Goal: Transaction & Acquisition: Purchase product/service

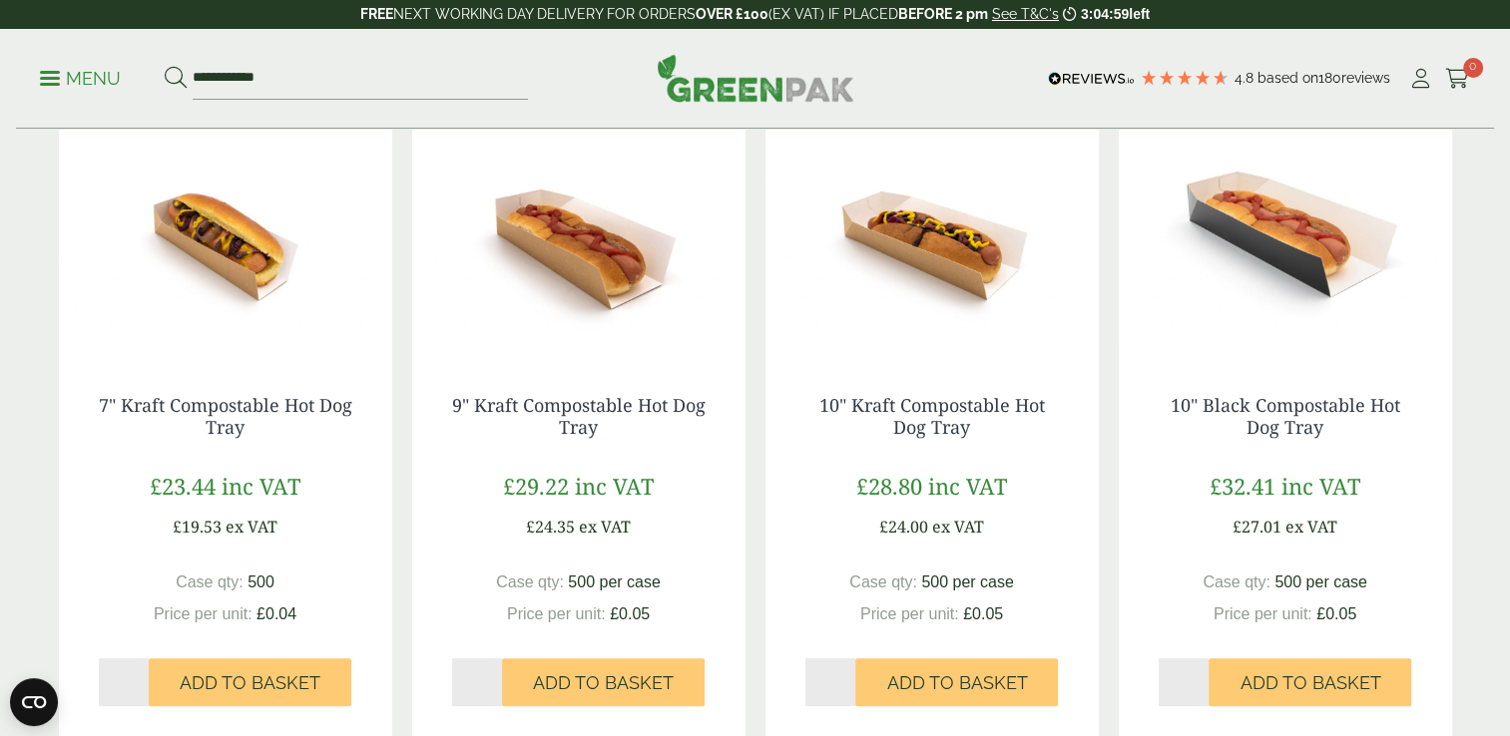
scroll to position [451, 0]
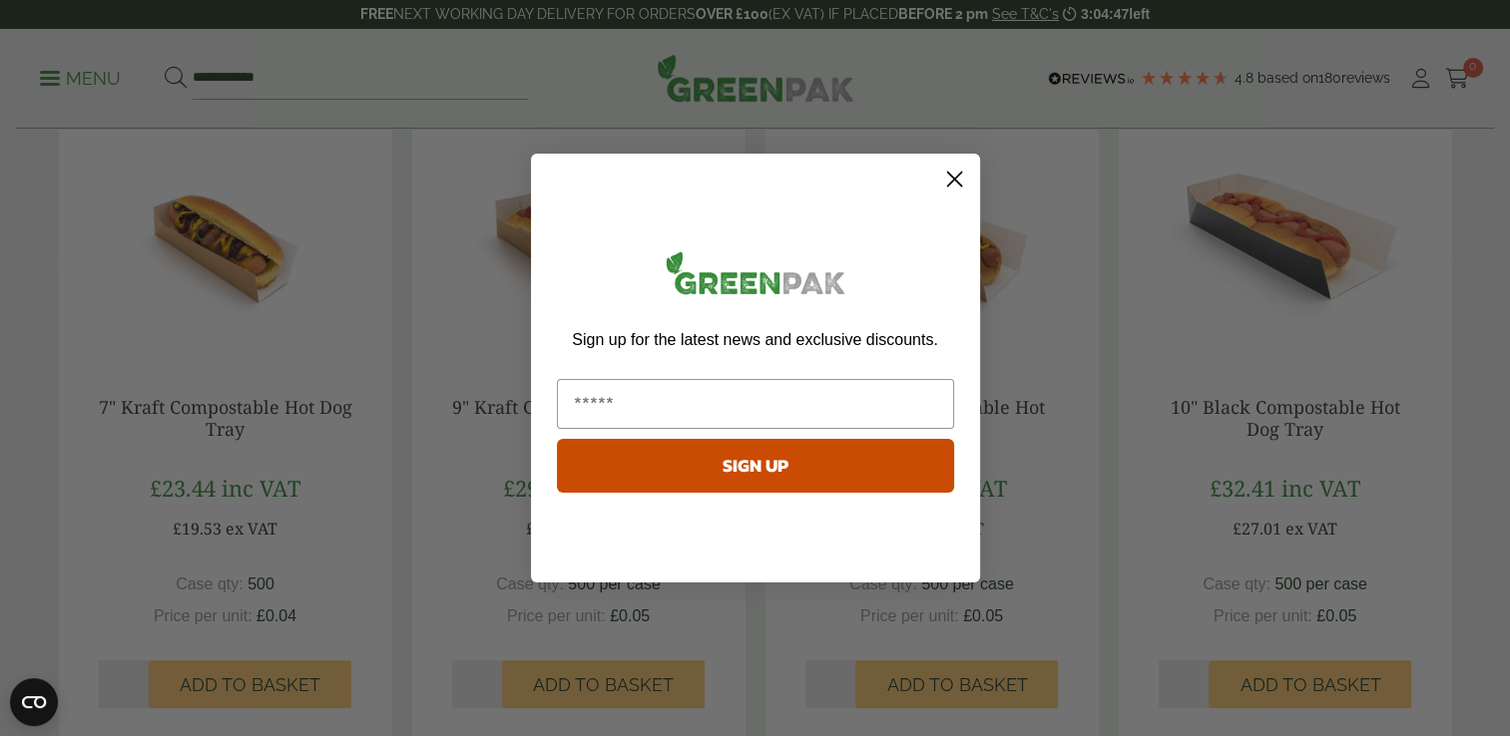
click at [953, 183] on circle "Close dialog" at bounding box center [953, 179] width 33 height 33
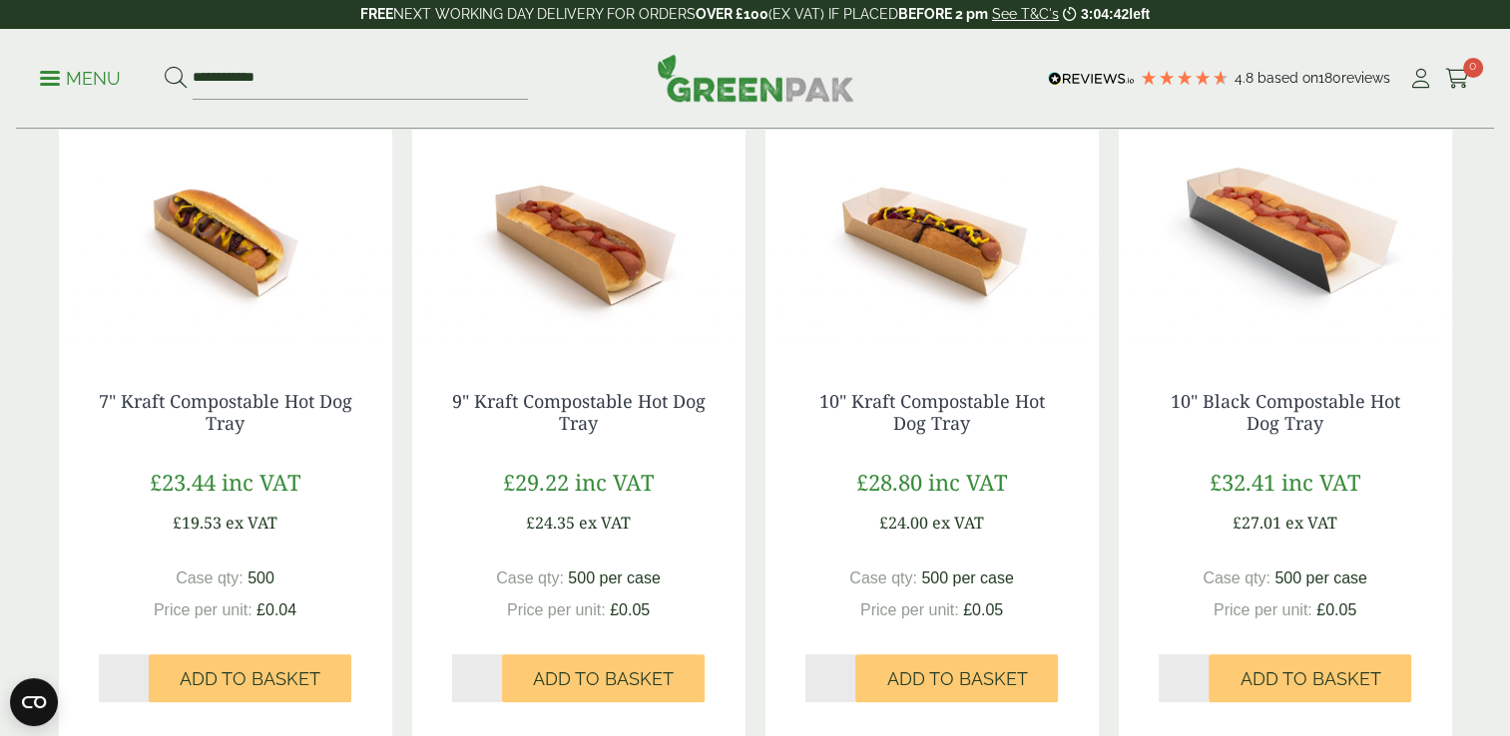
scroll to position [455, 0]
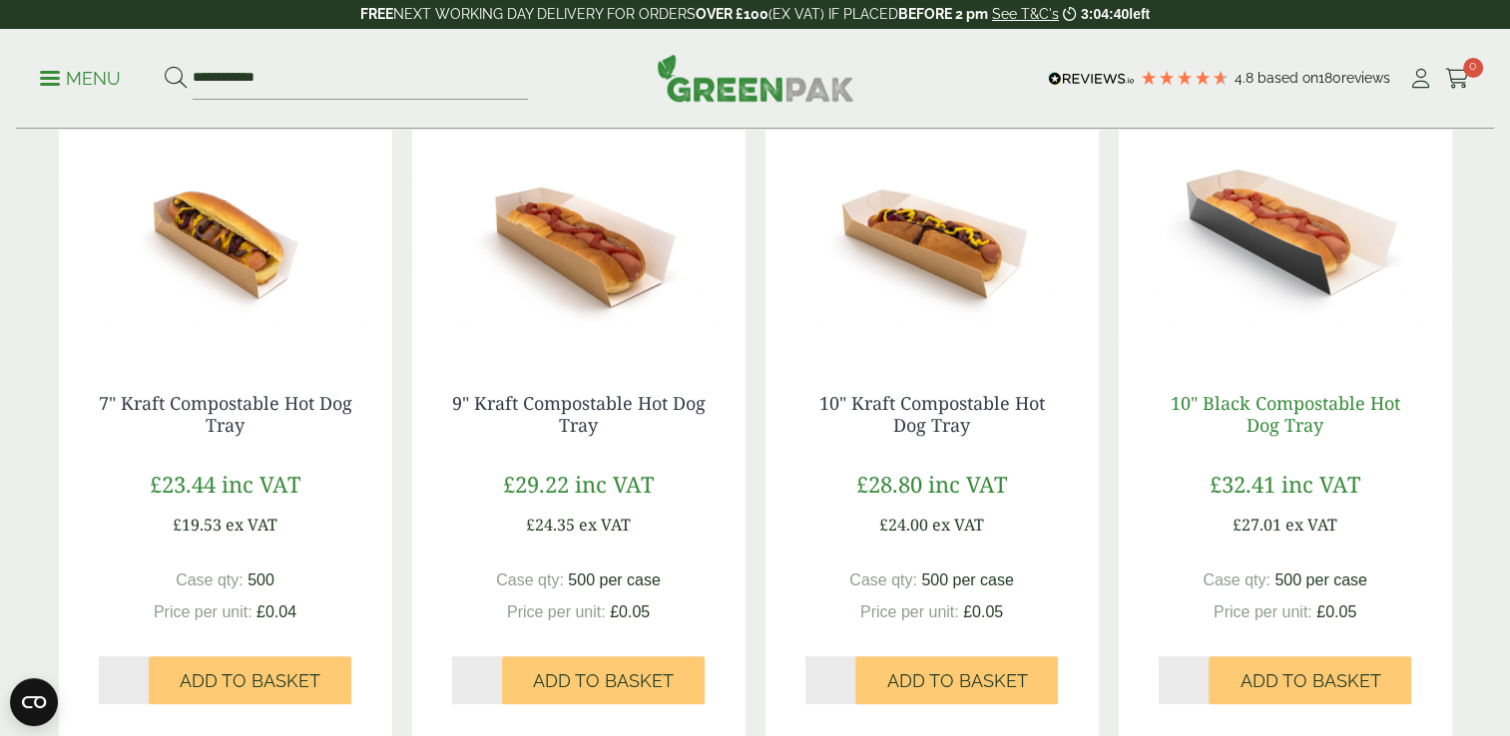
click at [1235, 398] on link "10" Black Compostable Hot Dog Tray" at bounding box center [1284, 414] width 229 height 46
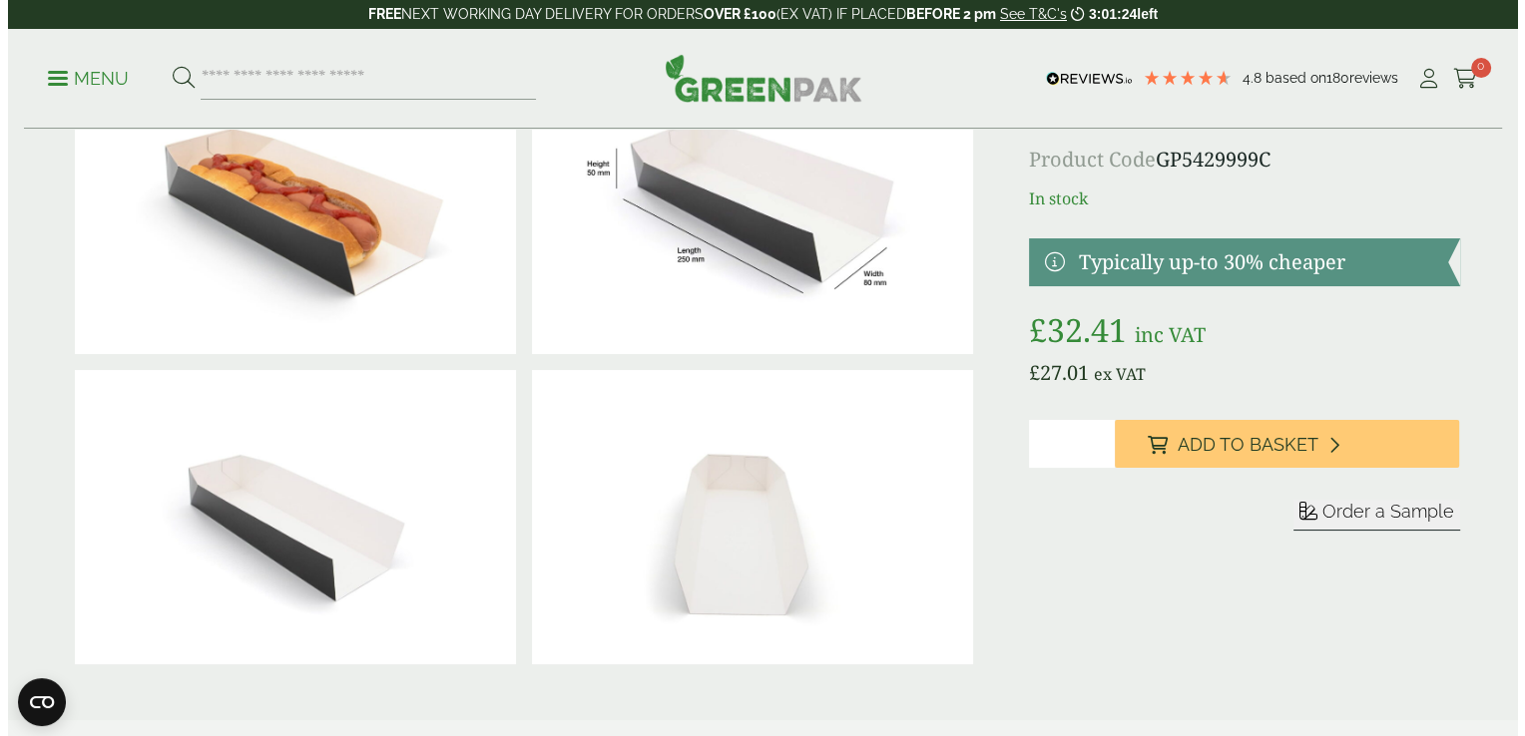
scroll to position [140, 0]
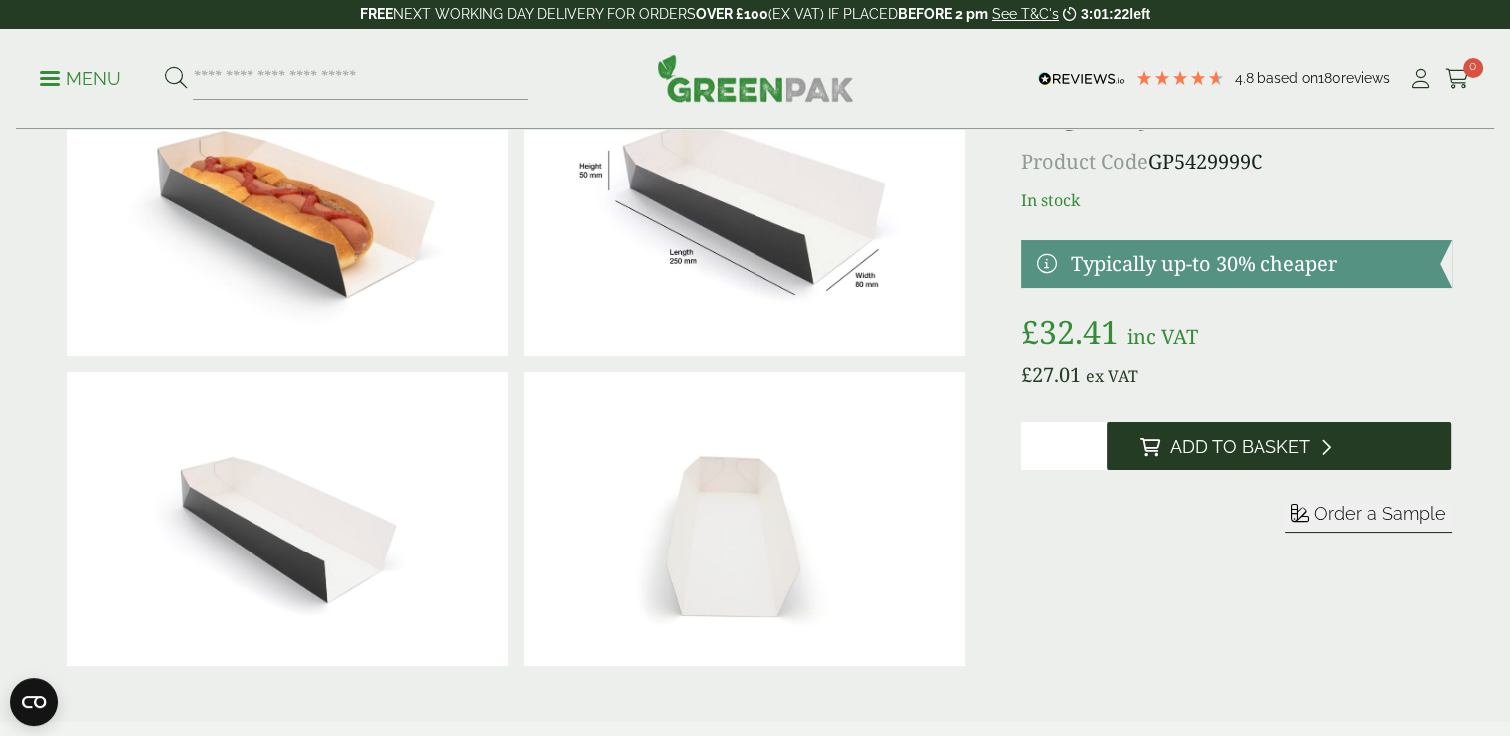
click at [1213, 447] on span "Add to Basket" at bounding box center [1238, 447] width 141 height 22
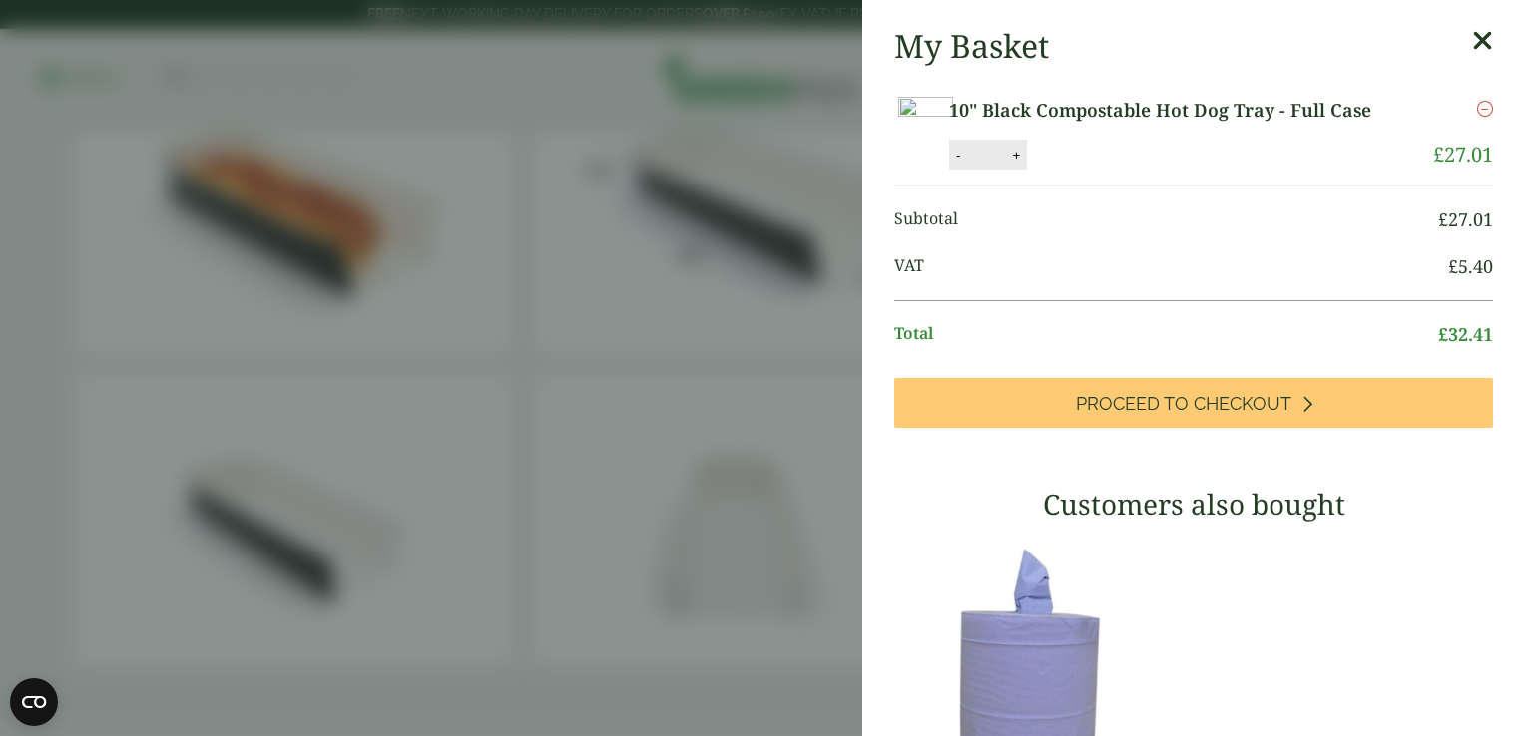
click at [47, 70] on aside "10" Black Compostable Hot Dog Tray - Full Case (GP5429999C) - Added to basket M…" at bounding box center [762, 368] width 1525 height 736
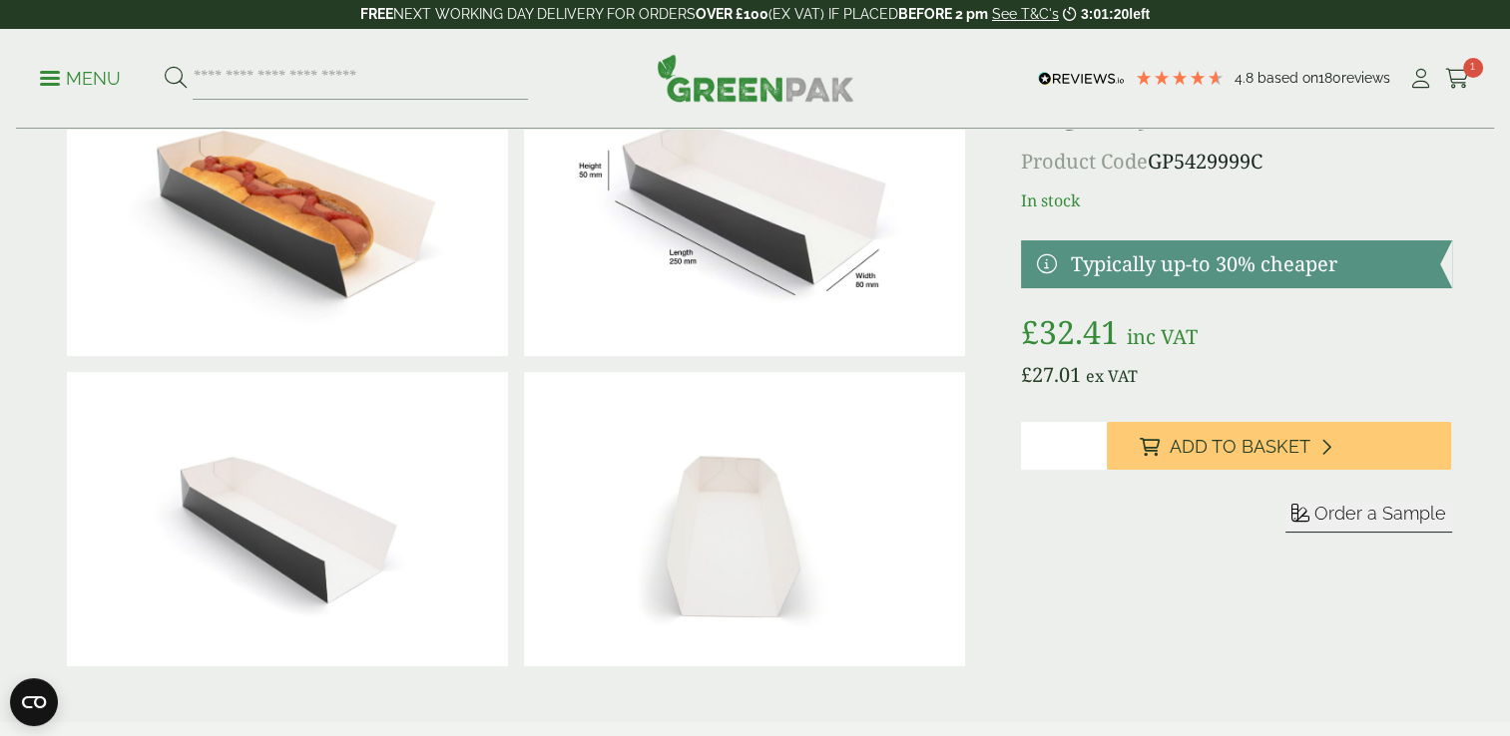
click at [47, 70] on link "Menu" at bounding box center [80, 77] width 81 height 20
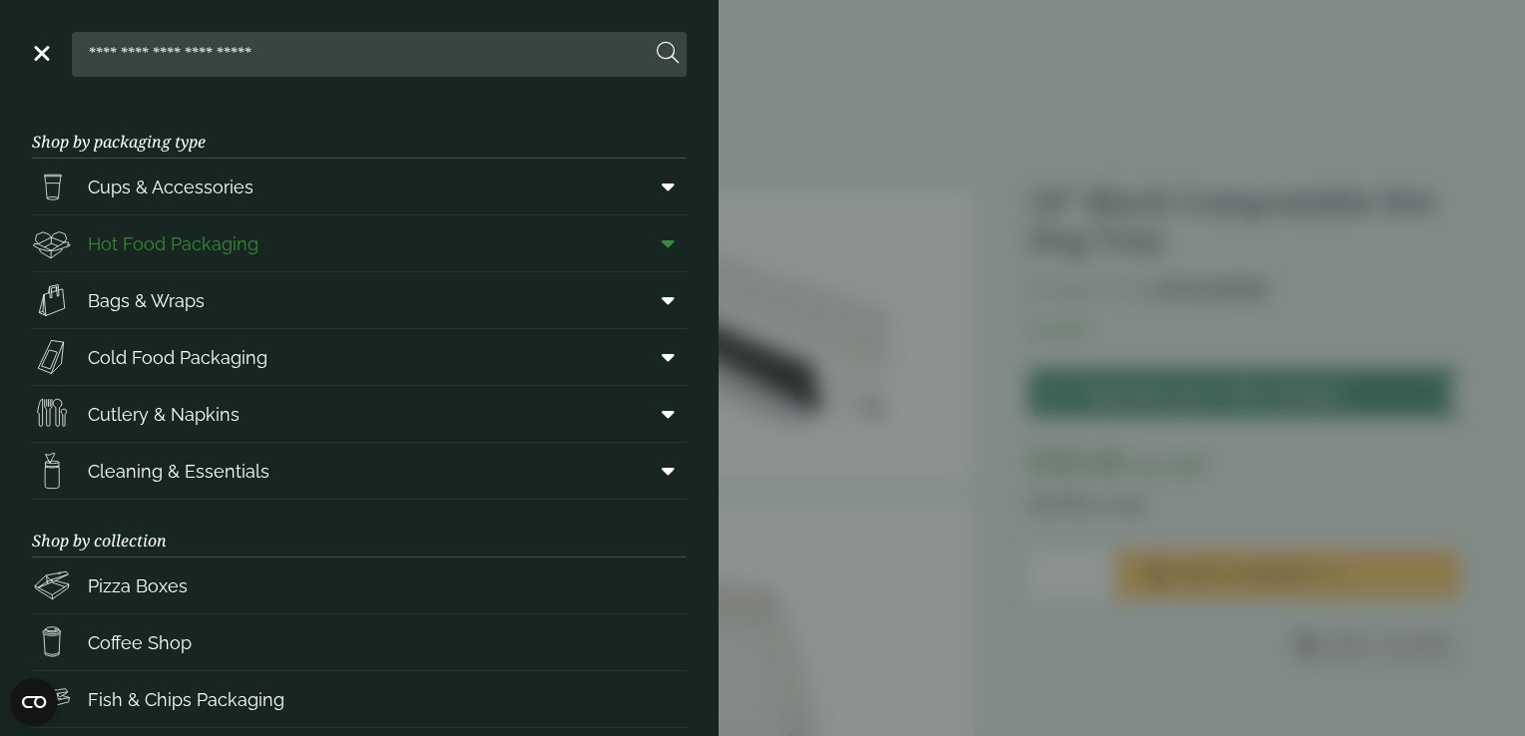
click at [207, 247] on span "Hot Food Packaging" at bounding box center [173, 243] width 171 height 27
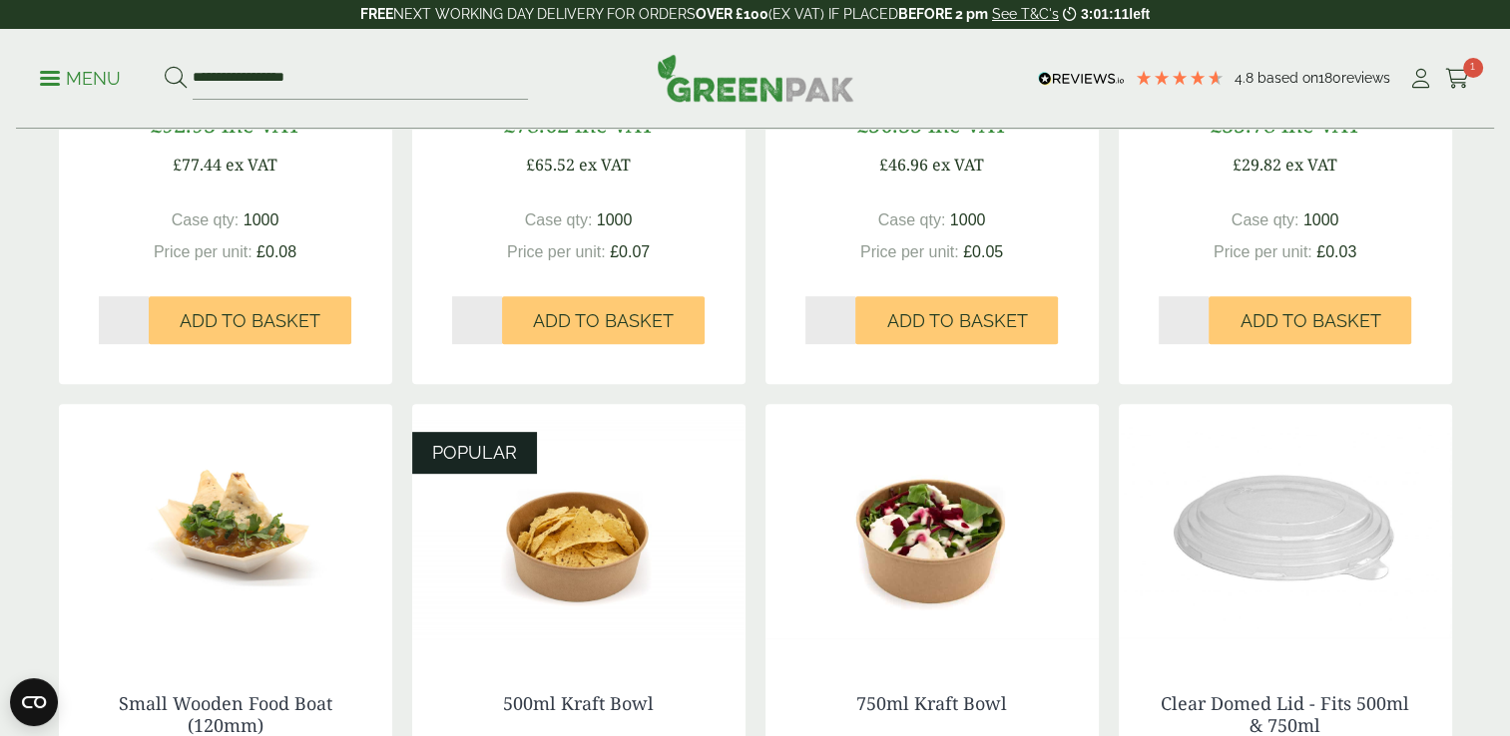
scroll to position [1179, 0]
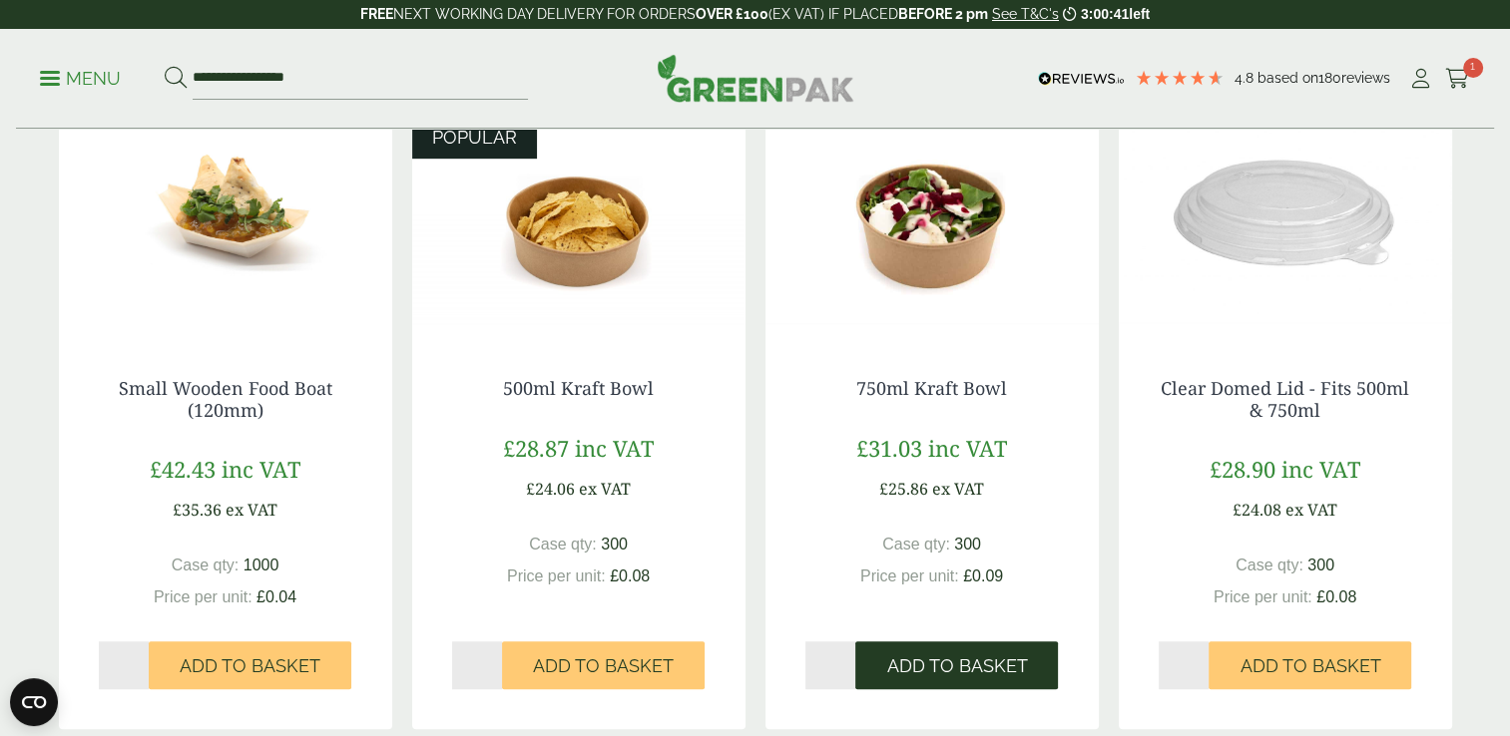
click at [920, 658] on span "Add to Basket" at bounding box center [956, 667] width 141 height 22
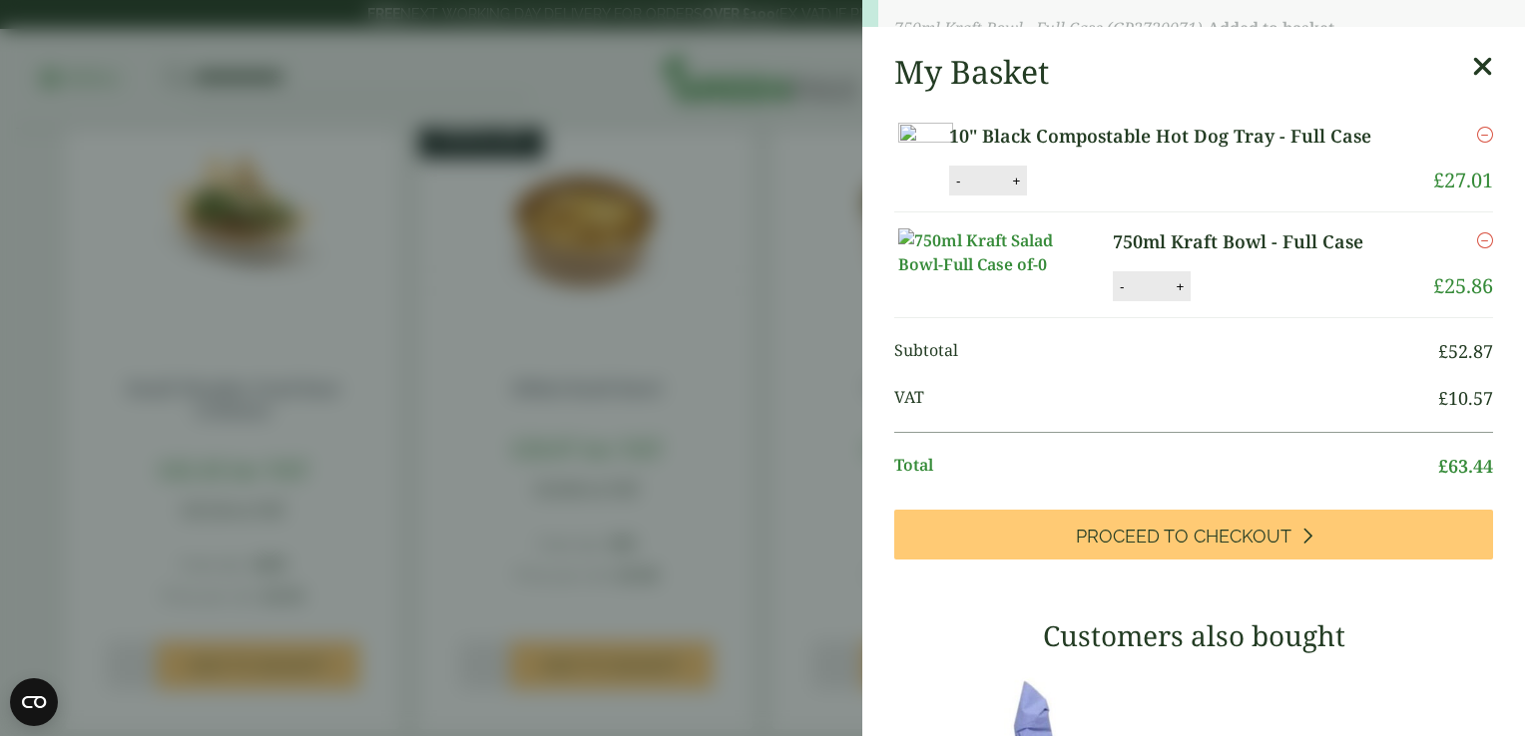
click at [1477, 123] on link "Remove" at bounding box center [1485, 135] width 16 height 24
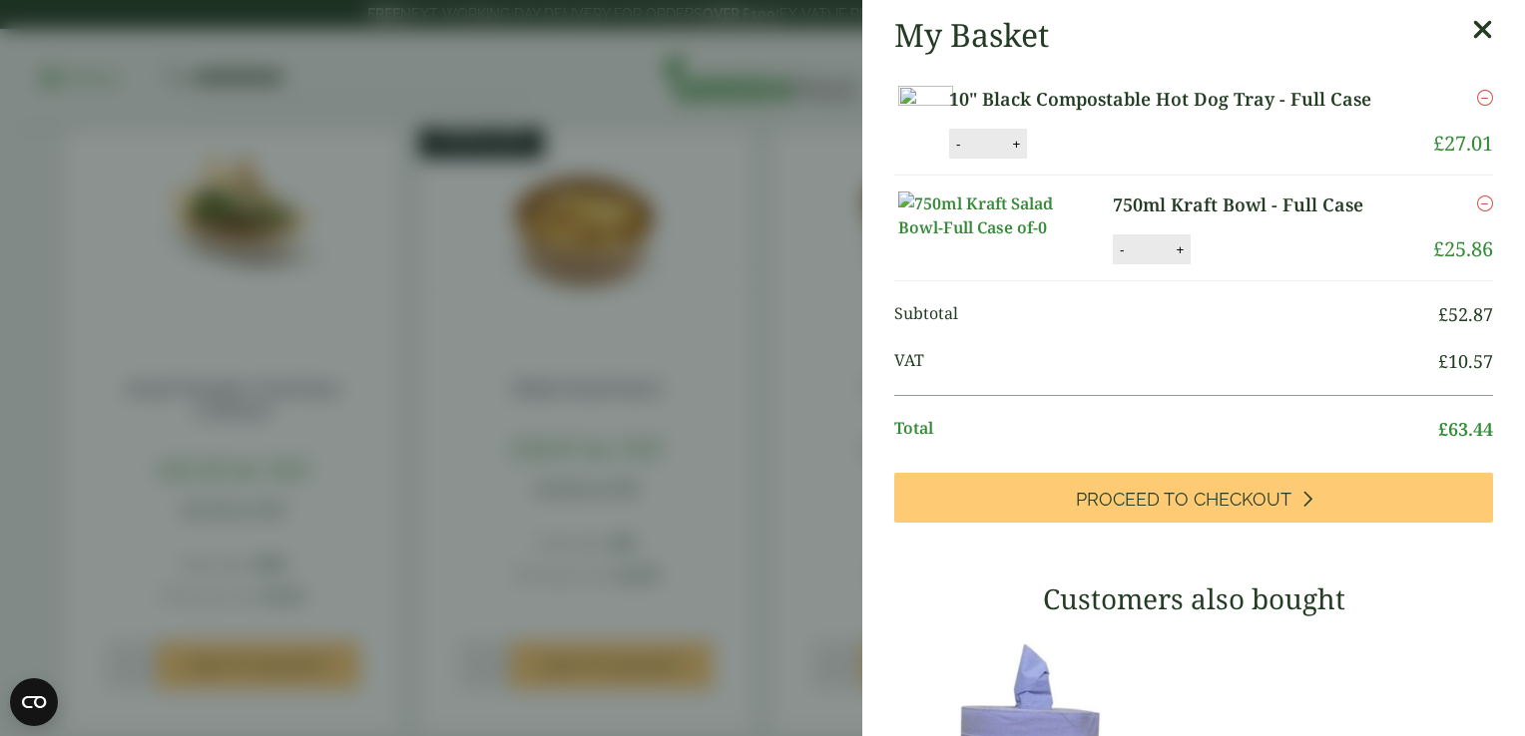
click at [1472, 23] on icon at bounding box center [1482, 30] width 21 height 28
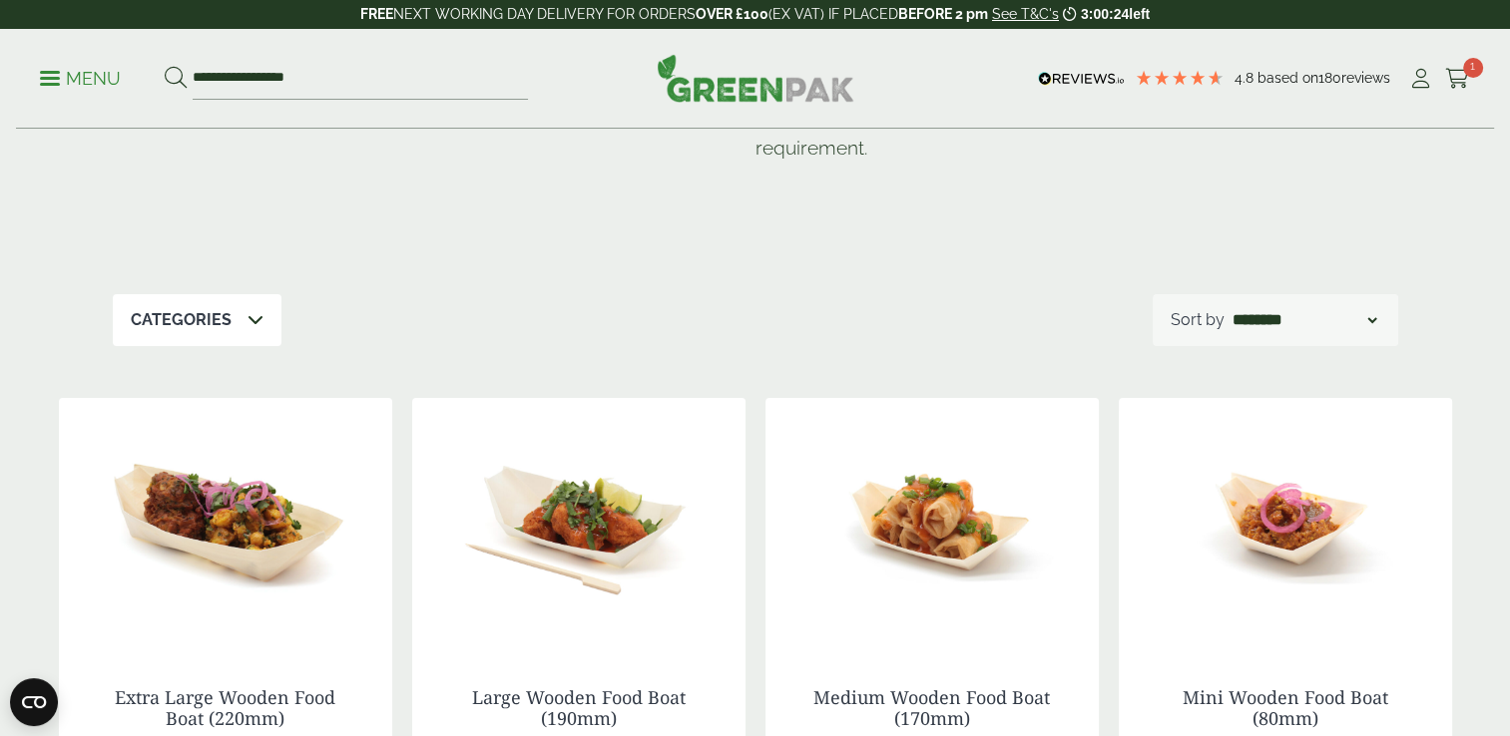
scroll to position [216, 0]
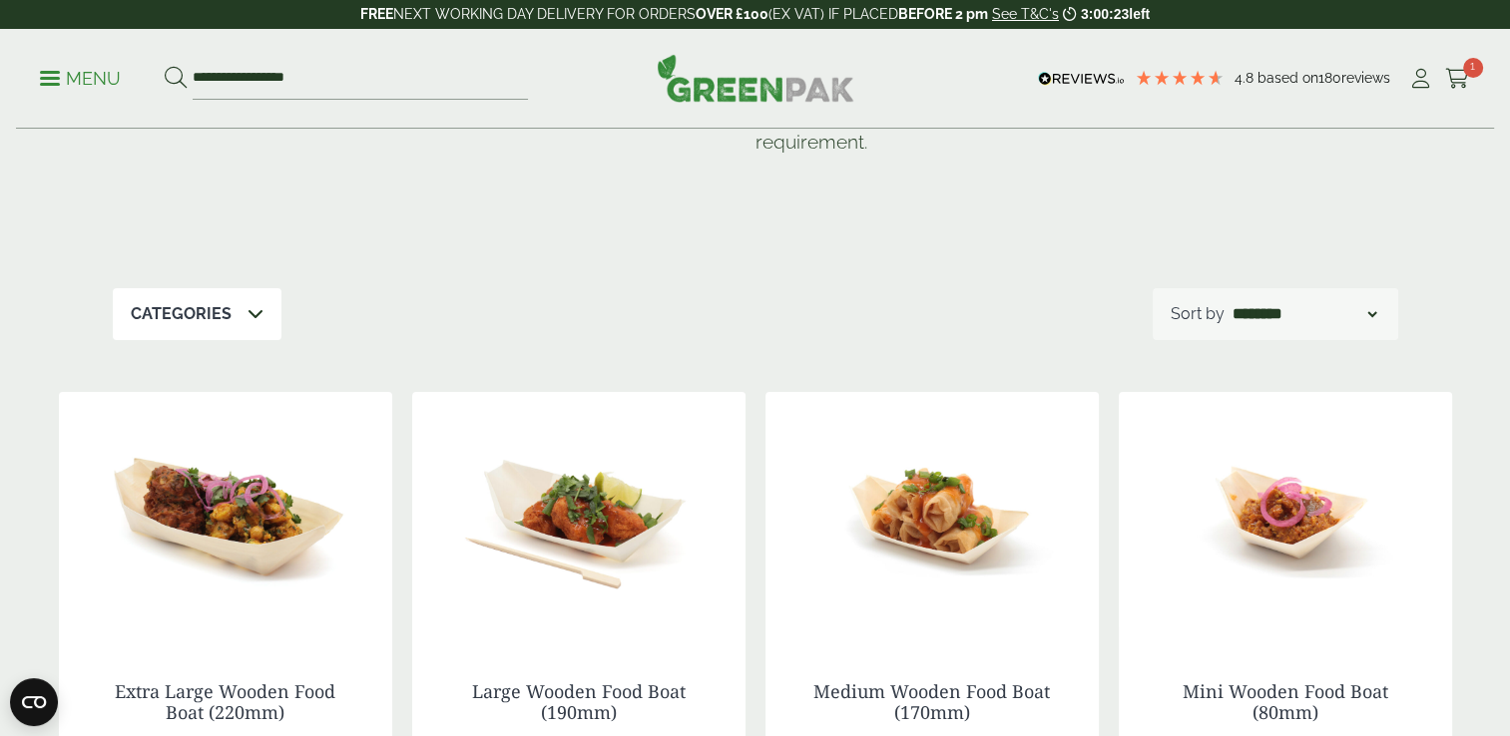
click at [216, 309] on p "Categories" at bounding box center [181, 314] width 101 height 24
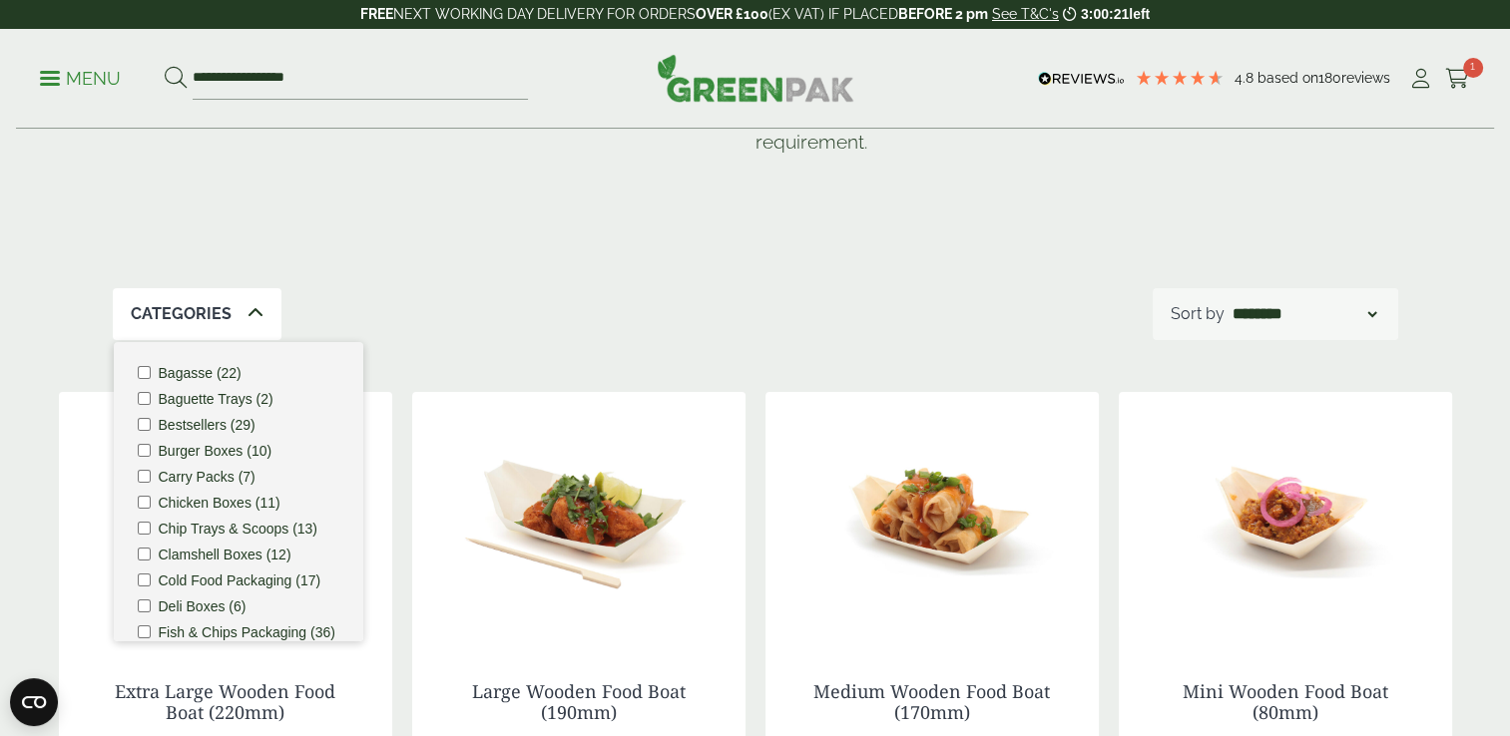
click at [180, 369] on label "Bagasse (22)" at bounding box center [200, 373] width 83 height 14
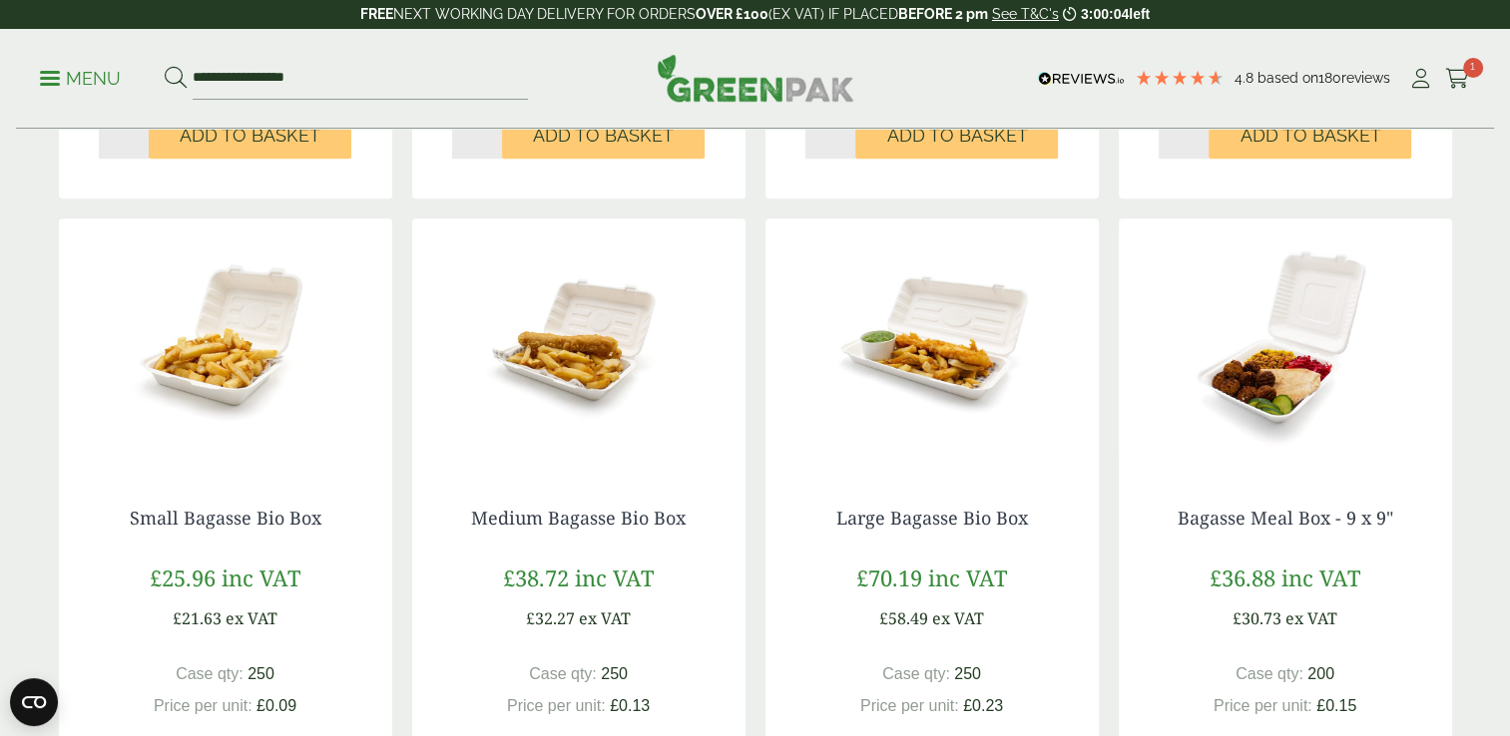
scroll to position [1049, 0]
click at [595, 525] on link "Medium Bagasse Bio Box" at bounding box center [578, 519] width 215 height 24
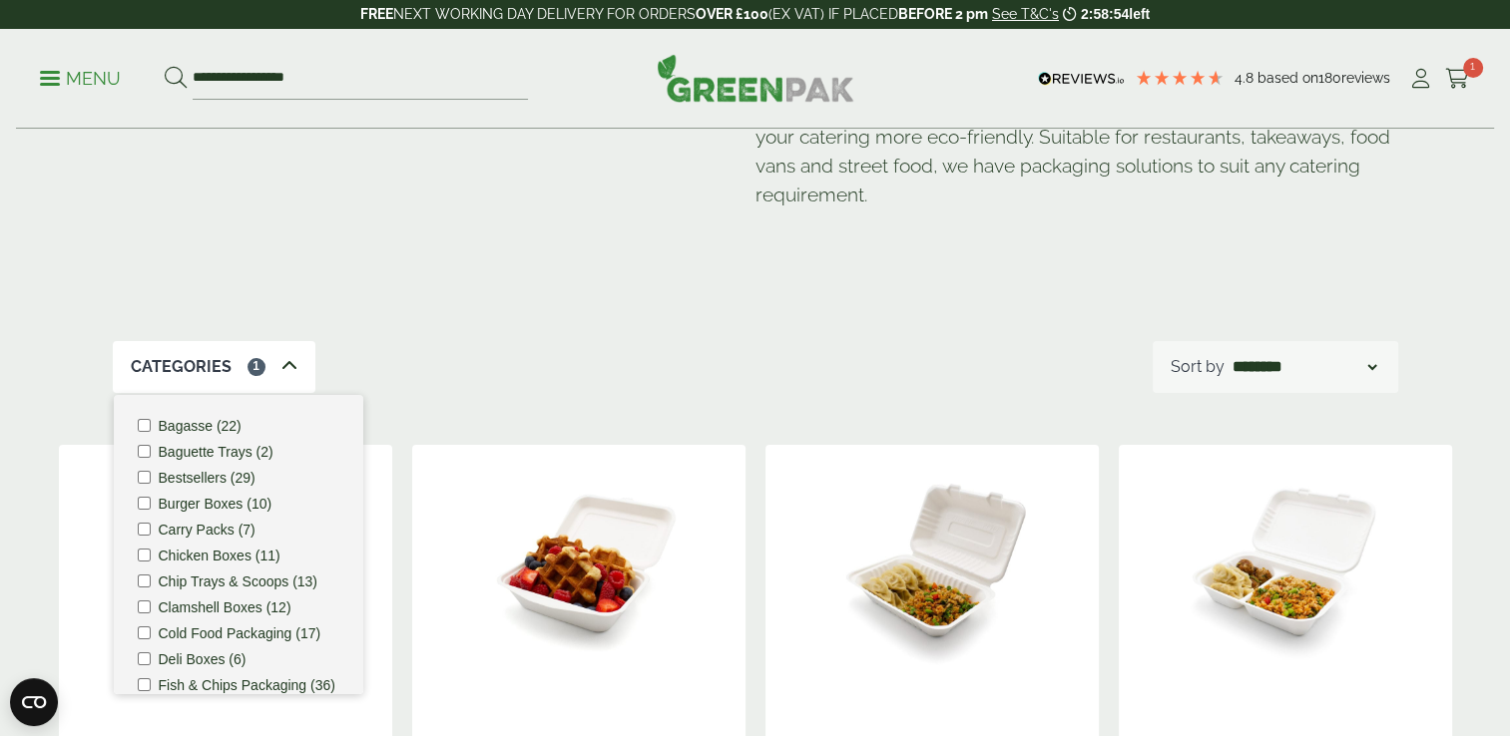
scroll to position [196, 0]
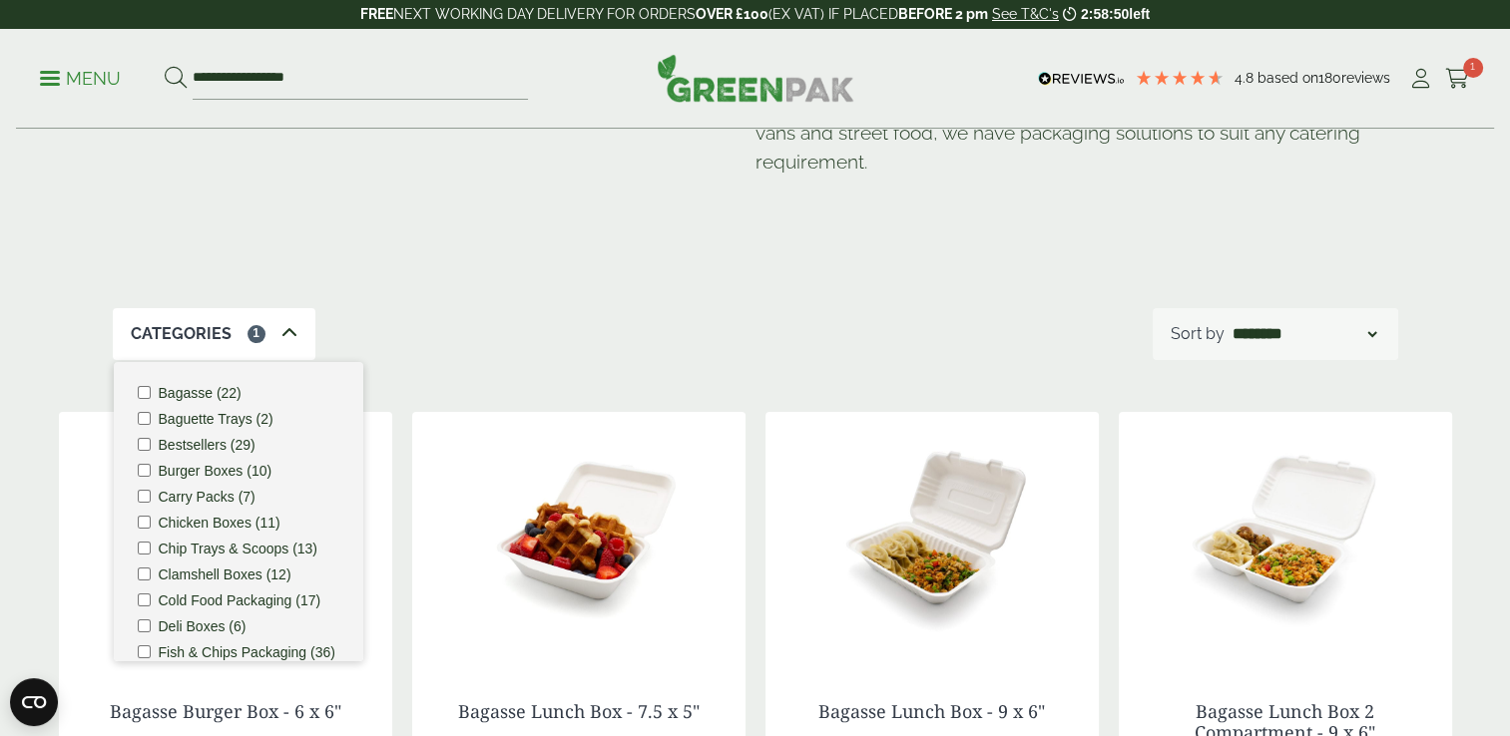
click at [447, 337] on div "Categories 1 Bagasse (22) Baguette Trays (2) Bestsellers (29) Burger Boxes (10)…" at bounding box center [755, 334] width 1285 height 52
click at [289, 339] on icon at bounding box center [289, 333] width 16 height 16
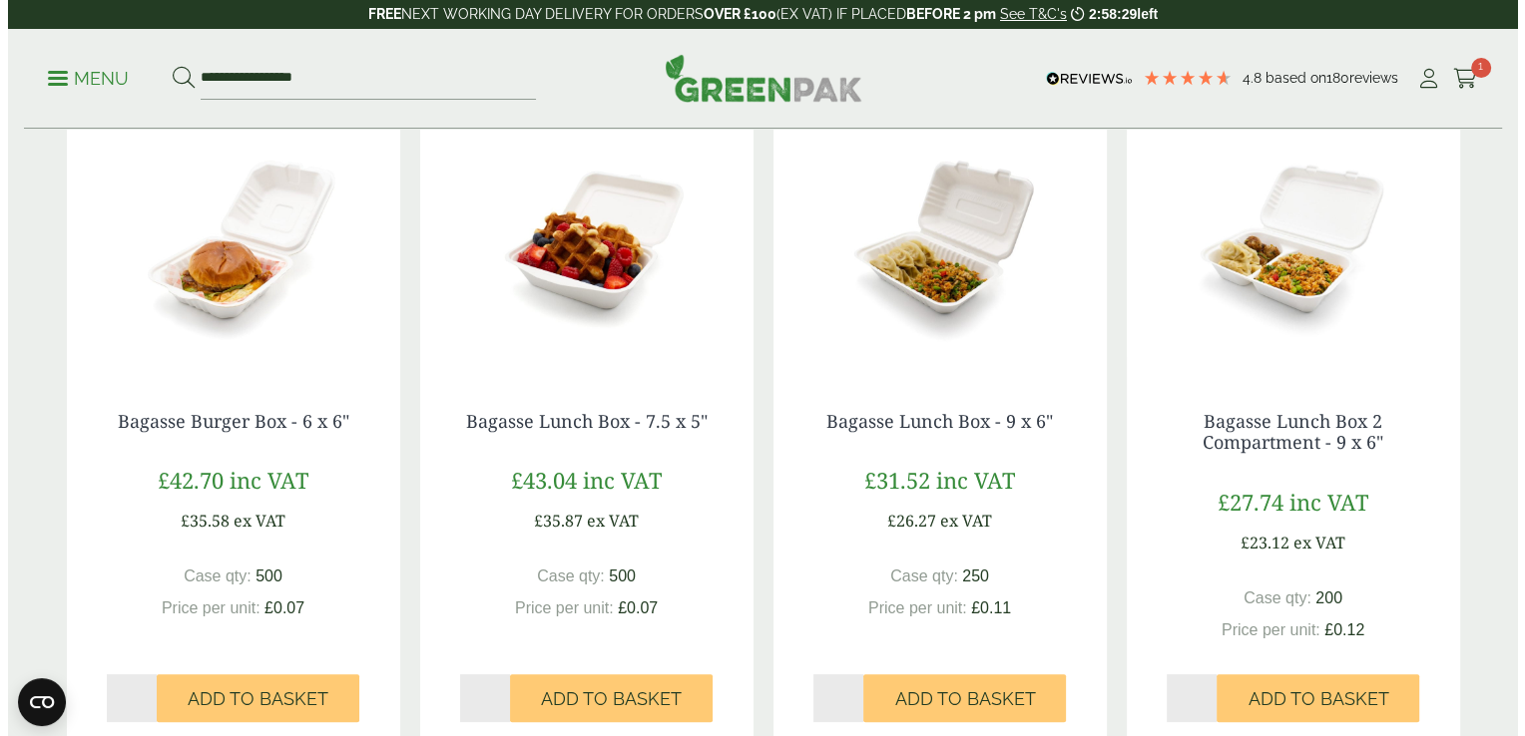
scroll to position [485, 0]
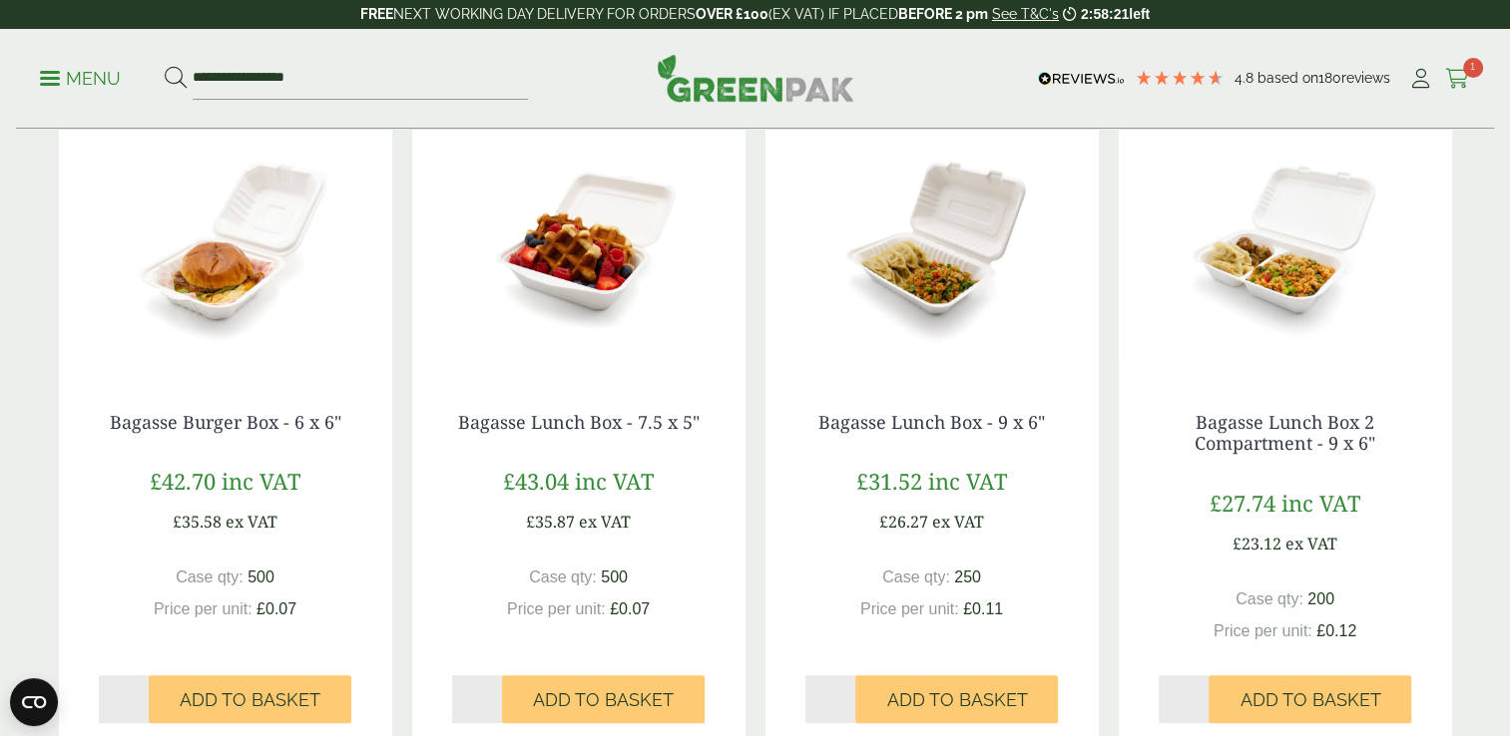
click at [1449, 78] on icon at bounding box center [1457, 79] width 25 height 20
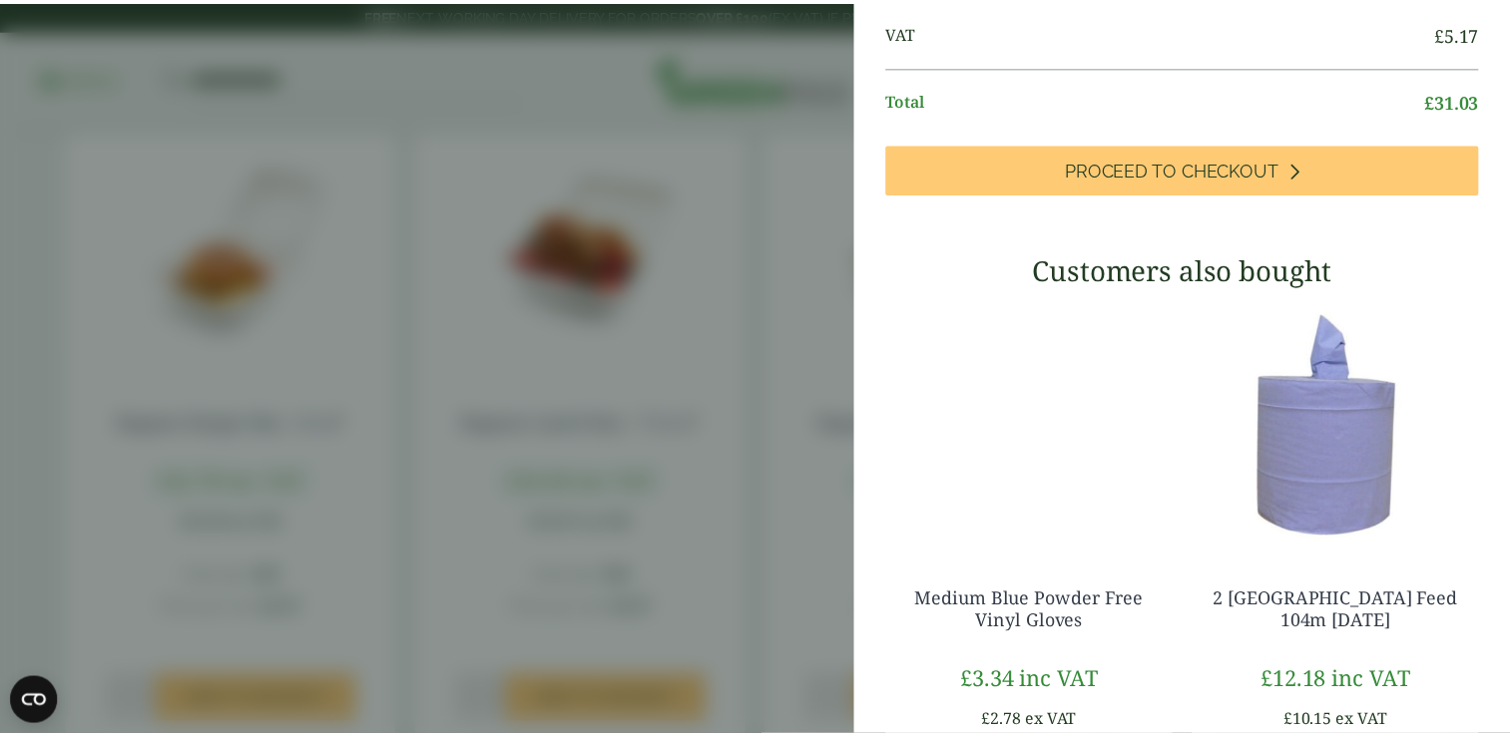
scroll to position [0, 0]
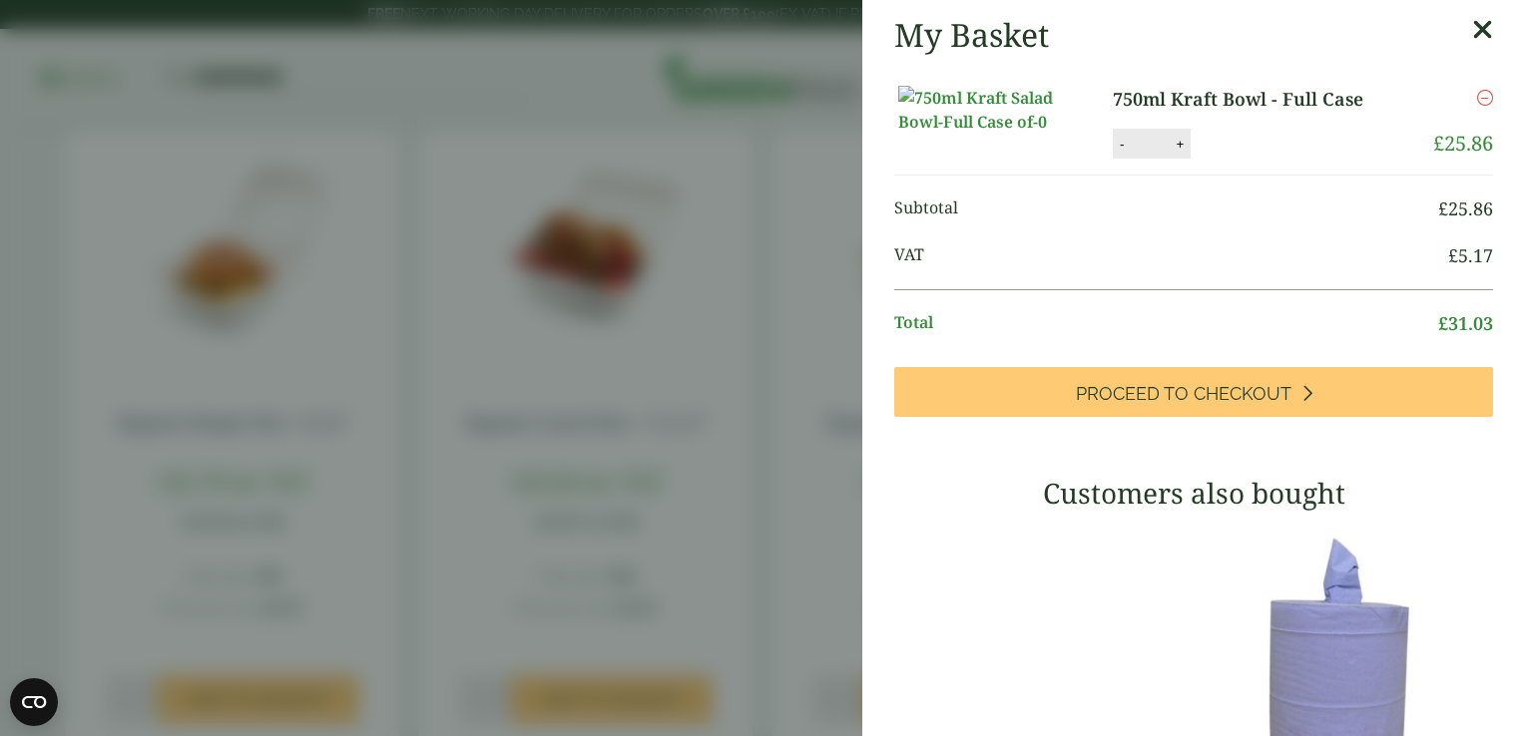
click at [1472, 35] on icon at bounding box center [1482, 30] width 21 height 28
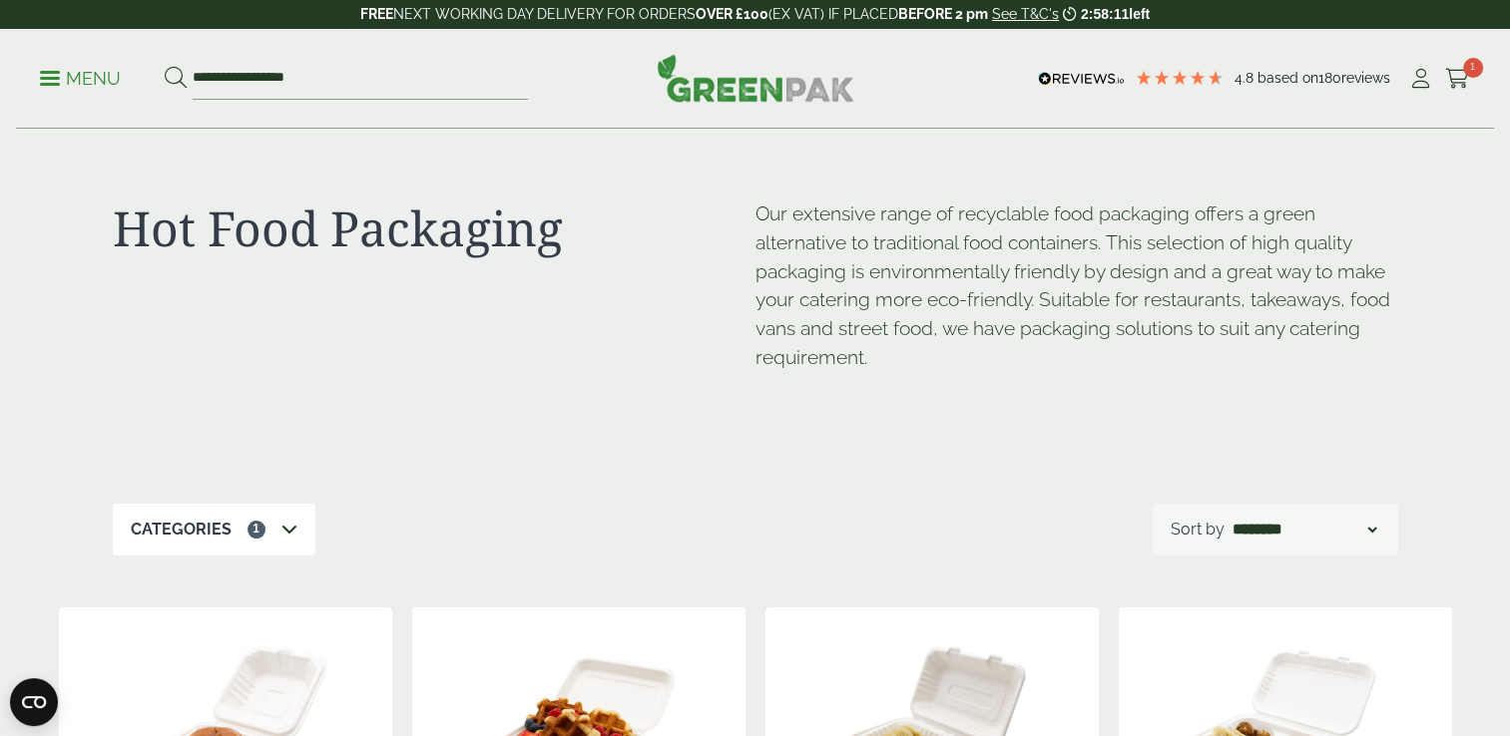
click at [282, 527] on icon at bounding box center [289, 529] width 16 height 16
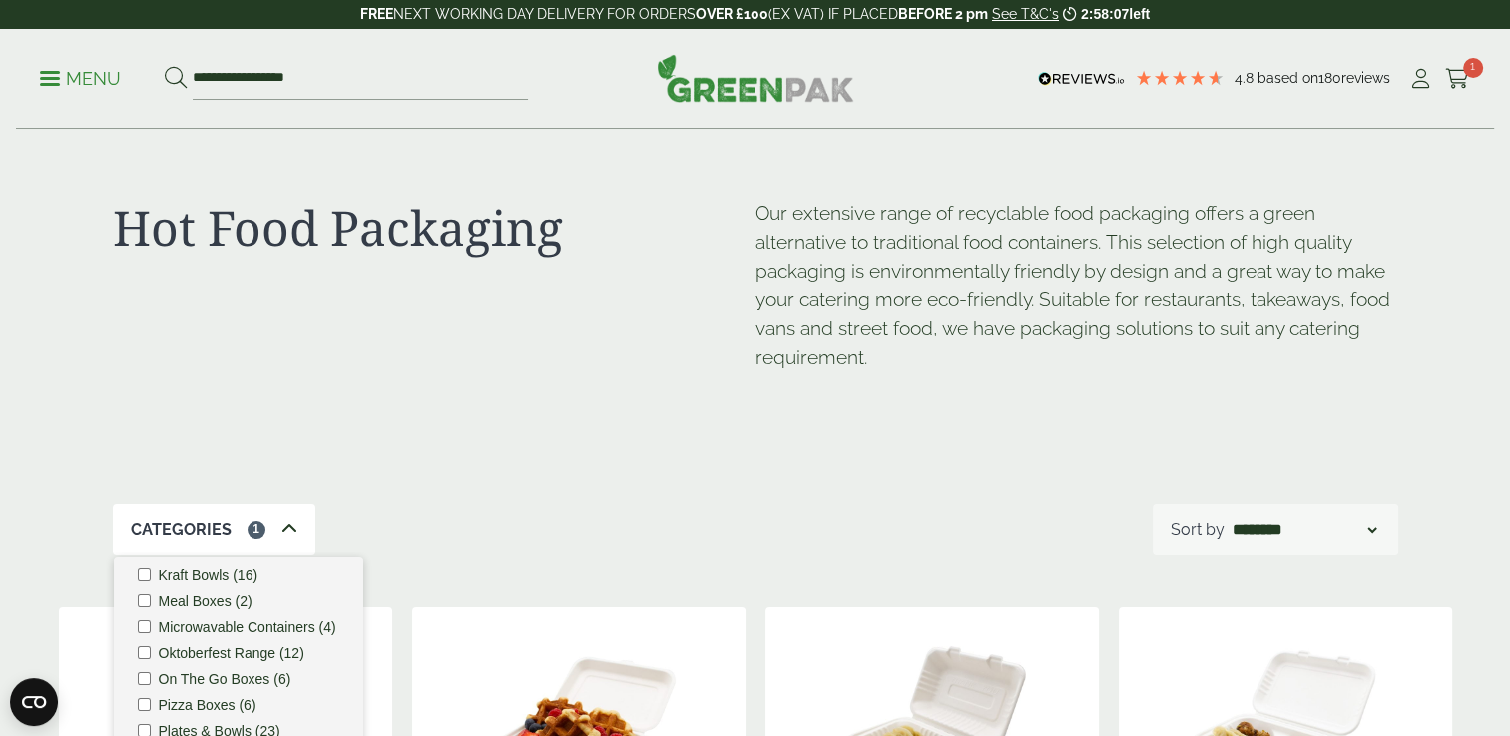
scroll to position [611, 0]
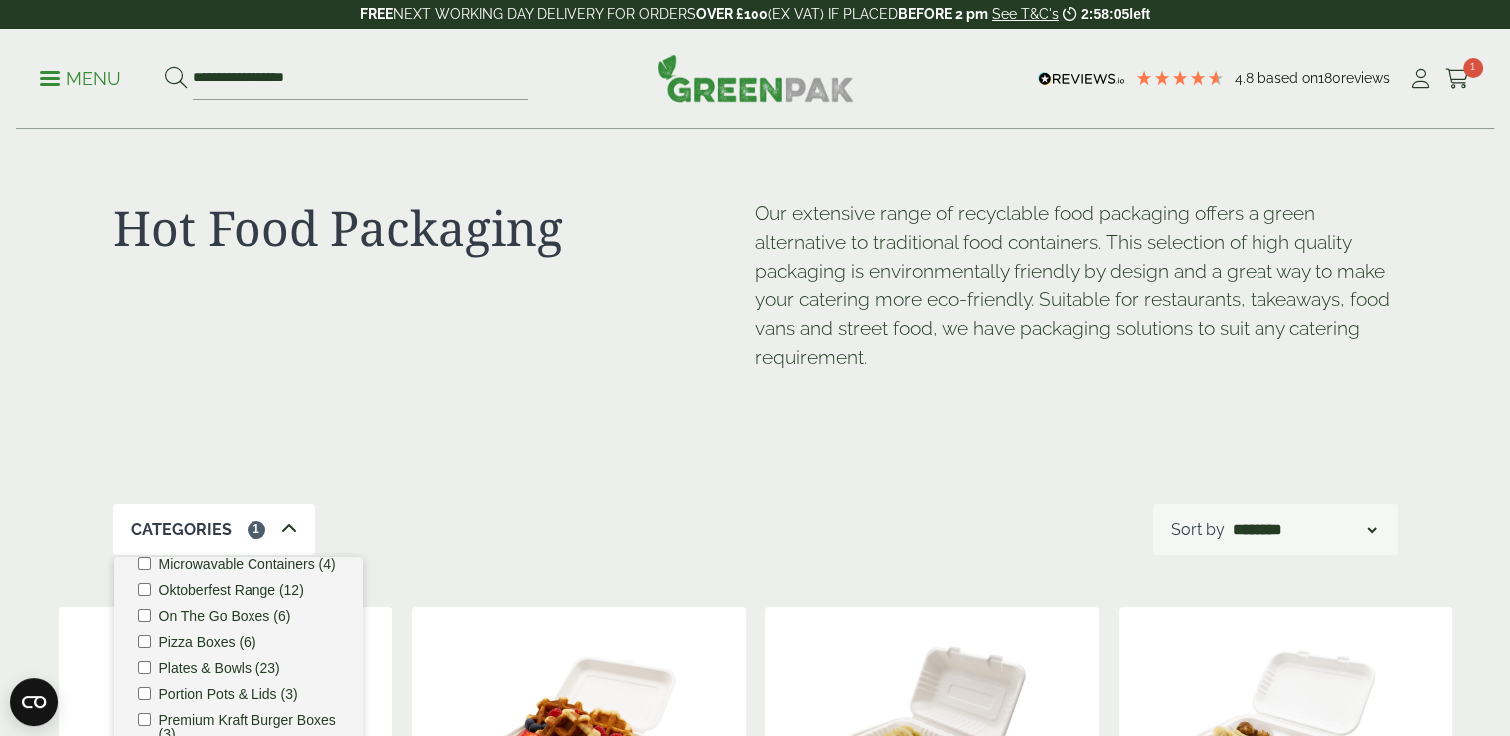
click at [216, 584] on label "Oktoberfest Range (12)" at bounding box center [232, 591] width 146 height 14
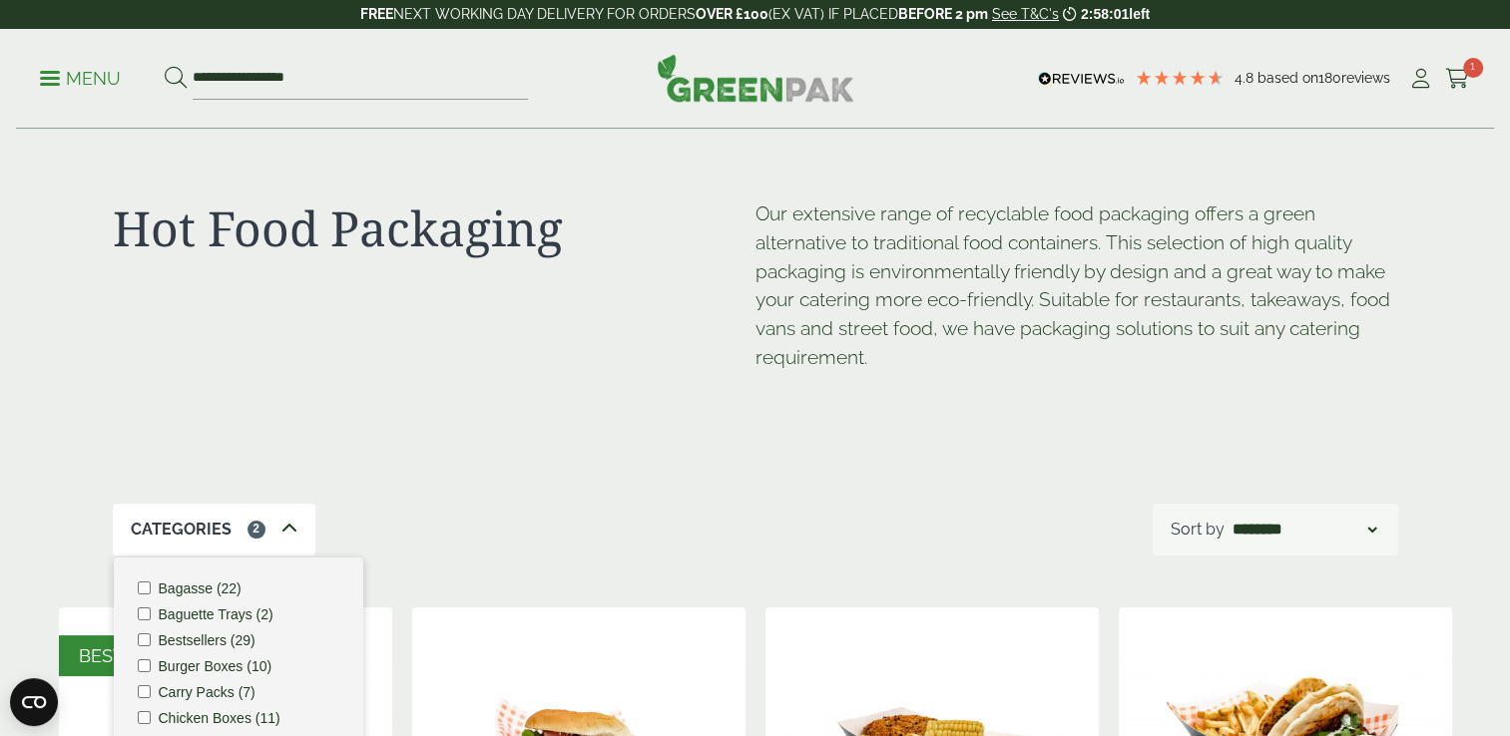
click at [183, 589] on label "Bagasse (22)" at bounding box center [200, 589] width 83 height 14
click at [563, 450] on div "Hot Food Packaging Our extensive range of recyclable food packaging offers a gr…" at bounding box center [755, 317] width 1285 height 374
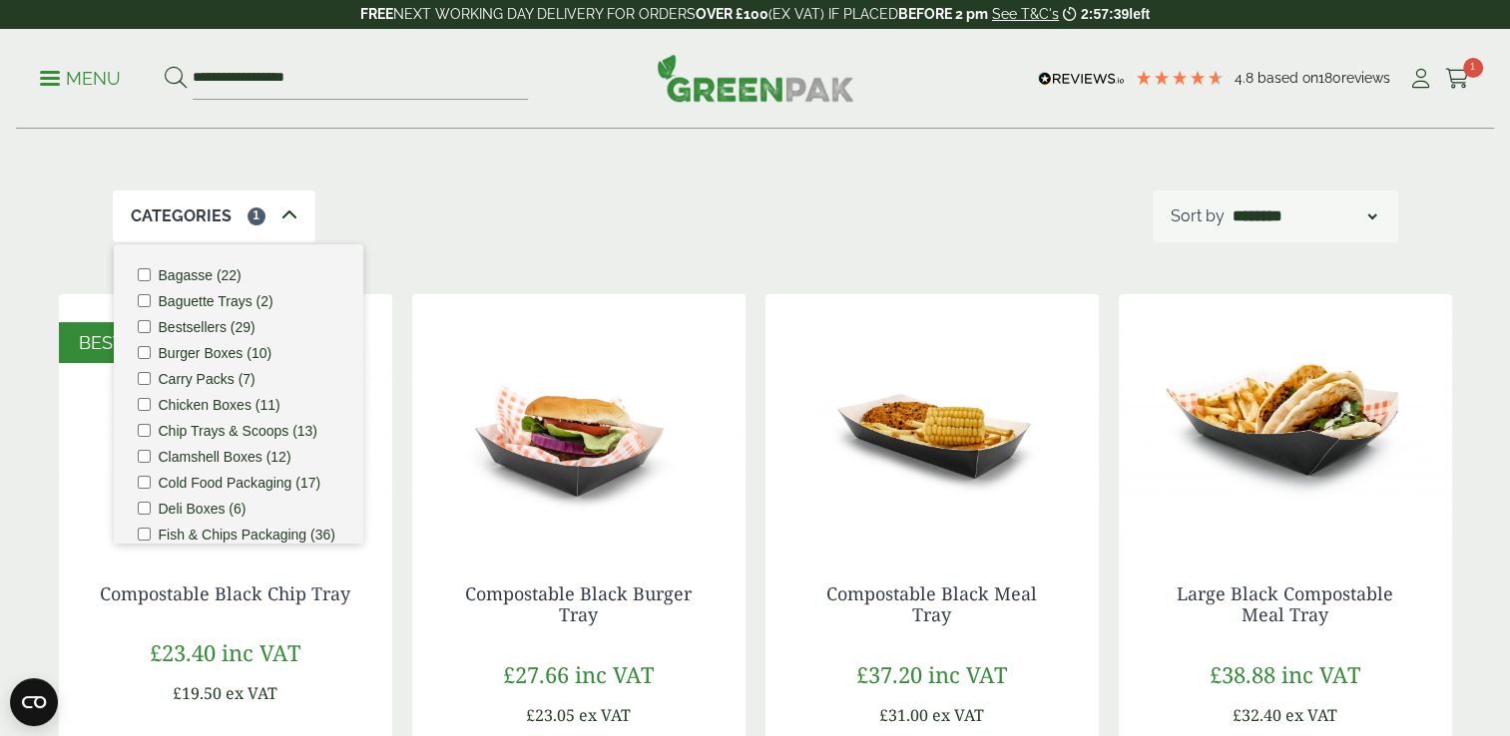
scroll to position [311, 0]
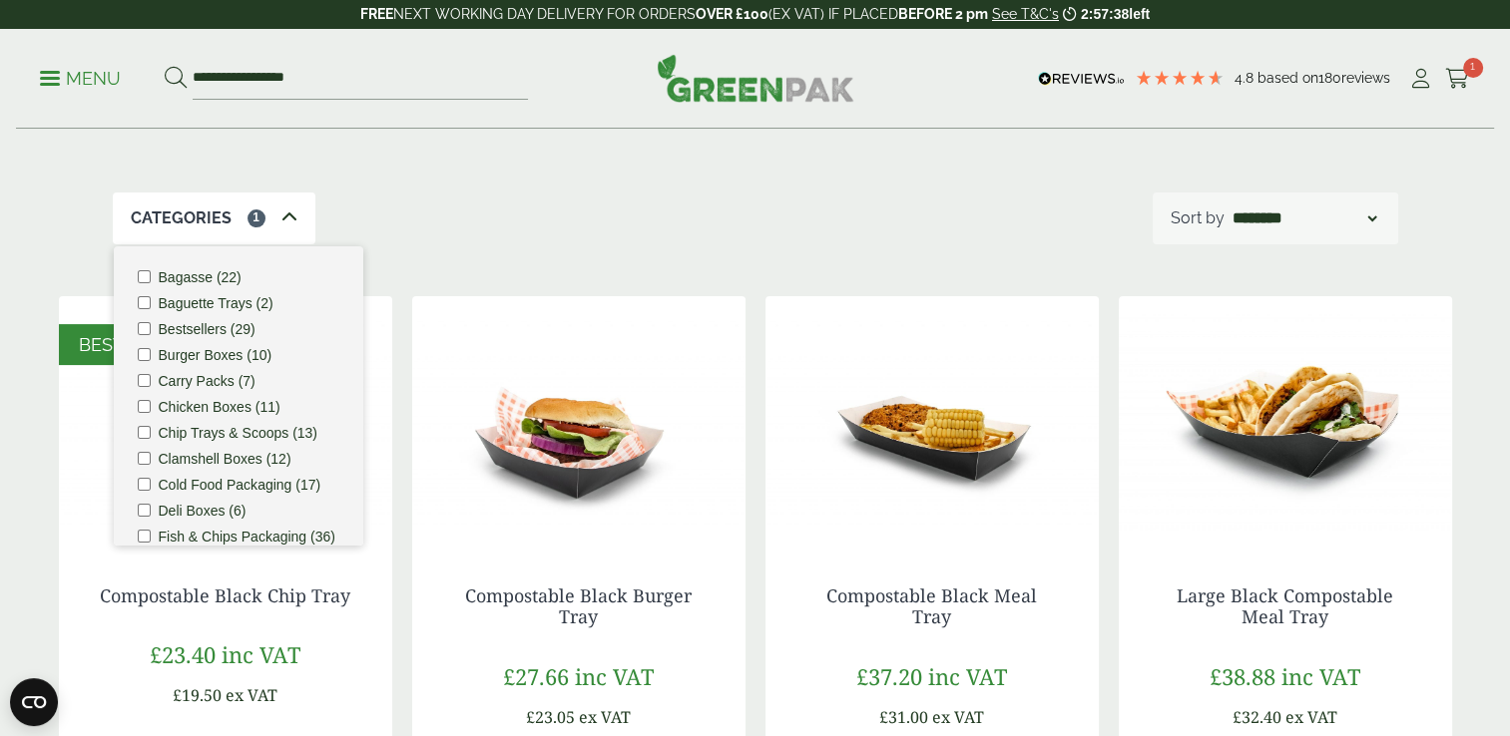
click at [592, 218] on div "Categories 1 Bagasse (22) Baguette Trays (2) Bestsellers (29) Burger Boxes (10)…" at bounding box center [755, 219] width 1285 height 52
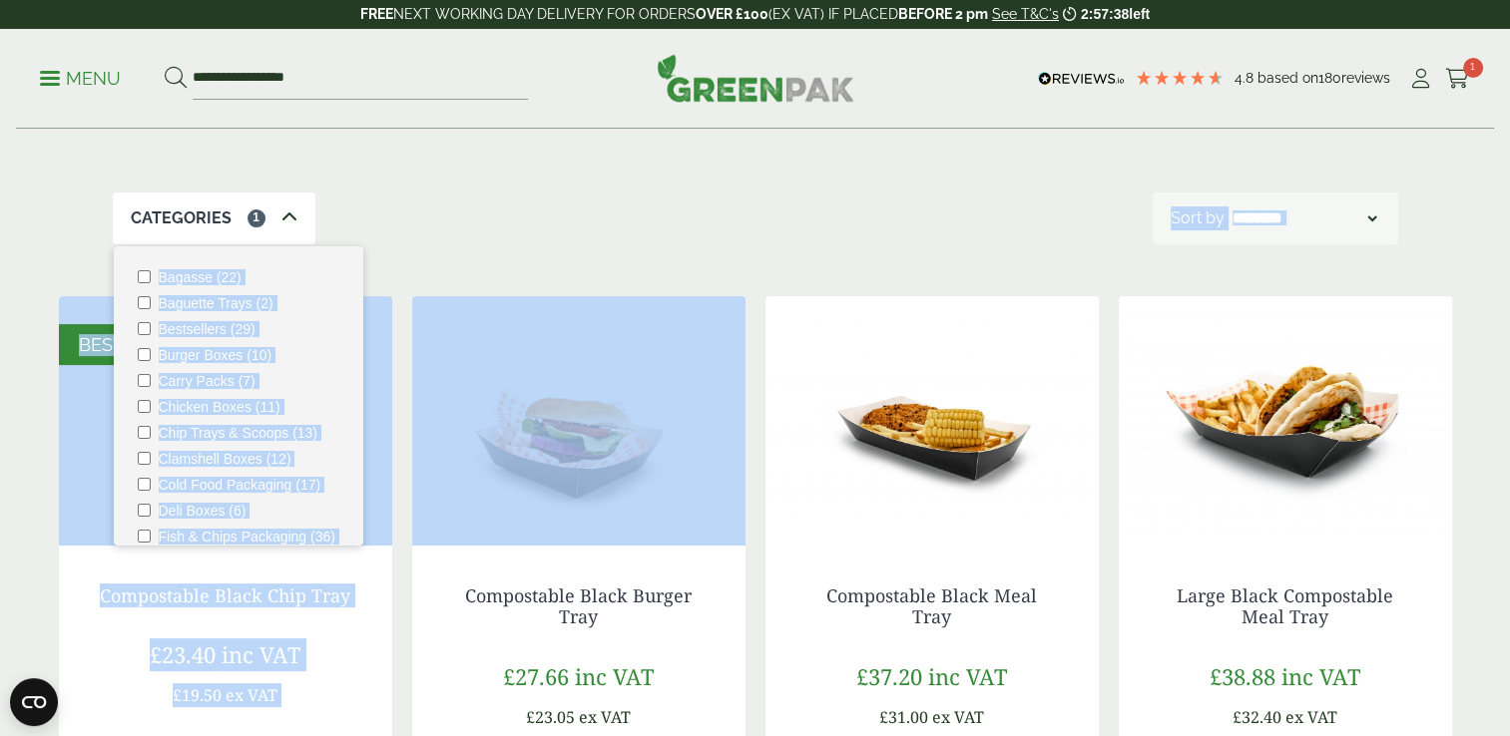
drag, startPoint x: 592, startPoint y: 218, endPoint x: 510, endPoint y: 254, distance: 89.8
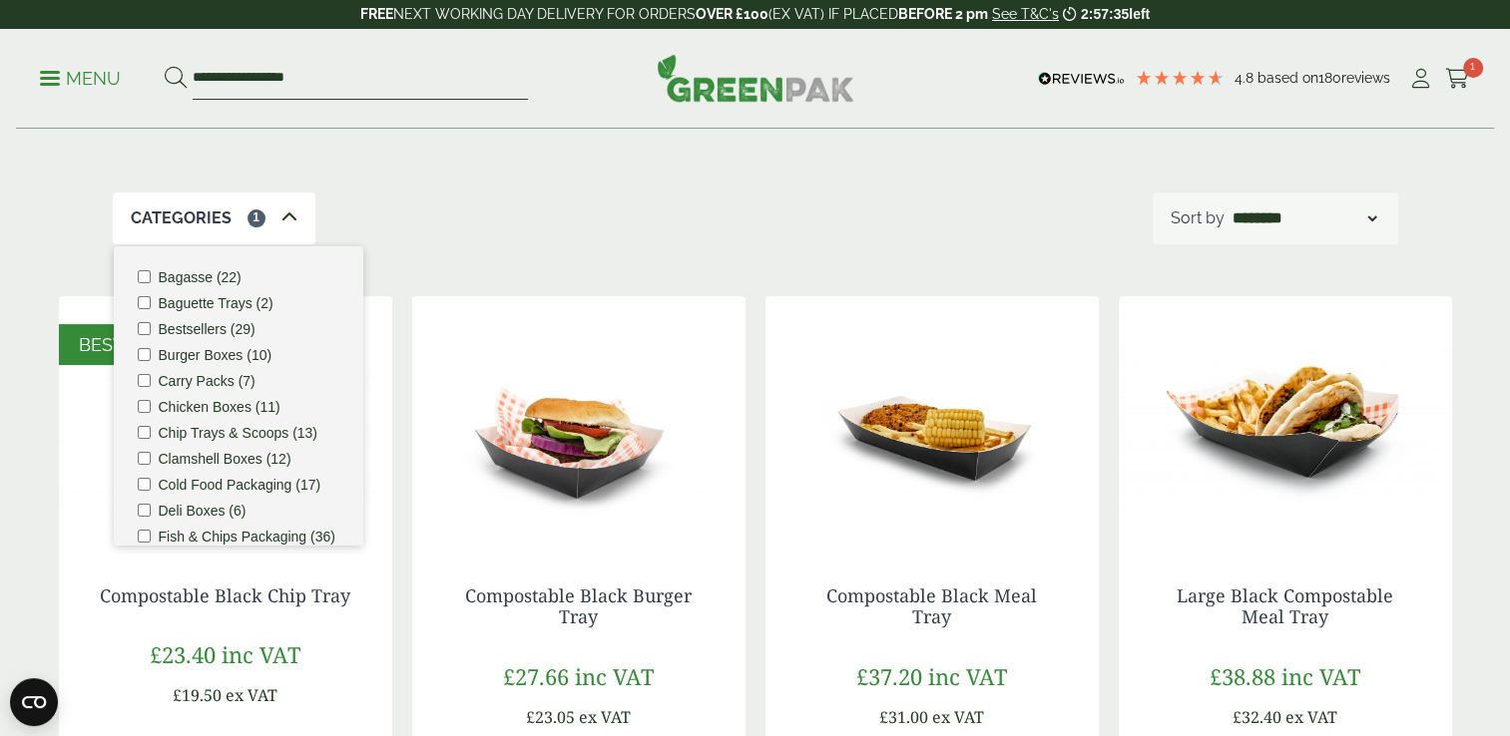
click at [299, 84] on input "**********" at bounding box center [360, 79] width 335 height 42
drag, startPoint x: 327, startPoint y: 86, endPoint x: -4, endPoint y: 19, distance: 337.9
type input "**********"
click at [165, 66] on button at bounding box center [176, 79] width 22 height 26
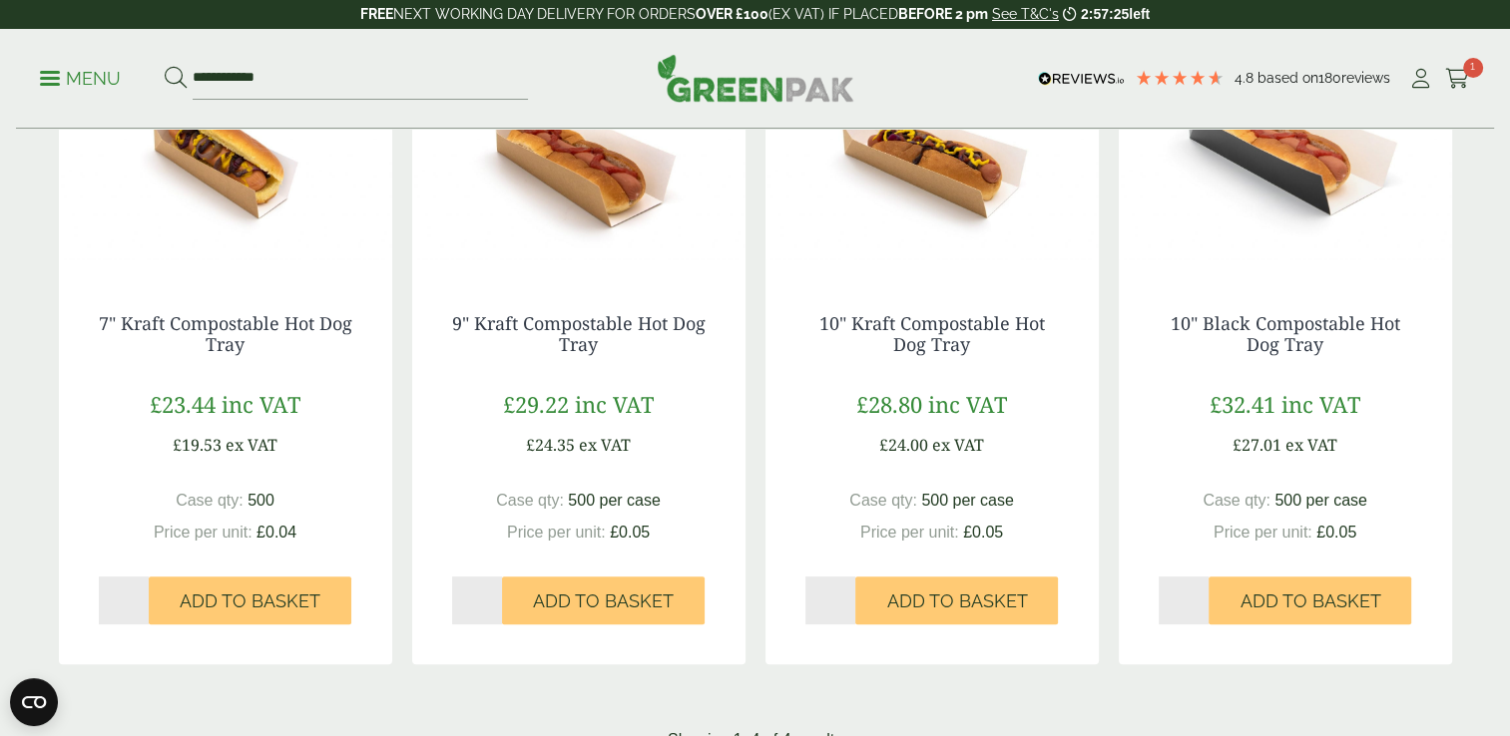
scroll to position [439, 0]
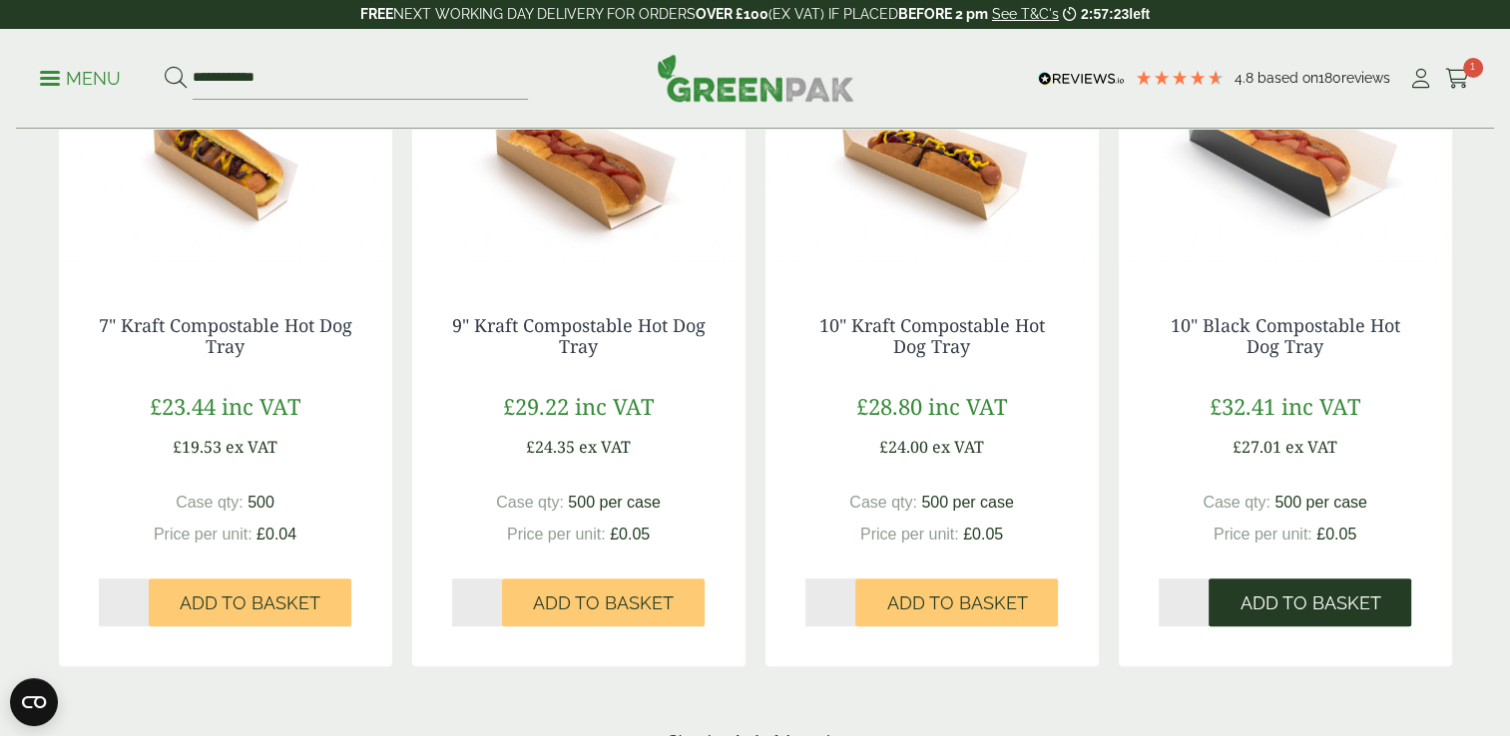
click at [1267, 589] on button "Add to Basket" at bounding box center [1309, 603] width 203 height 48
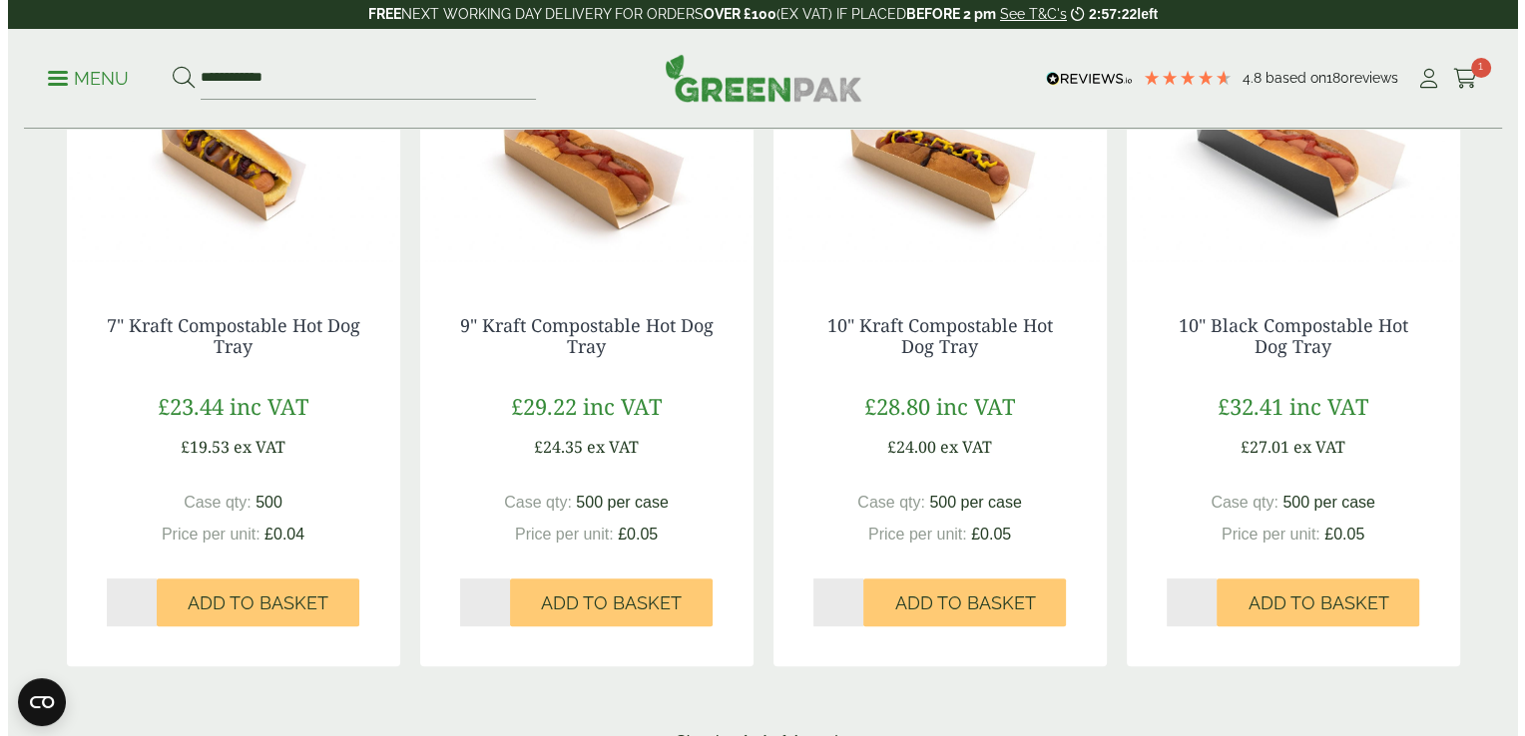
scroll to position [0, 0]
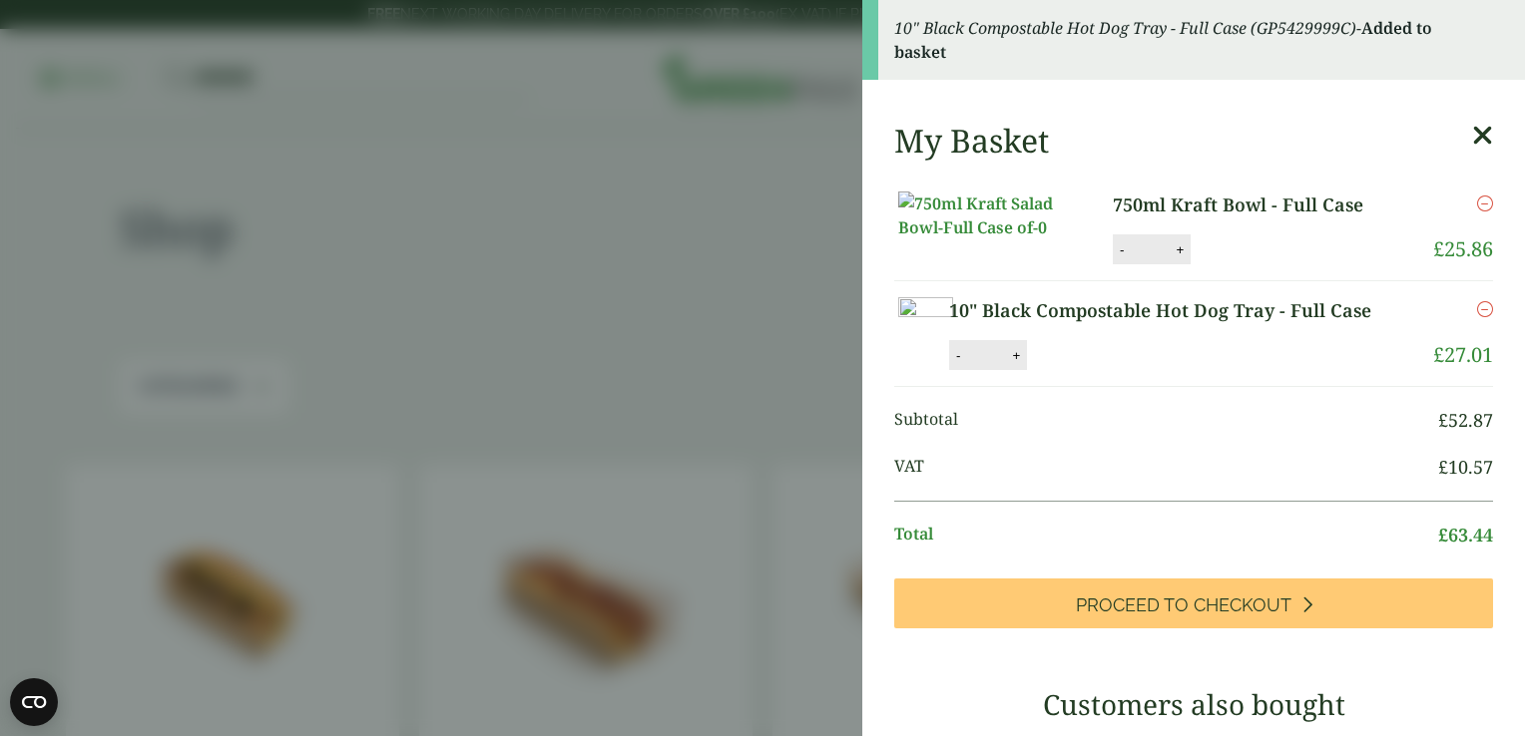
click at [1472, 129] on icon at bounding box center [1482, 136] width 21 height 28
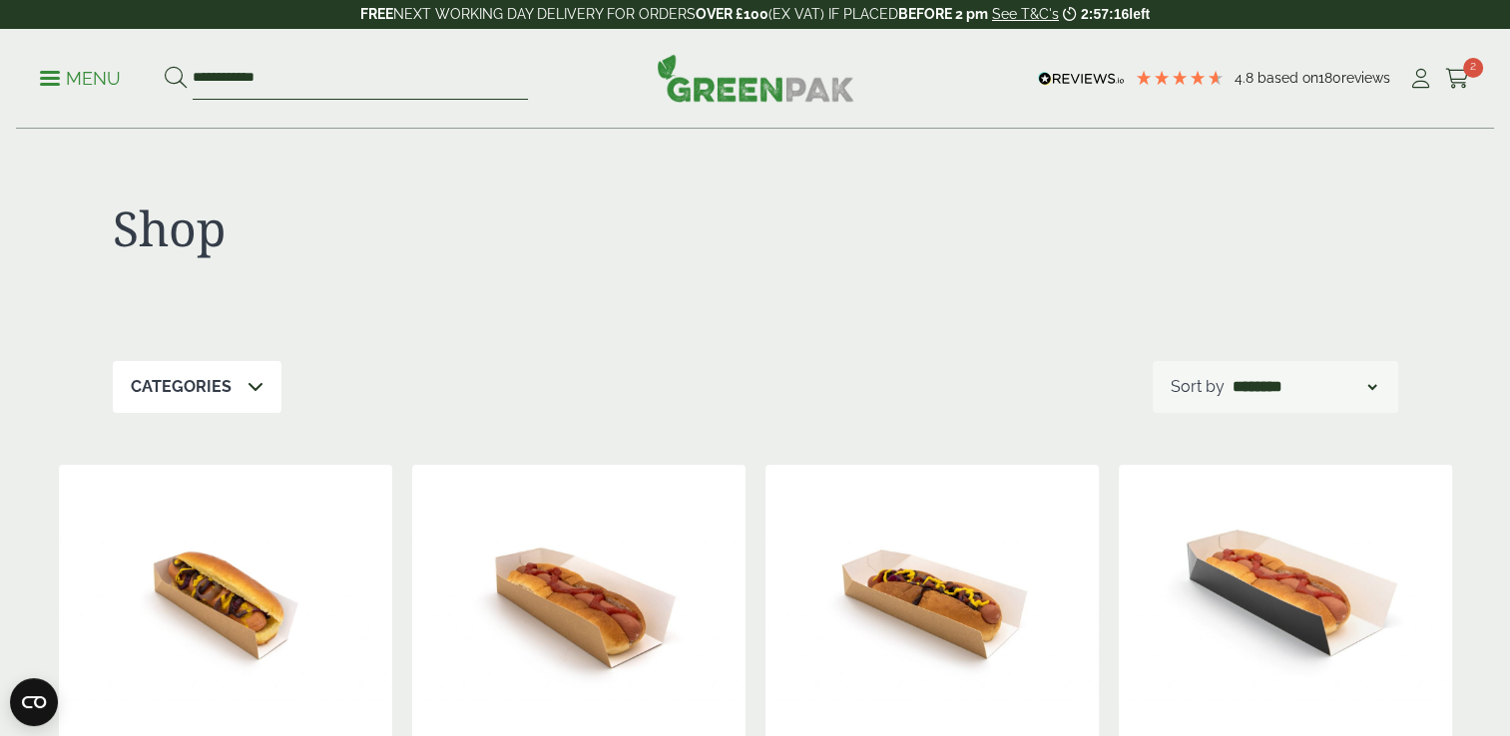
drag, startPoint x: 279, startPoint y: 71, endPoint x: 109, endPoint y: 70, distance: 170.6
click at [109, 70] on ul "**********" at bounding box center [284, 79] width 488 height 42
click at [224, 382] on p "Categories" at bounding box center [181, 387] width 101 height 24
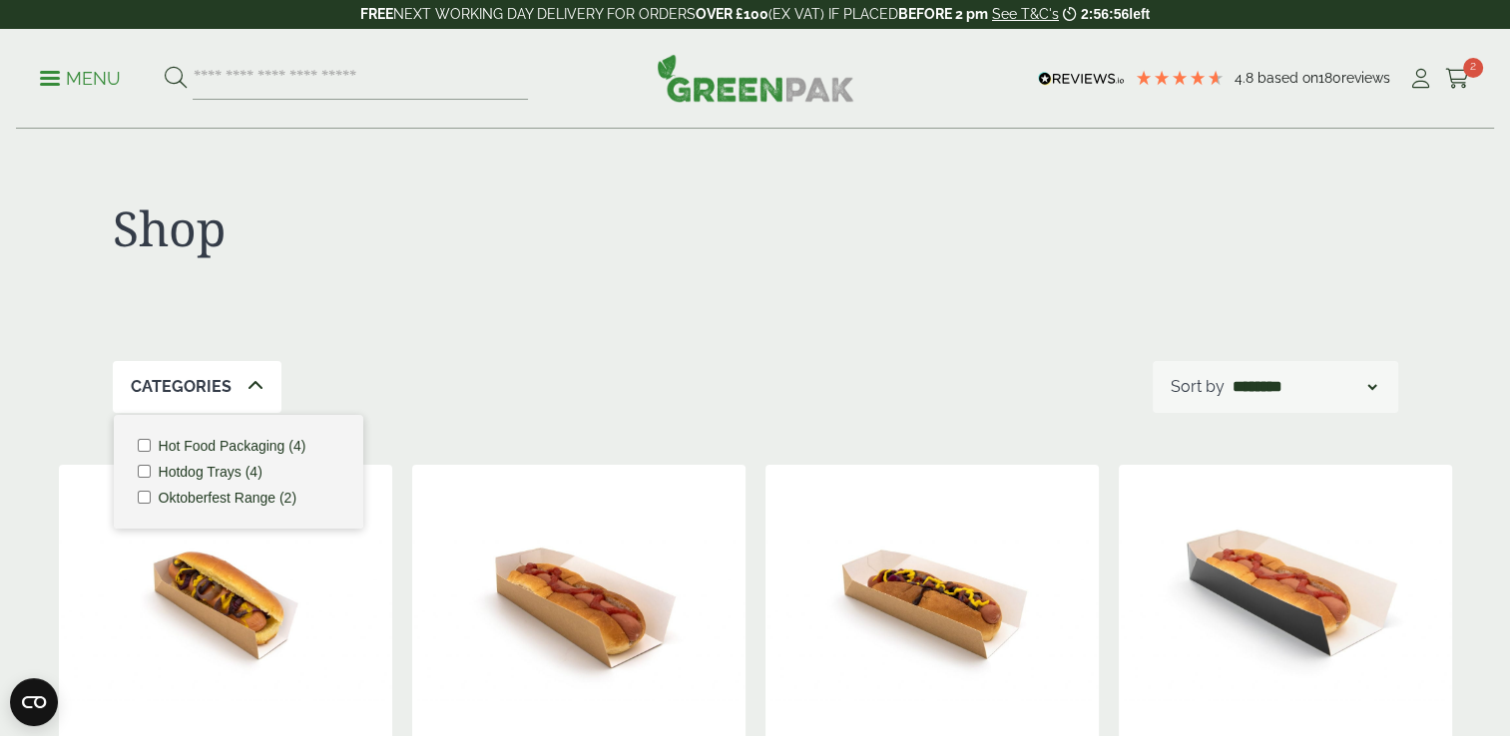
click at [281, 400] on div "**********" at bounding box center [755, 387] width 1285 height 52
click at [59, 86] on p "Menu" at bounding box center [80, 79] width 81 height 24
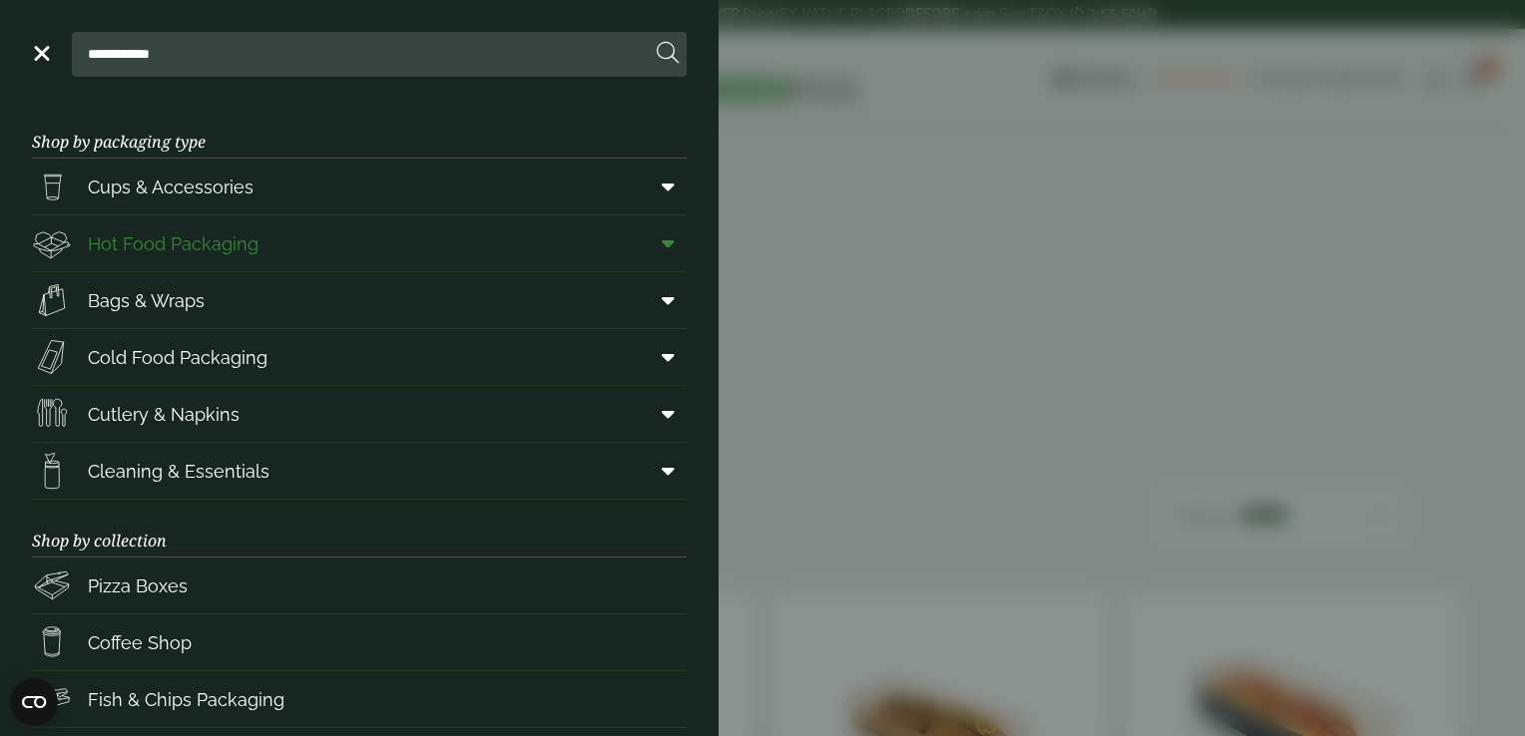
click at [662, 243] on icon at bounding box center [668, 243] width 13 height 20
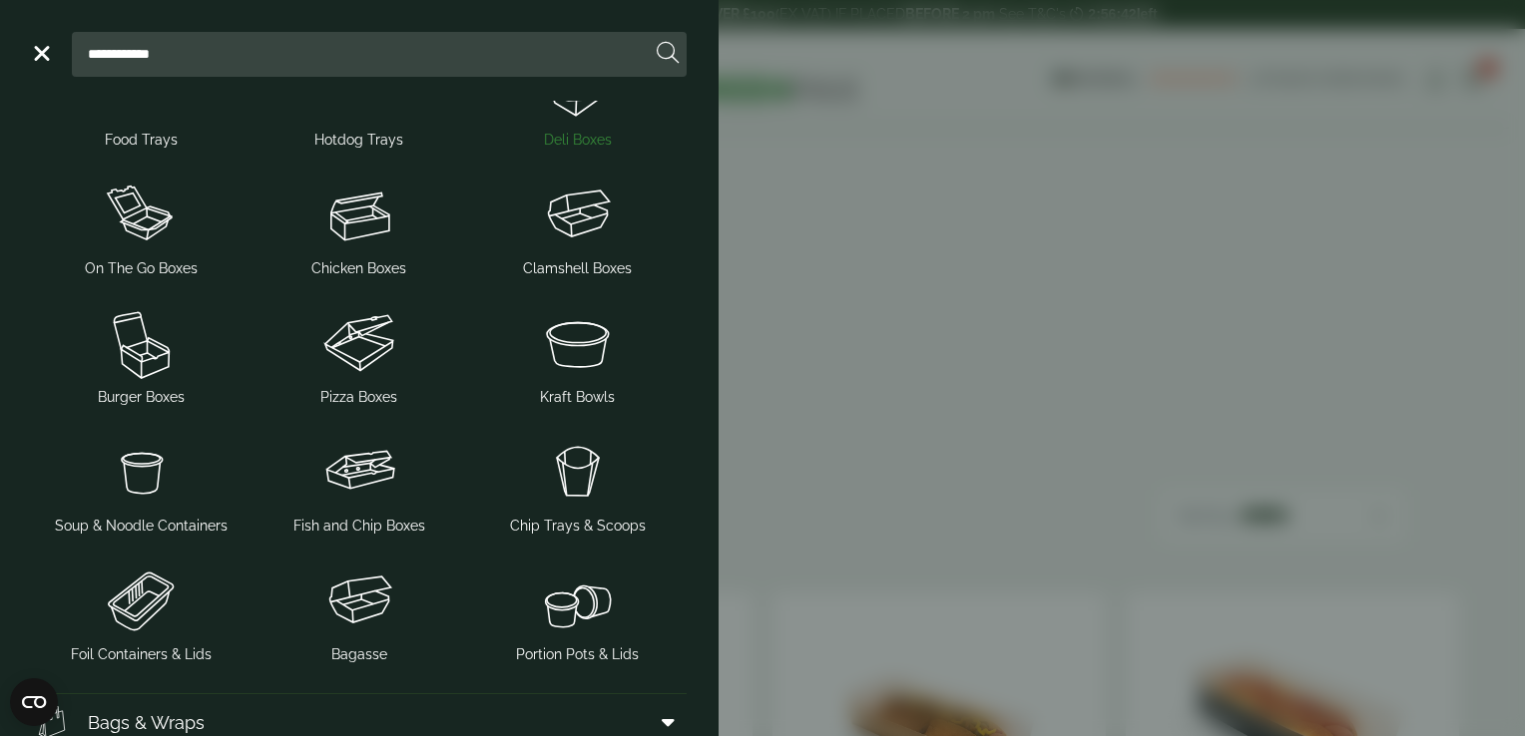
scroll to position [238, 0]
click at [363, 589] on img at bounding box center [359, 600] width 203 height 80
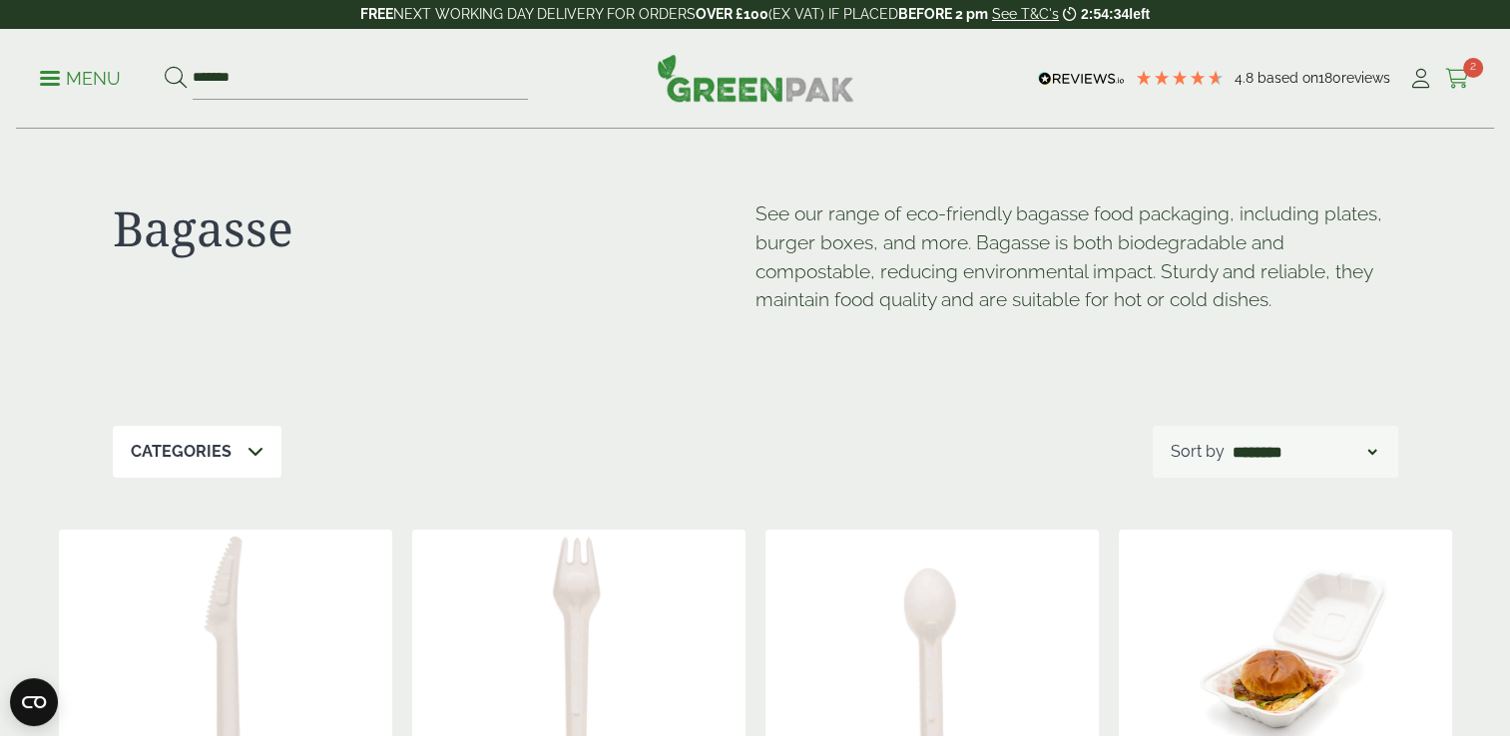
click at [1453, 69] on icon at bounding box center [1457, 79] width 25 height 20
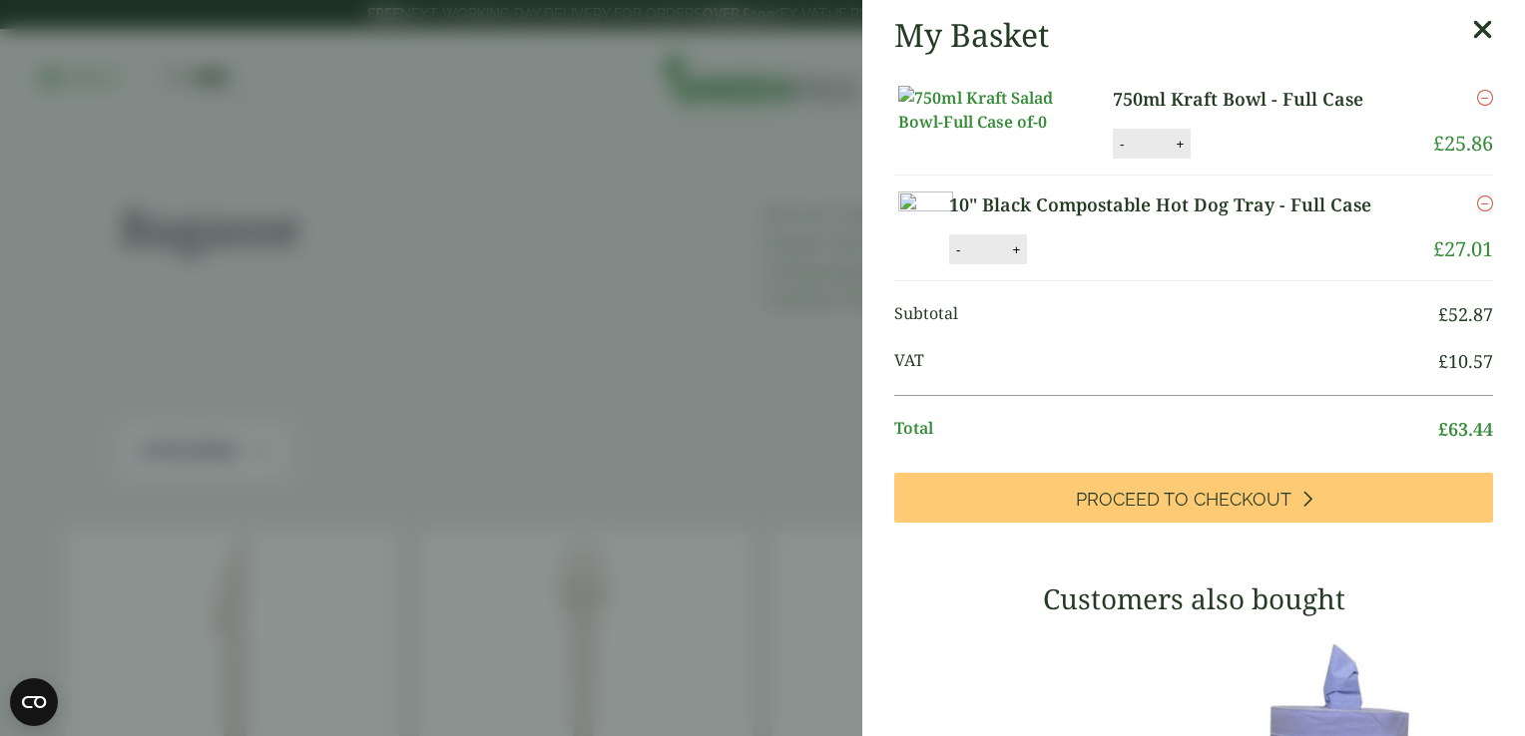
click at [1472, 18] on icon at bounding box center [1482, 30] width 21 height 28
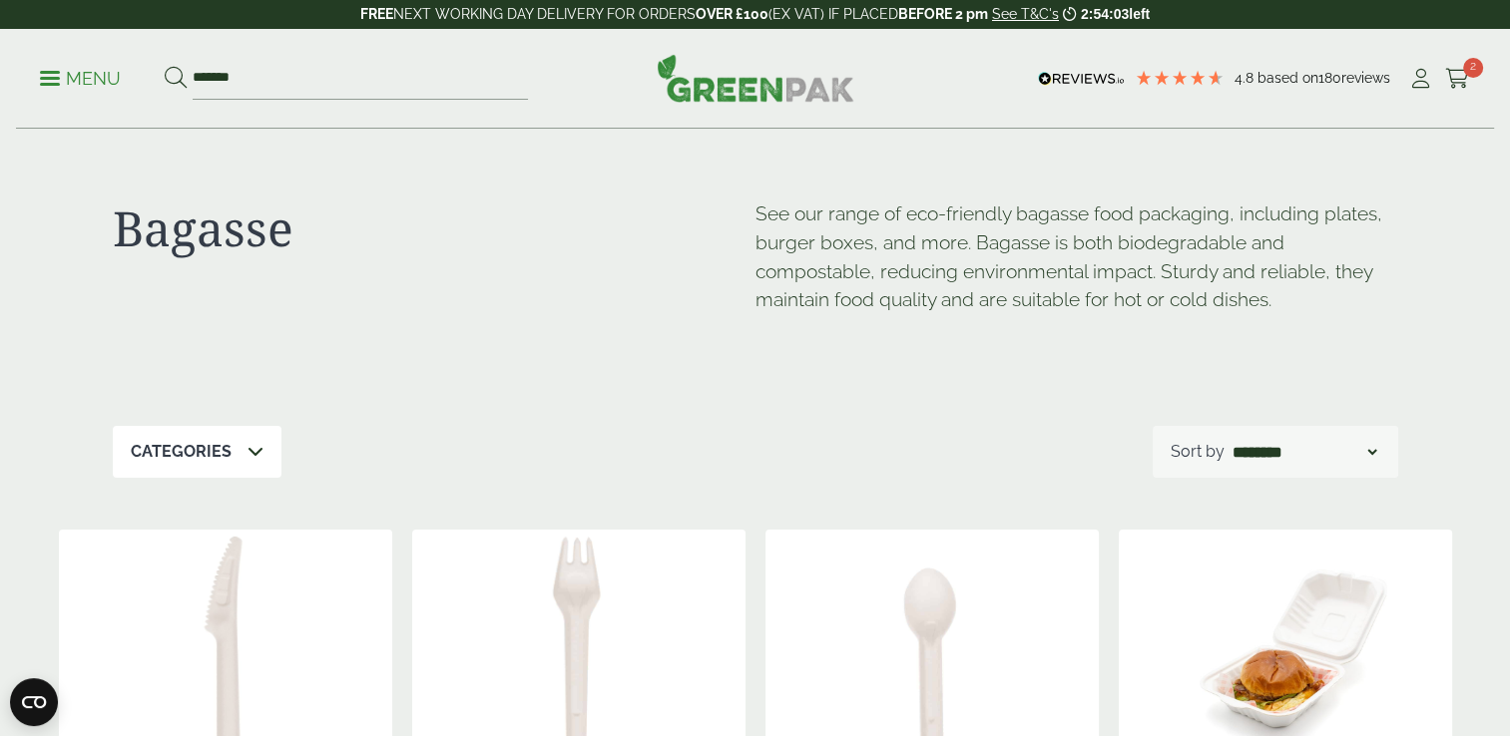
click at [47, 72] on link "Menu" at bounding box center [80, 77] width 81 height 20
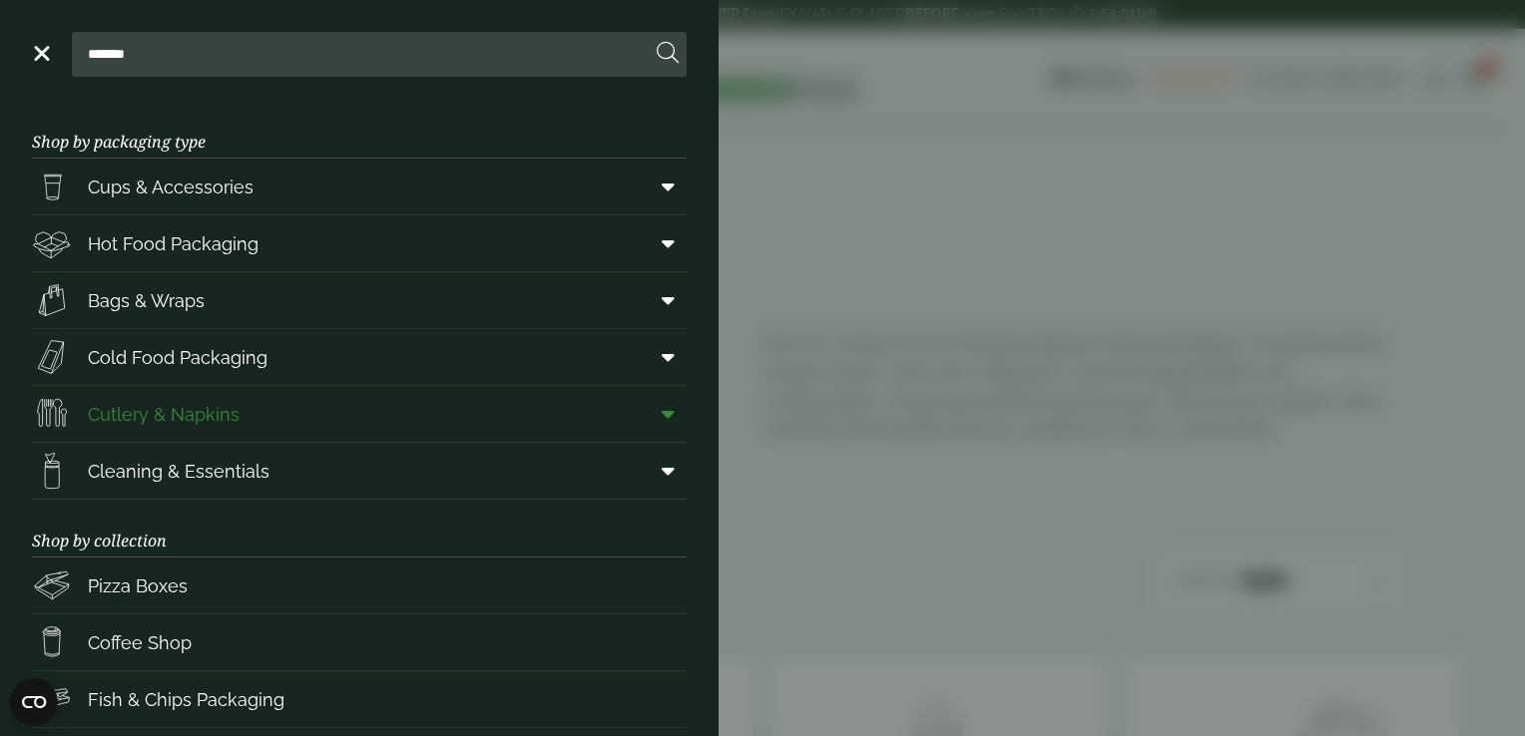
click at [190, 417] on span "Cutlery & Napkins" at bounding box center [164, 414] width 152 height 27
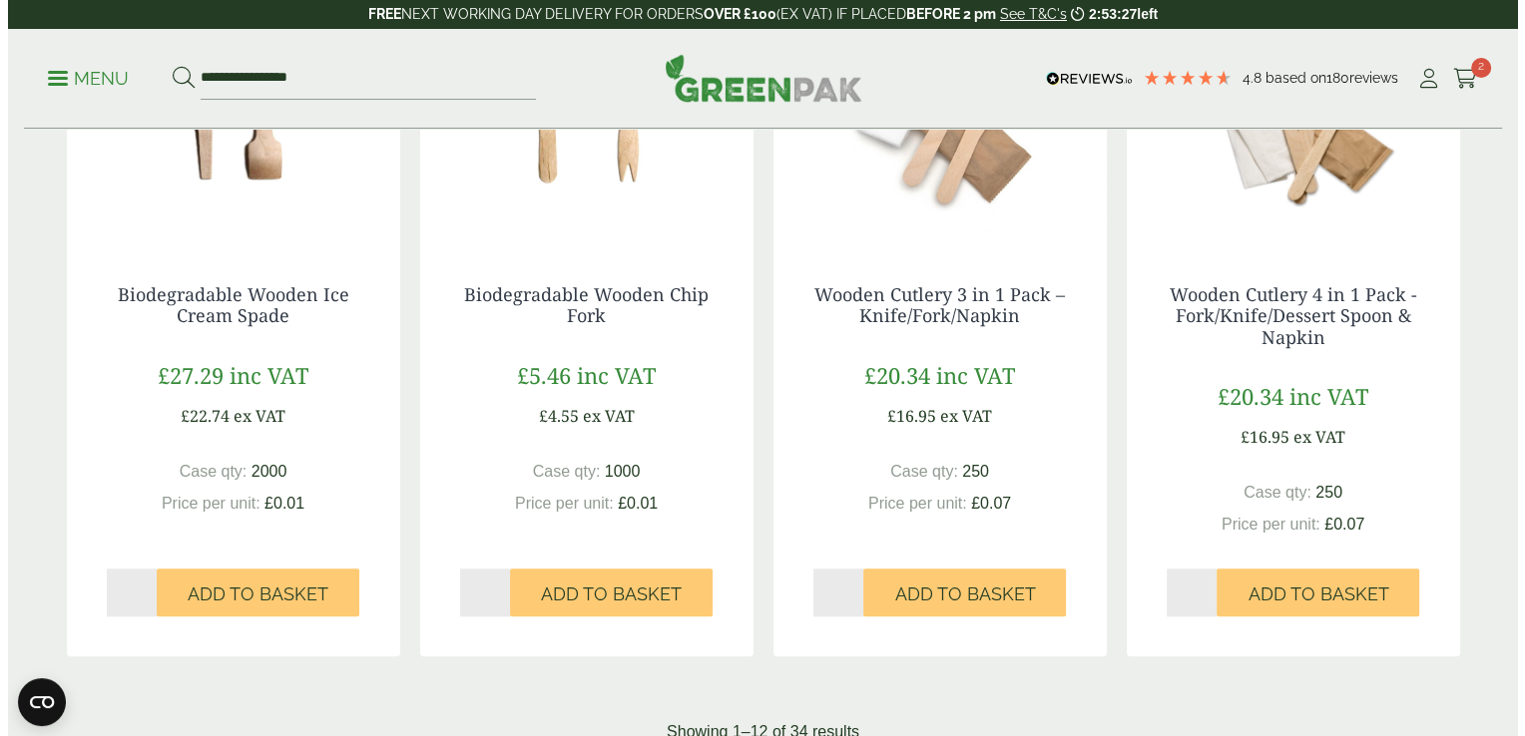
scroll to position [1859, 0]
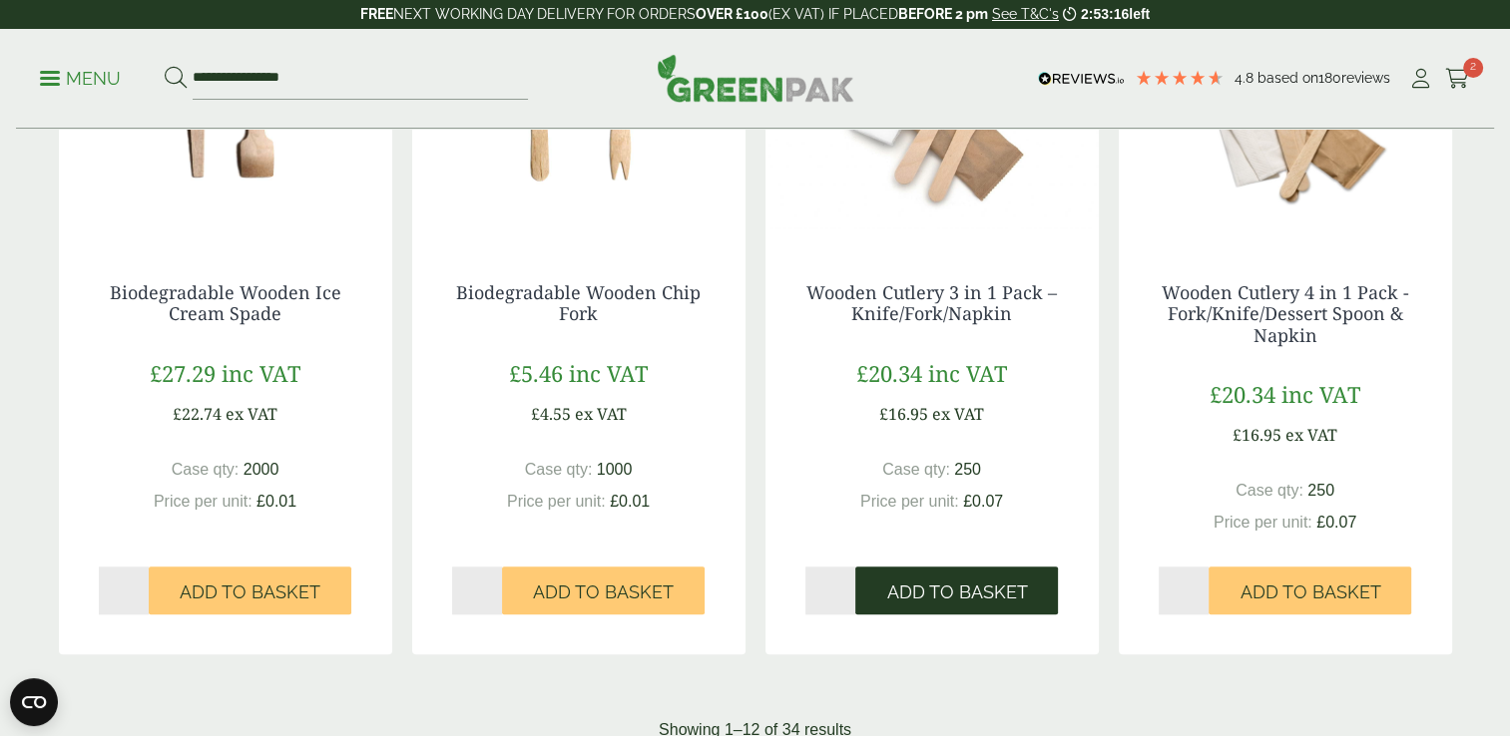
click at [938, 592] on span "Add to Basket" at bounding box center [956, 593] width 141 height 22
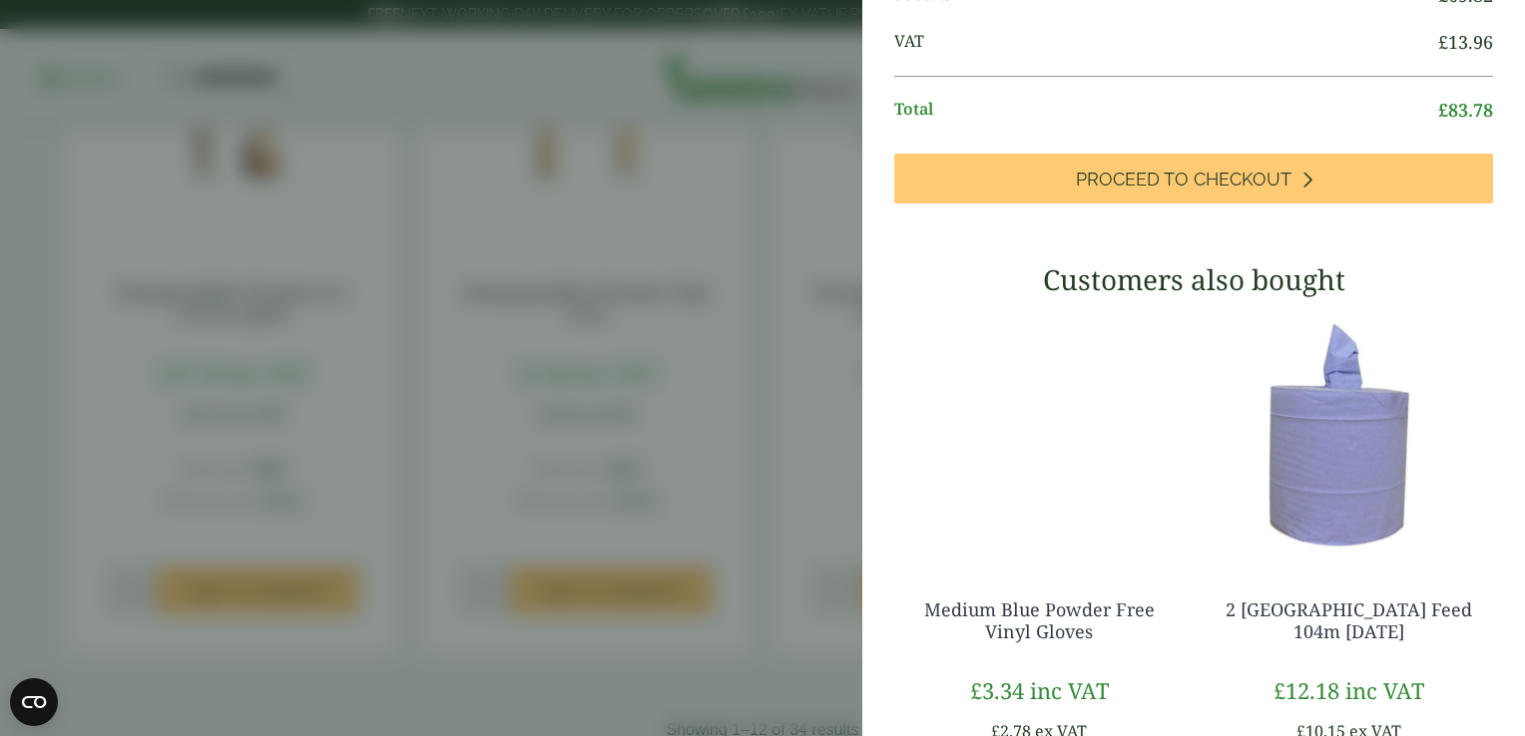
scroll to position [427, 0]
type input "*"
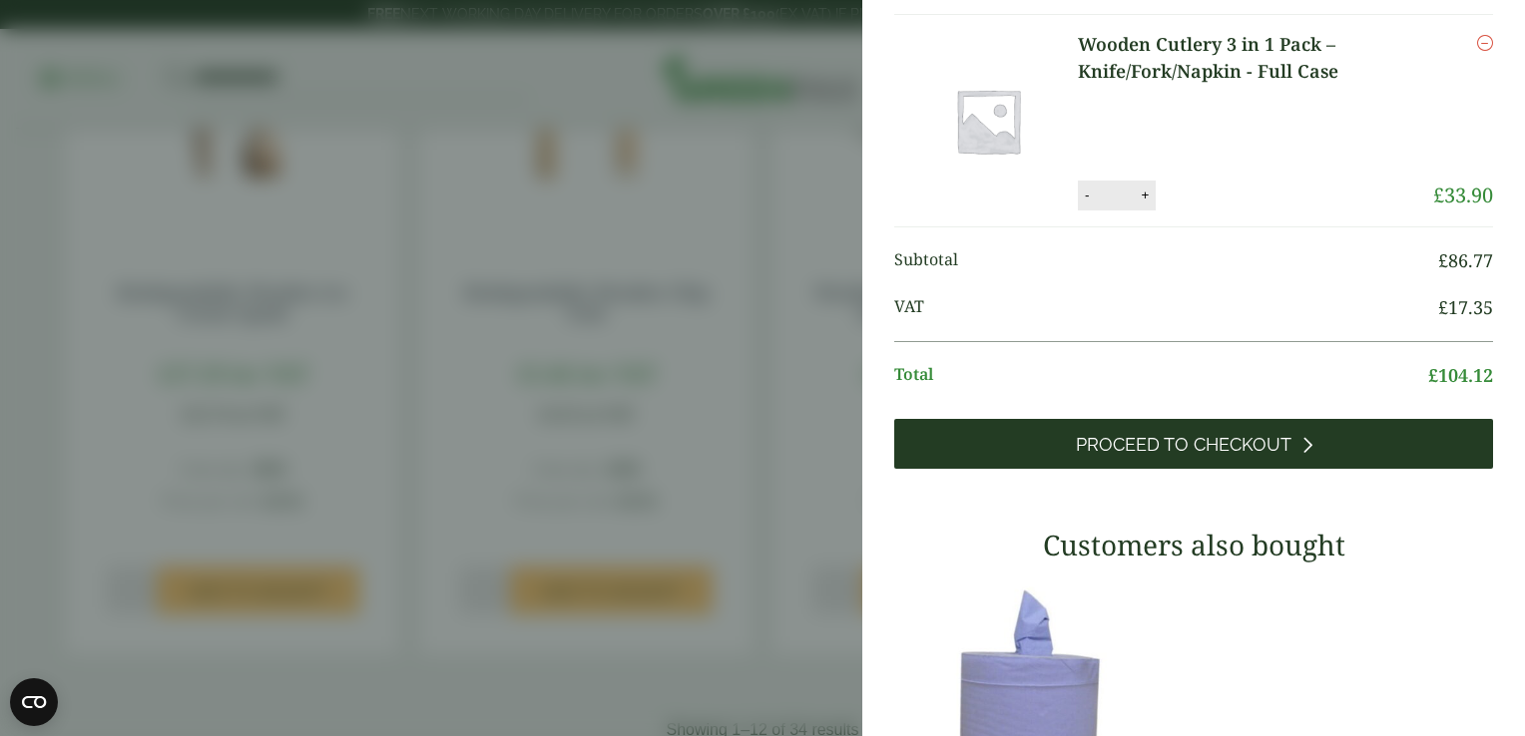
scroll to position [247, 0]
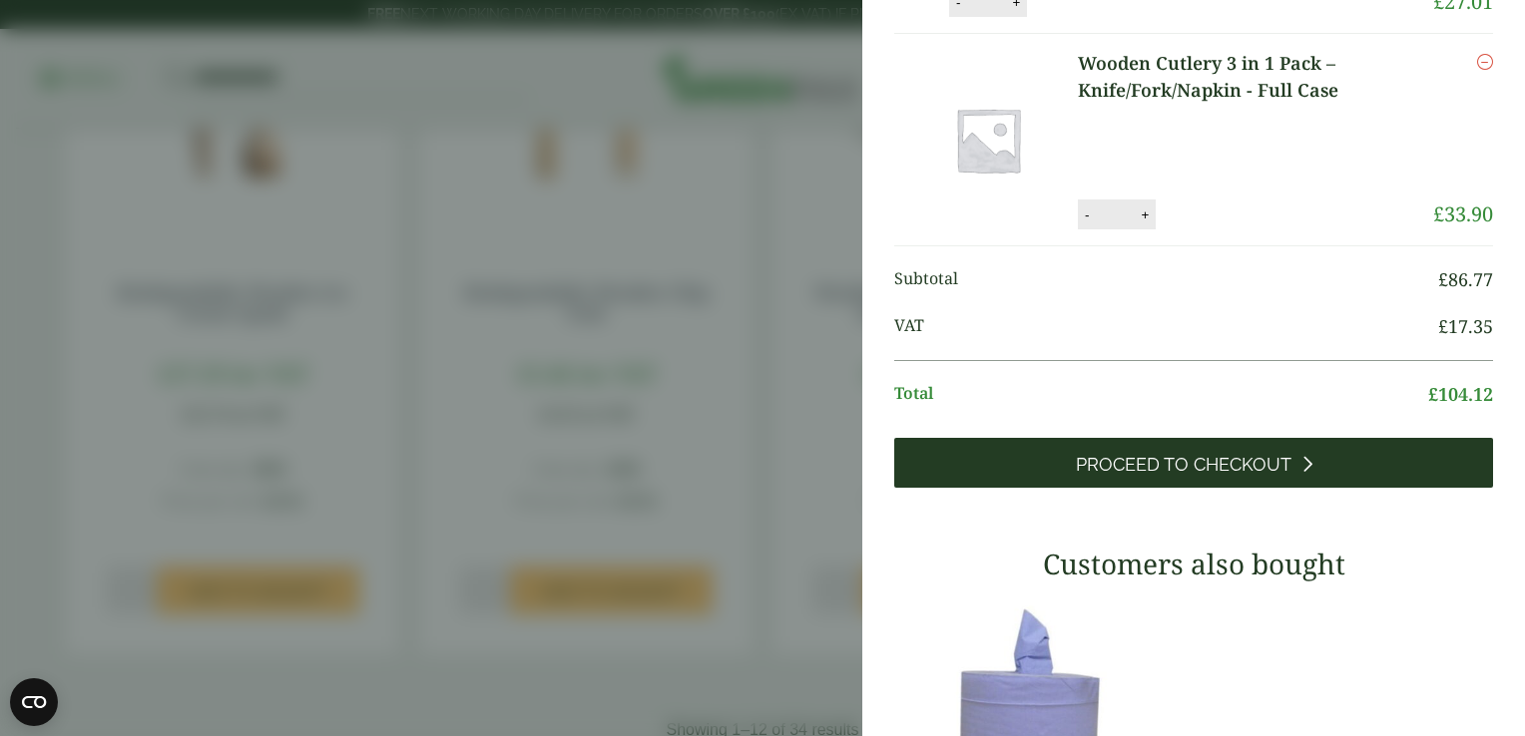
click at [1178, 488] on link "Proceed to Checkout" at bounding box center [1193, 463] width 599 height 50
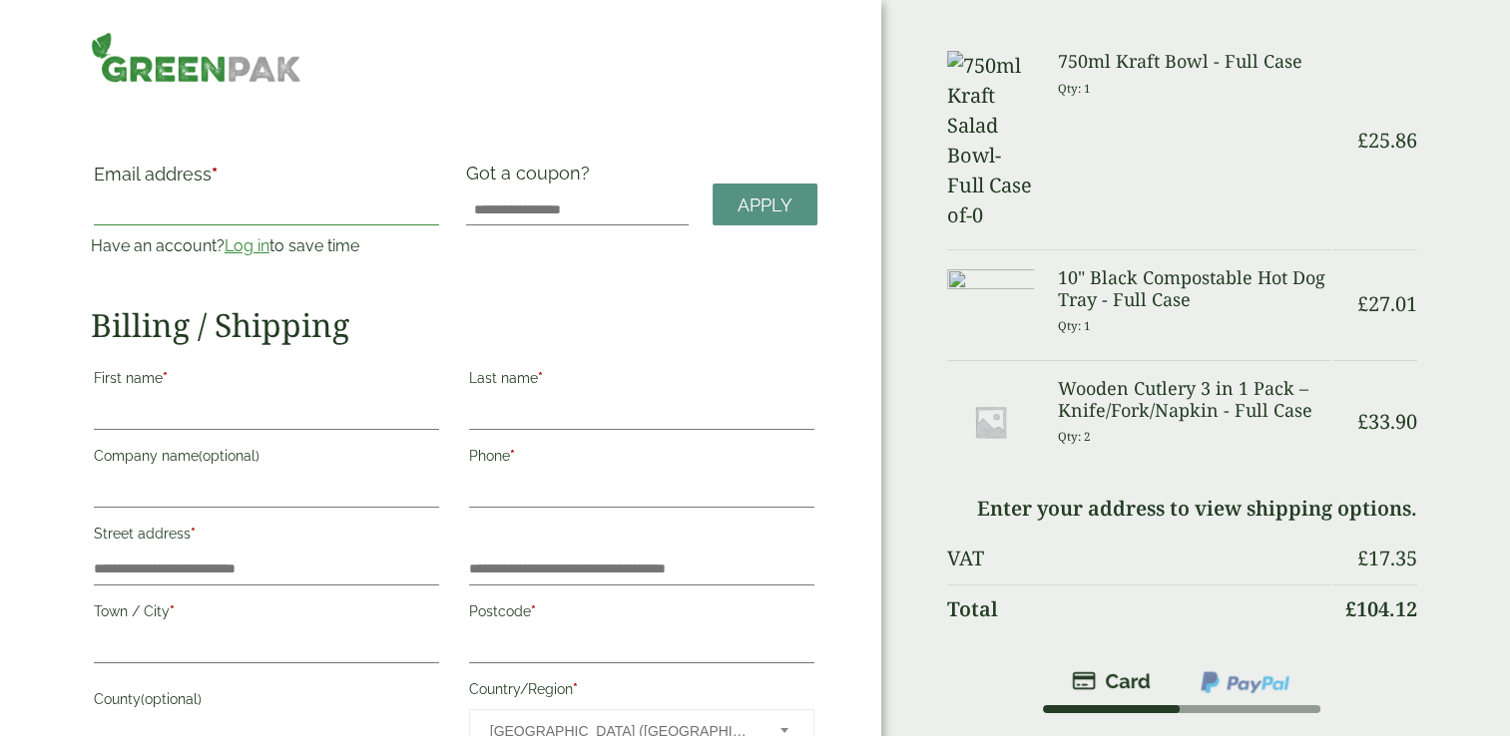
click at [175, 220] on input "Email address *" at bounding box center [266, 210] width 345 height 32
type input "**********"
type input "***"
type input "****"
type input "**********"
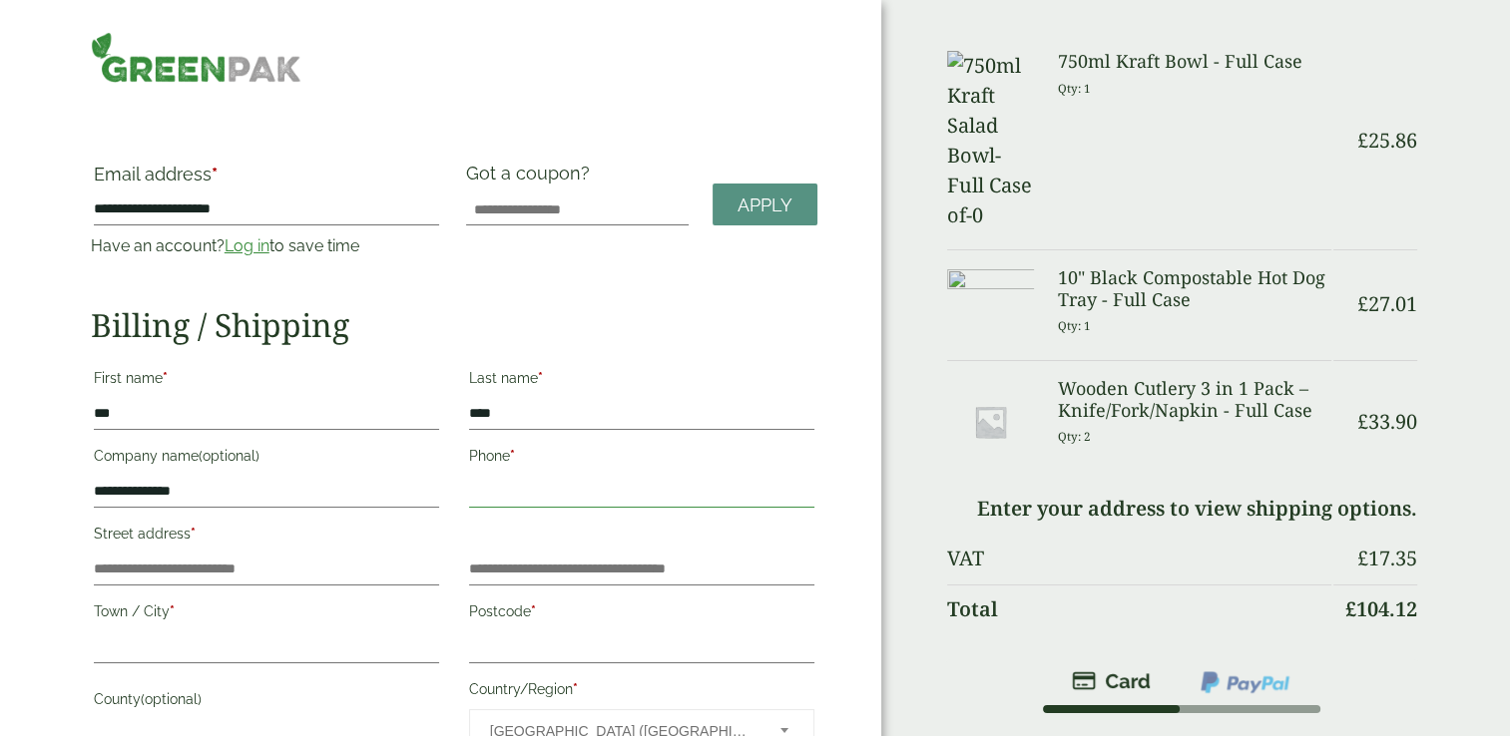
type input "**********"
type input "******"
type input "**********"
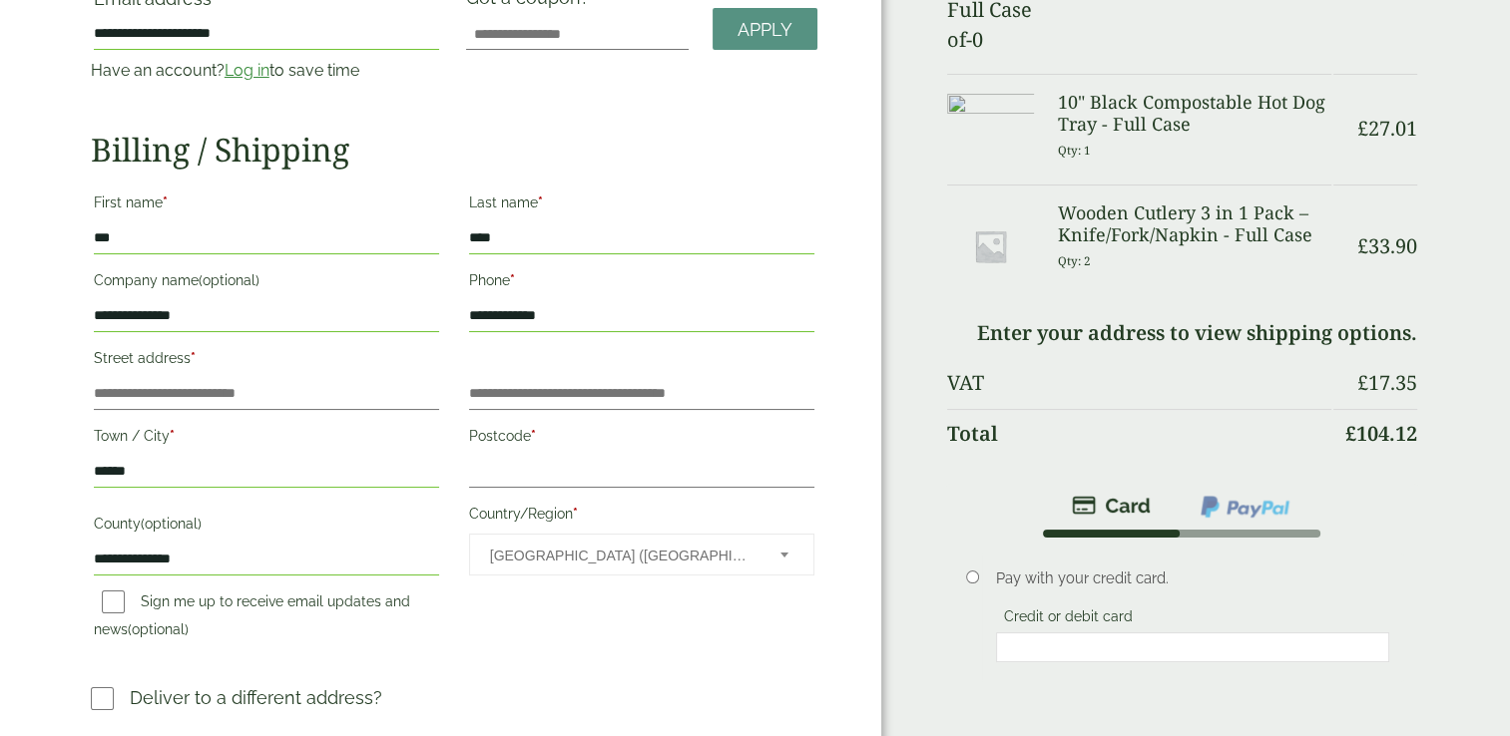
scroll to position [177, 0]
click at [243, 388] on input "Street address *" at bounding box center [266, 393] width 345 height 32
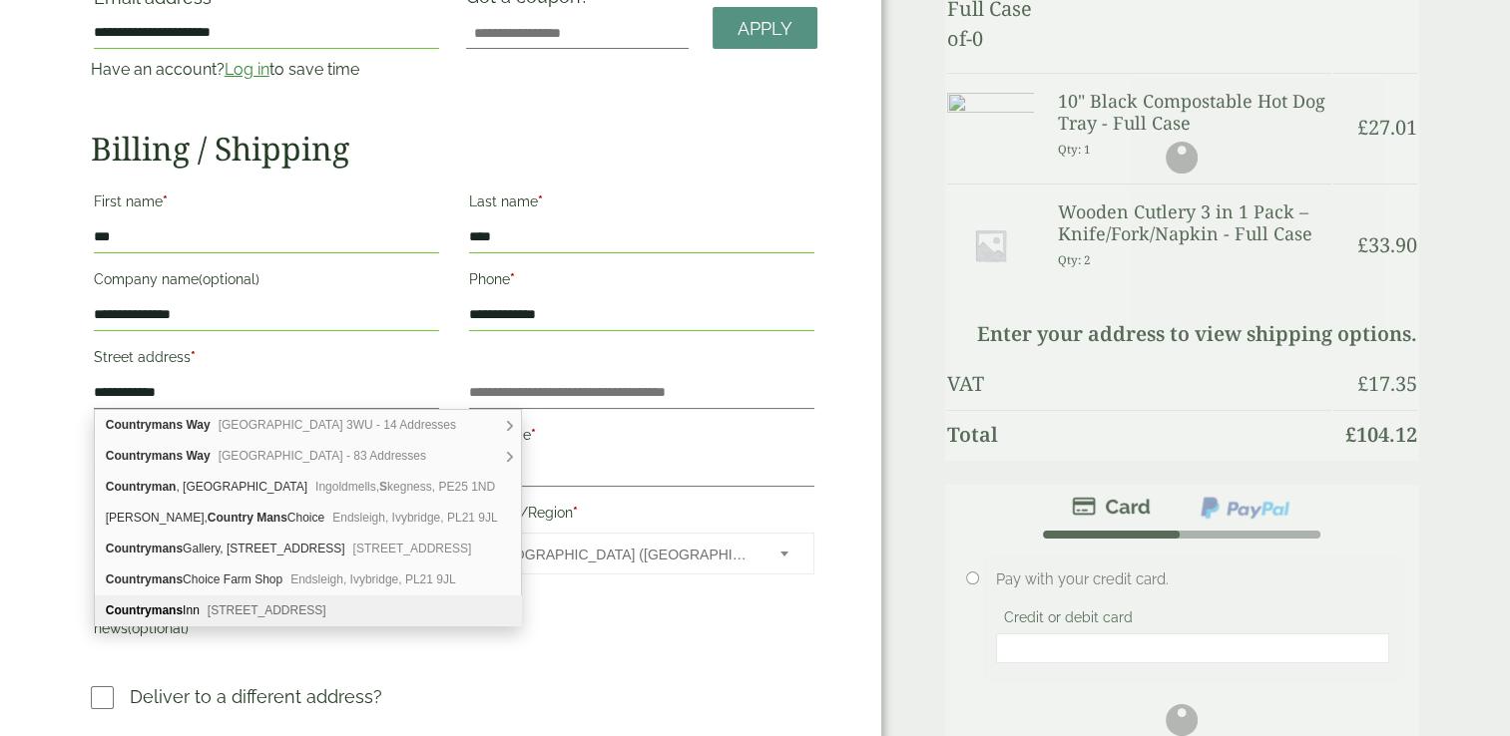
click at [233, 613] on span "Hunton, Bedale, DL8 1PY" at bounding box center [267, 611] width 119 height 14
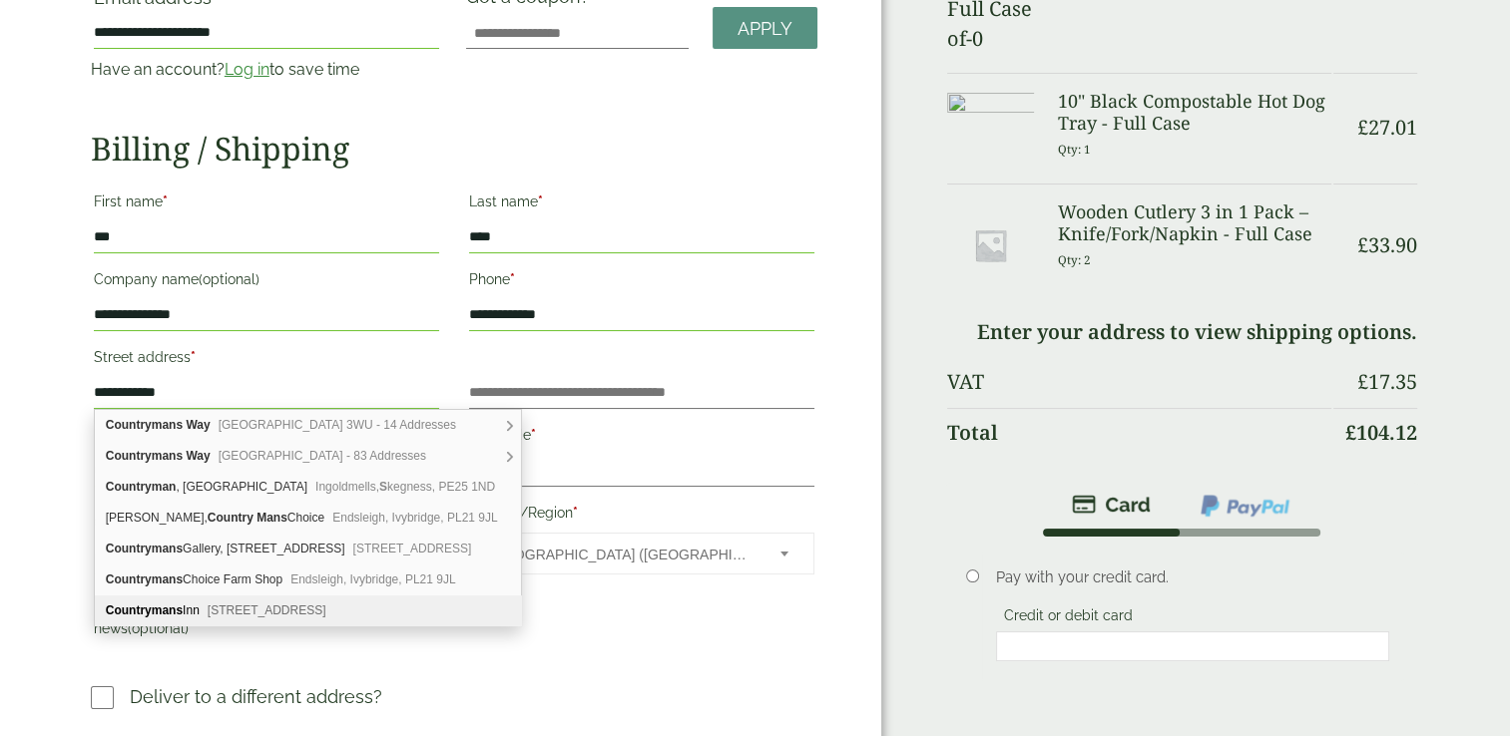
type input "**********"
type input "******"
type input "*******"
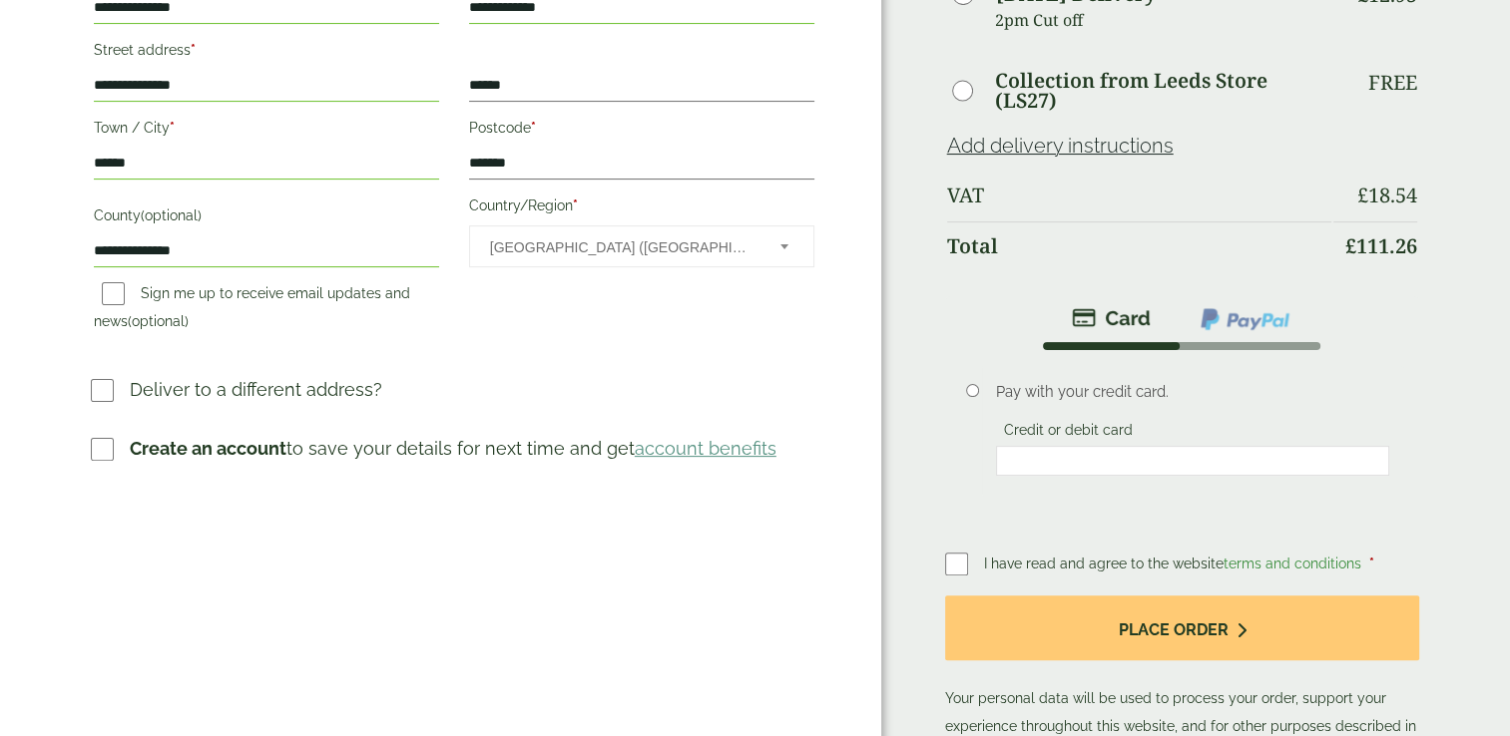
scroll to position [486, 0]
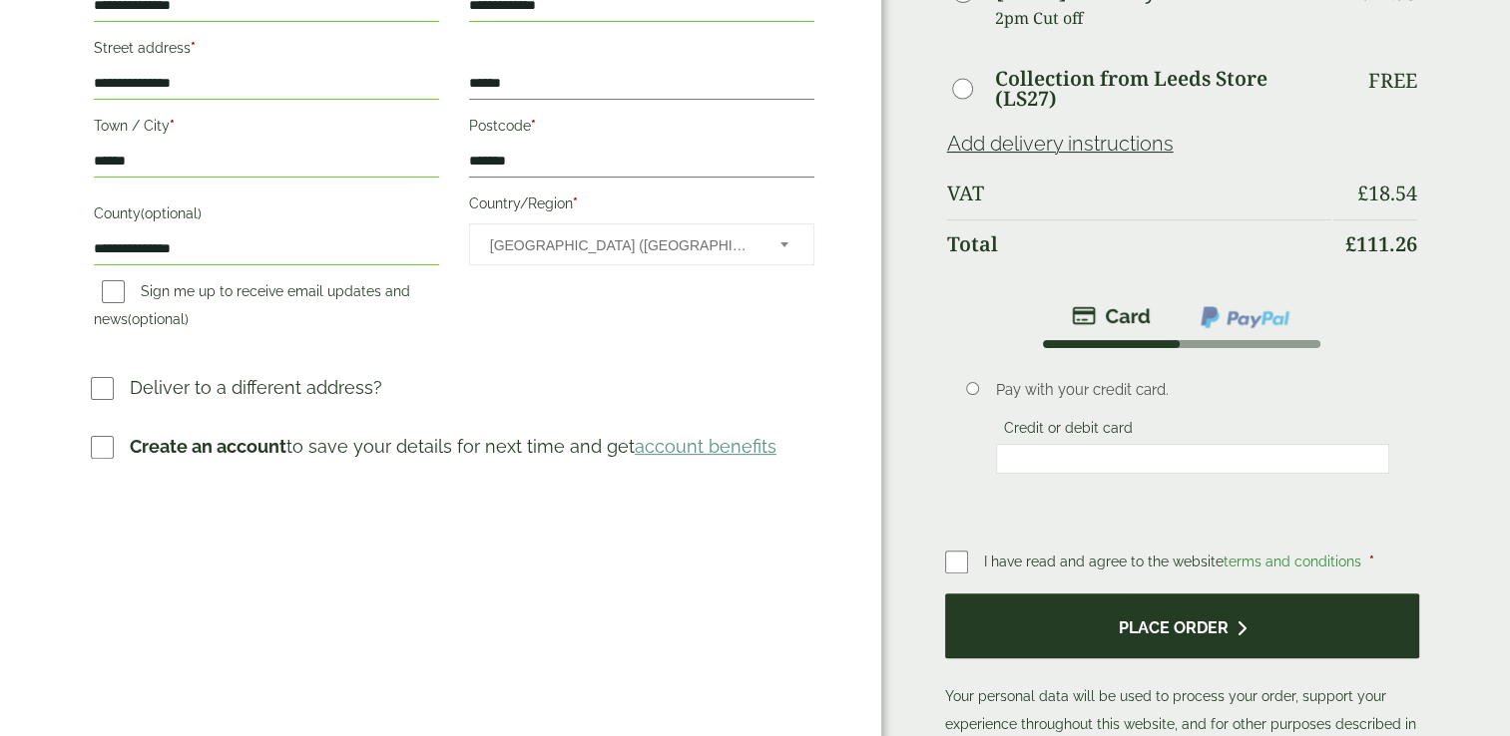
click at [1094, 645] on button "Place order" at bounding box center [1182, 626] width 475 height 65
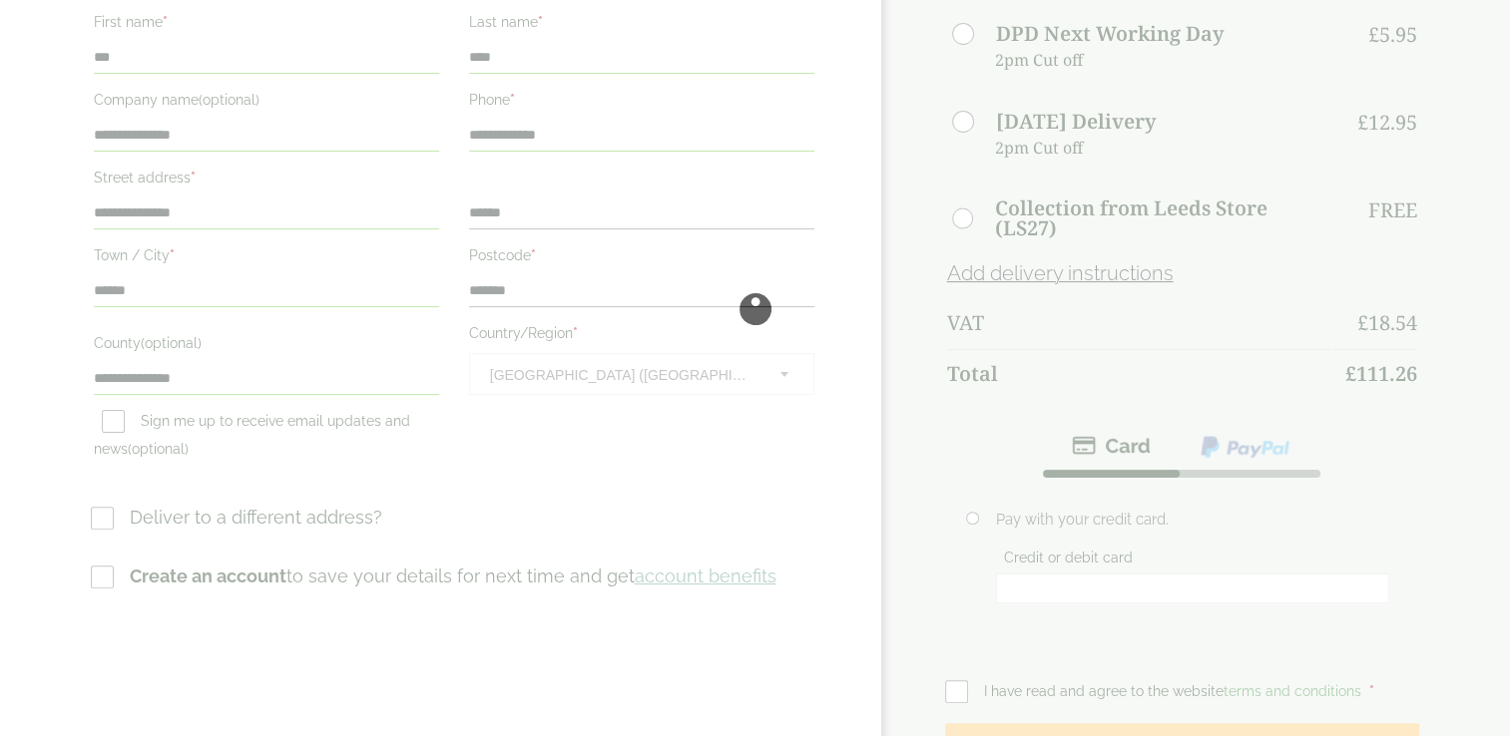
scroll to position [447, 0]
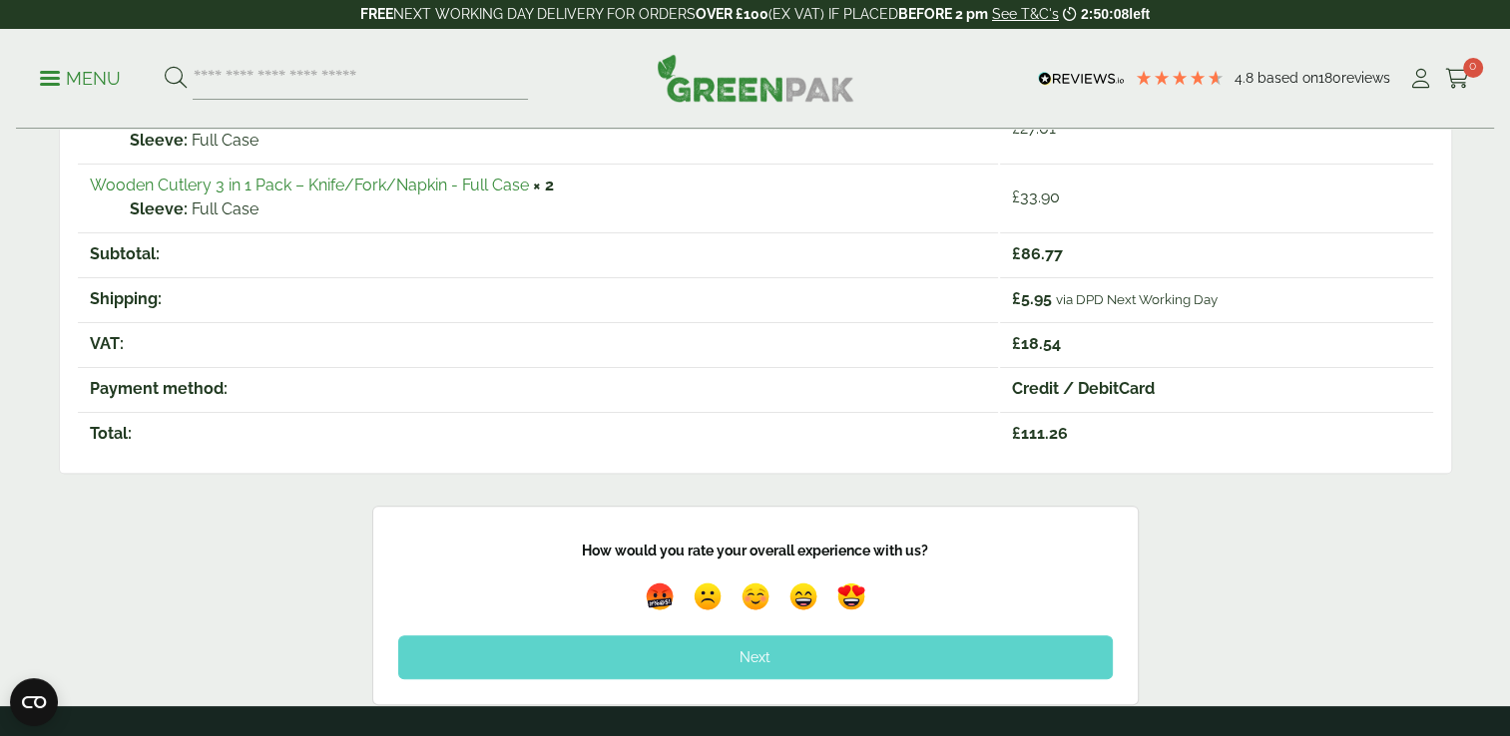
scroll to position [523, 0]
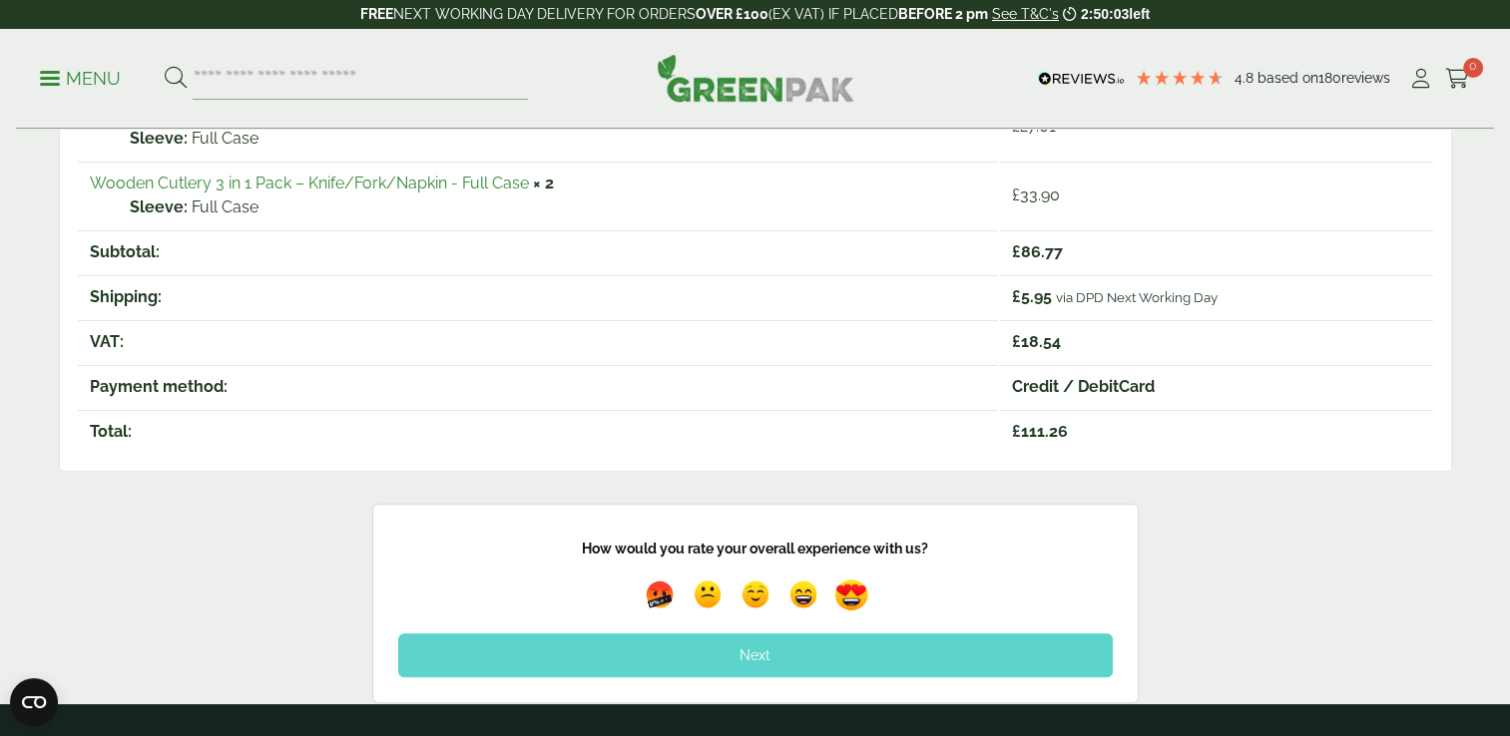
click at [854, 590] on img at bounding box center [851, 595] width 46 height 46
click at [794, 666] on div "Next" at bounding box center [755, 656] width 714 height 44
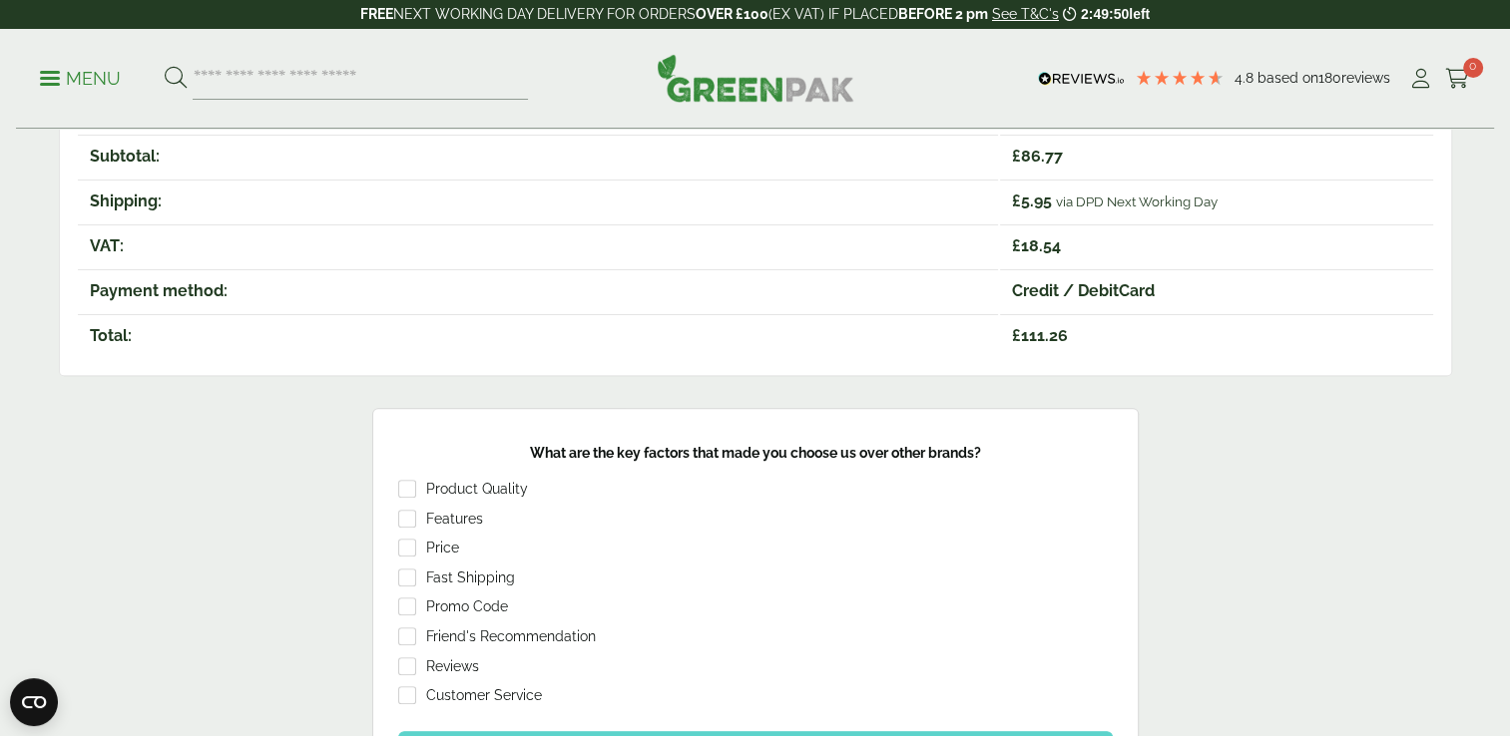
scroll to position [780, 0]
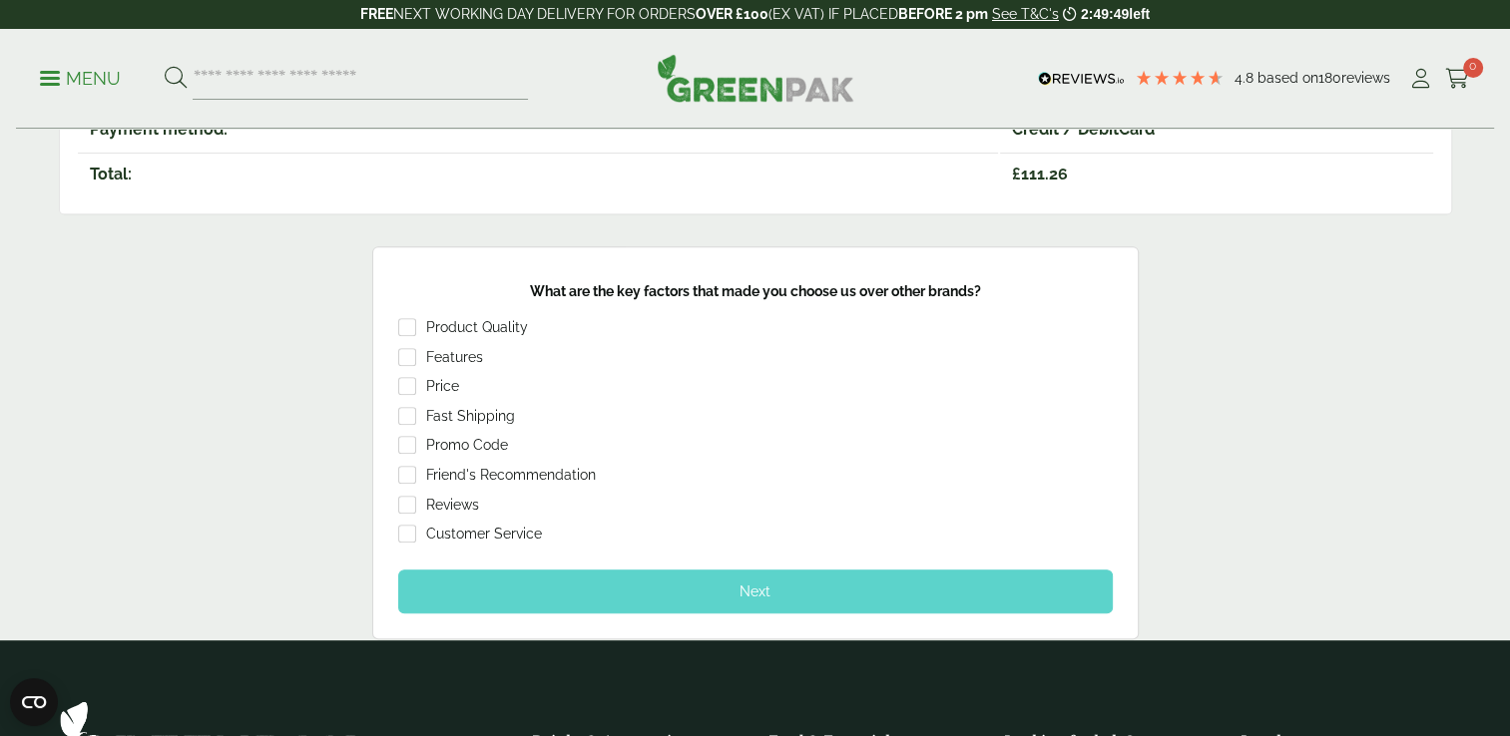
click at [701, 589] on div "Next" at bounding box center [755, 592] width 714 height 44
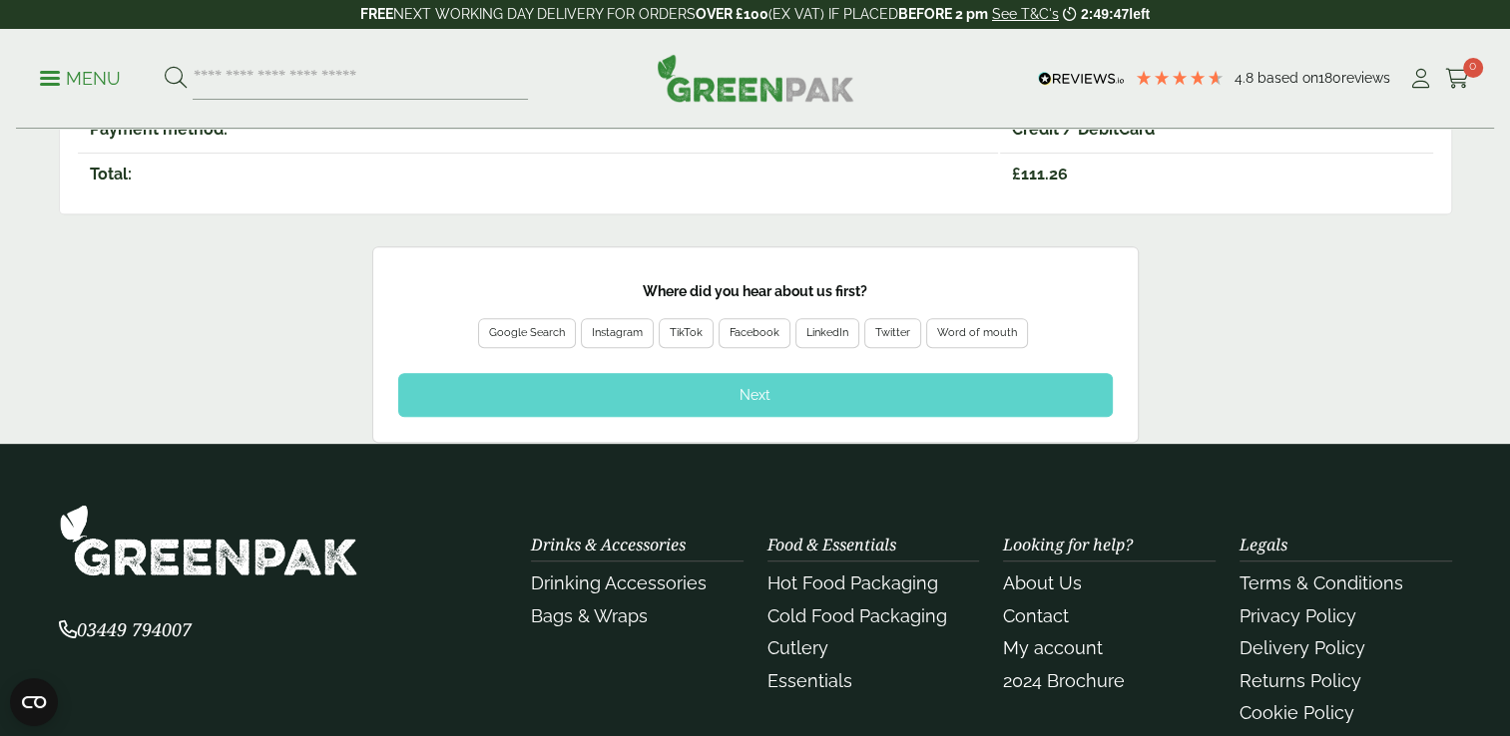
click at [531, 324] on div "Google Search" at bounding box center [527, 333] width 76 height 18
click at [750, 389] on div "Next" at bounding box center [755, 395] width 714 height 44
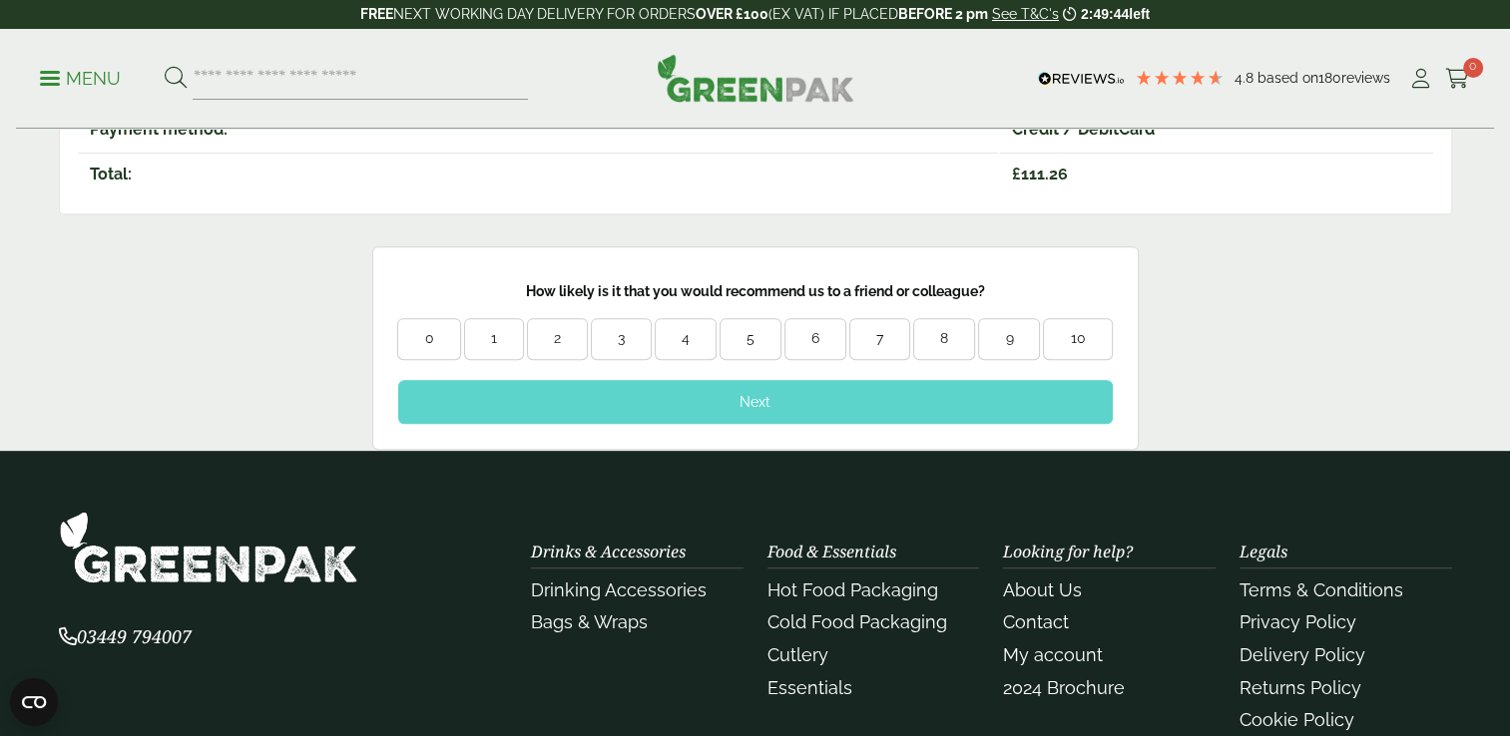
click at [1079, 329] on div "10" at bounding box center [1077, 339] width 67 height 20
click at [871, 397] on div "Next" at bounding box center [755, 402] width 714 height 44
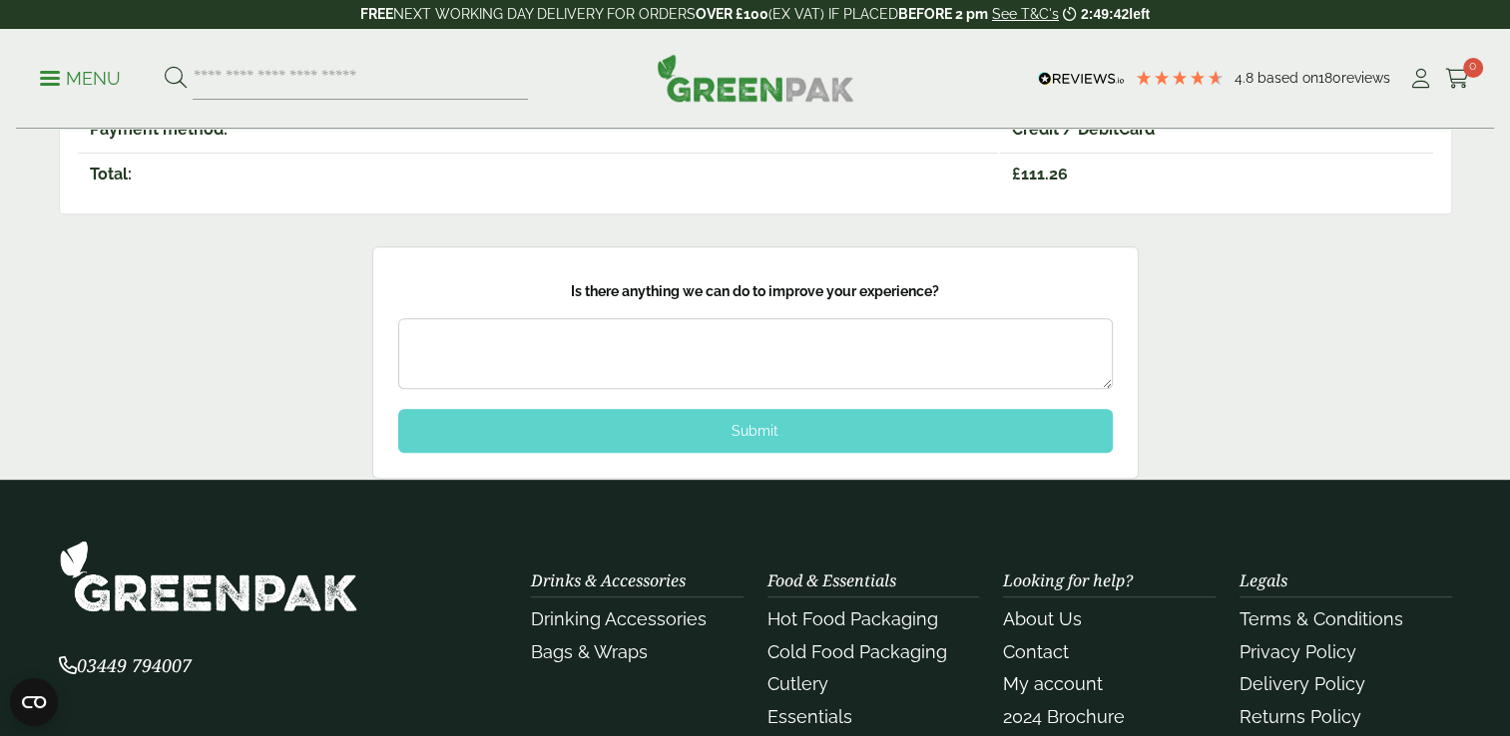
click at [860, 435] on div "Submit" at bounding box center [755, 431] width 714 height 44
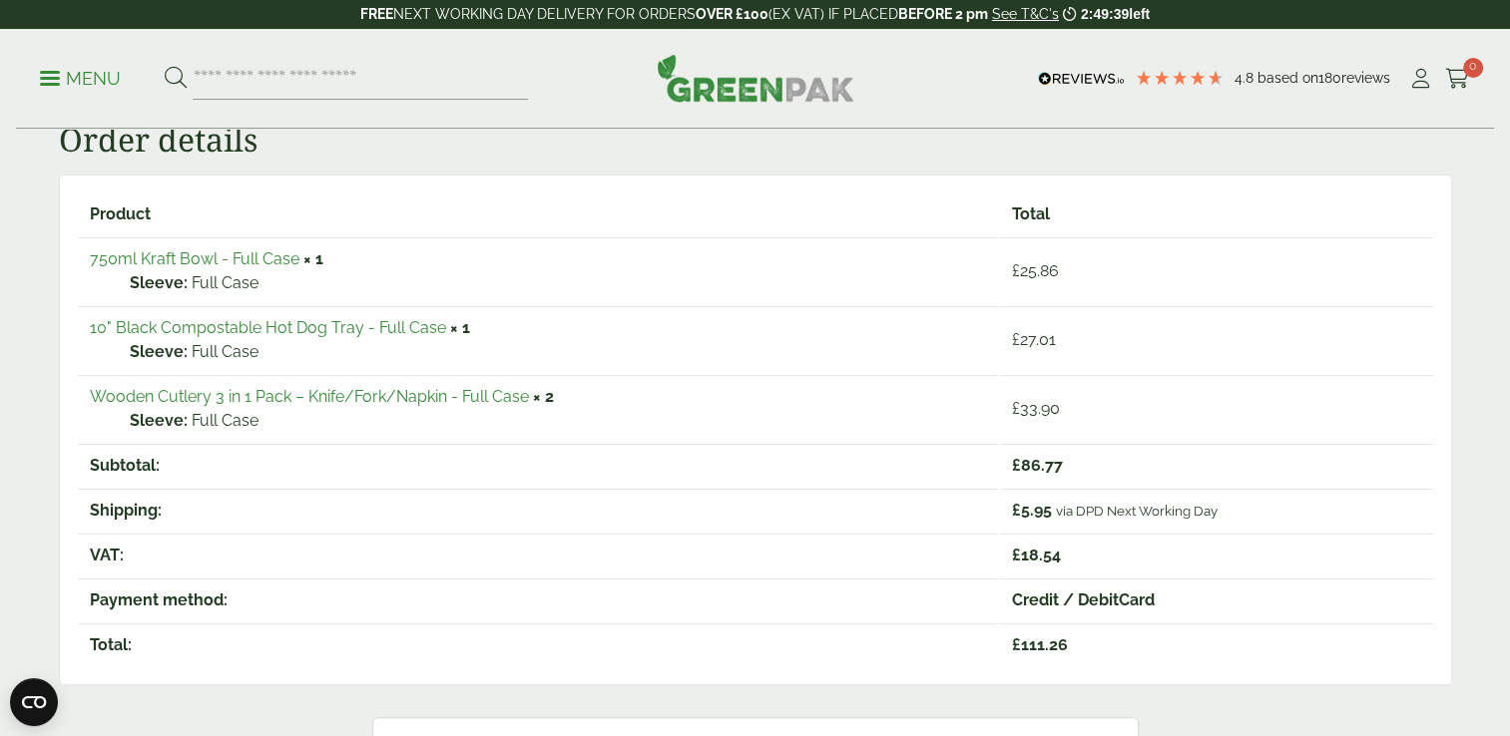
scroll to position [313, 0]
